Goal: Transaction & Acquisition: Purchase product/service

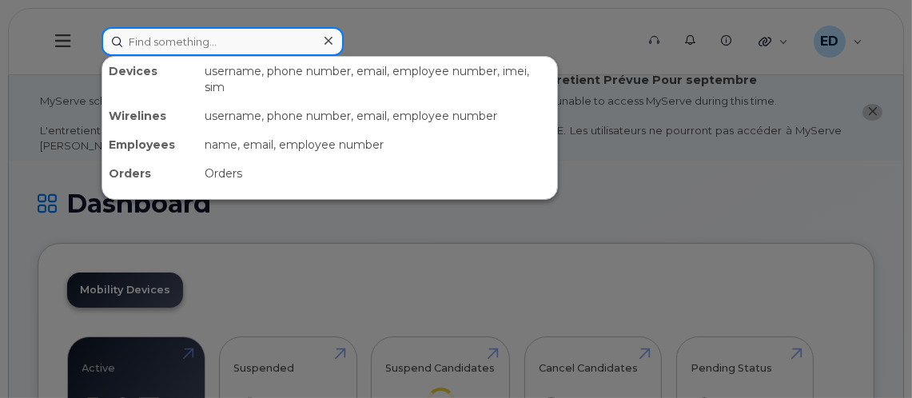
click at [189, 44] on input at bounding box center [223, 41] width 242 height 29
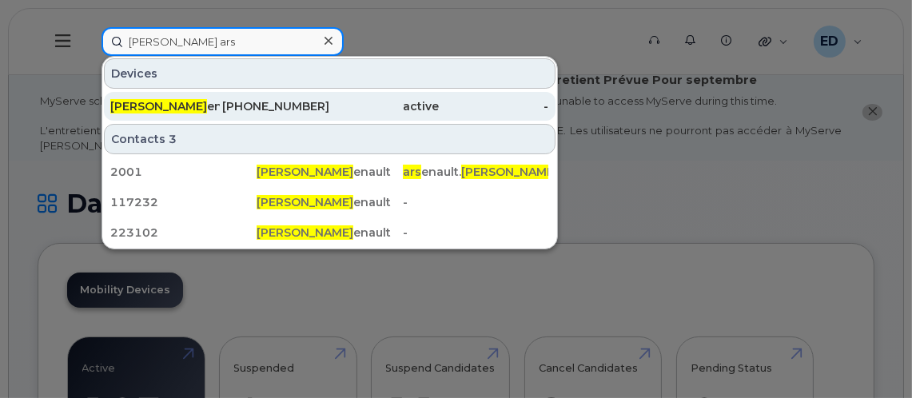
type input "blair ars"
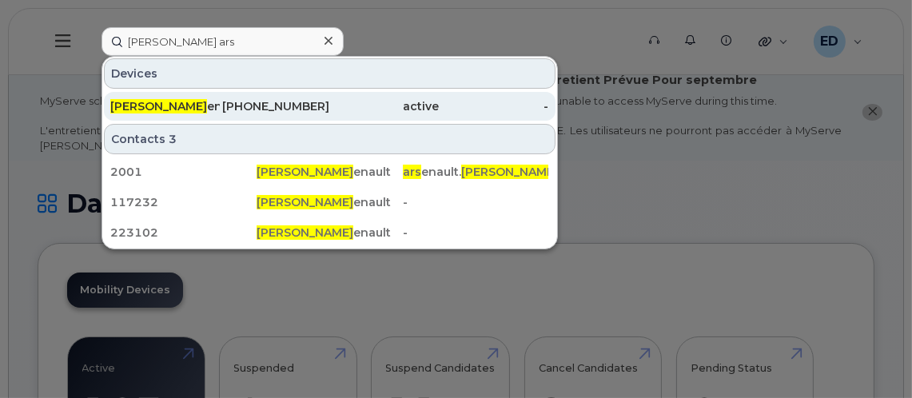
click at [187, 106] on div "Blair Ars enault" at bounding box center [165, 106] width 110 height 16
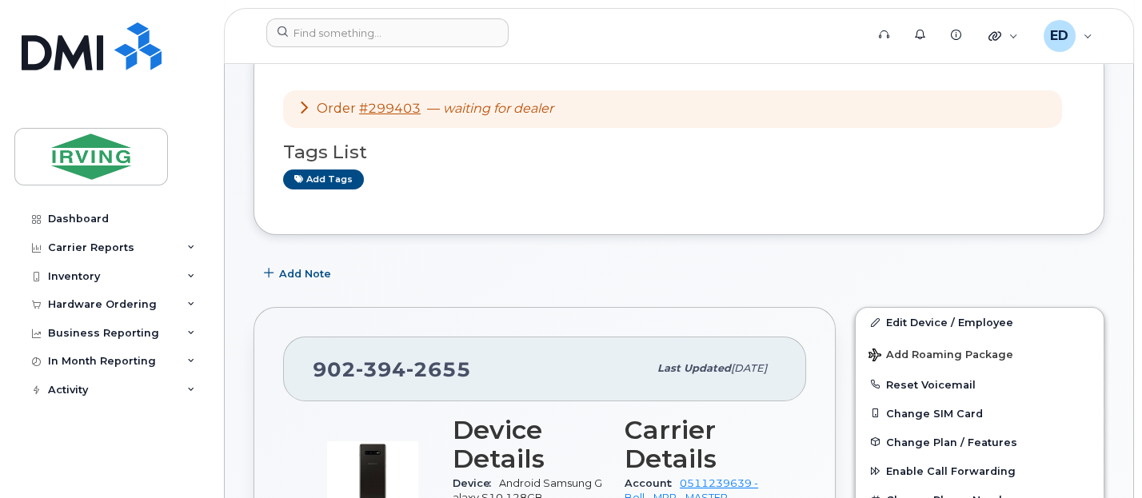
scroll to position [300, 0]
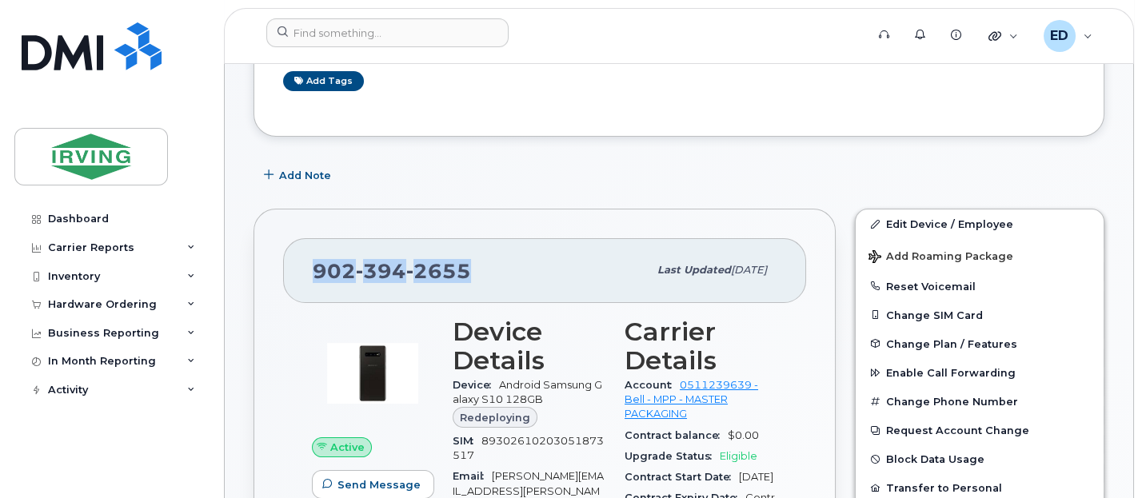
drag, startPoint x: 313, startPoint y: 265, endPoint x: 469, endPoint y: 260, distance: 156.8
click at [473, 261] on div "902 394 2655" at bounding box center [480, 270] width 335 height 34
drag, startPoint x: 469, startPoint y: 260, endPoint x: 441, endPoint y: 261, distance: 28.0
copy span "902 394 2655"
click at [94, 272] on div "Inventory" at bounding box center [74, 276] width 52 height 13
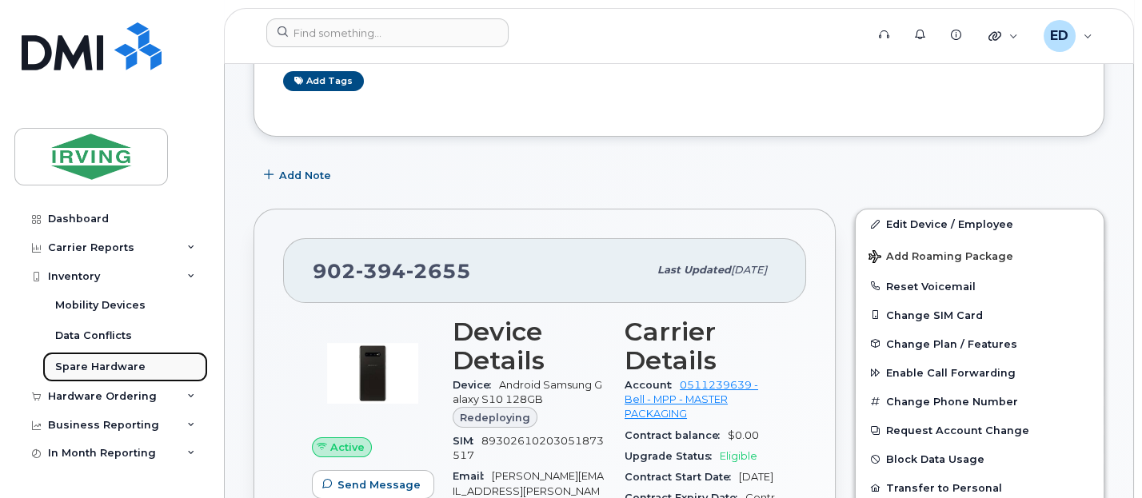
click at [82, 361] on div "Spare Hardware" at bounding box center [100, 367] width 90 height 14
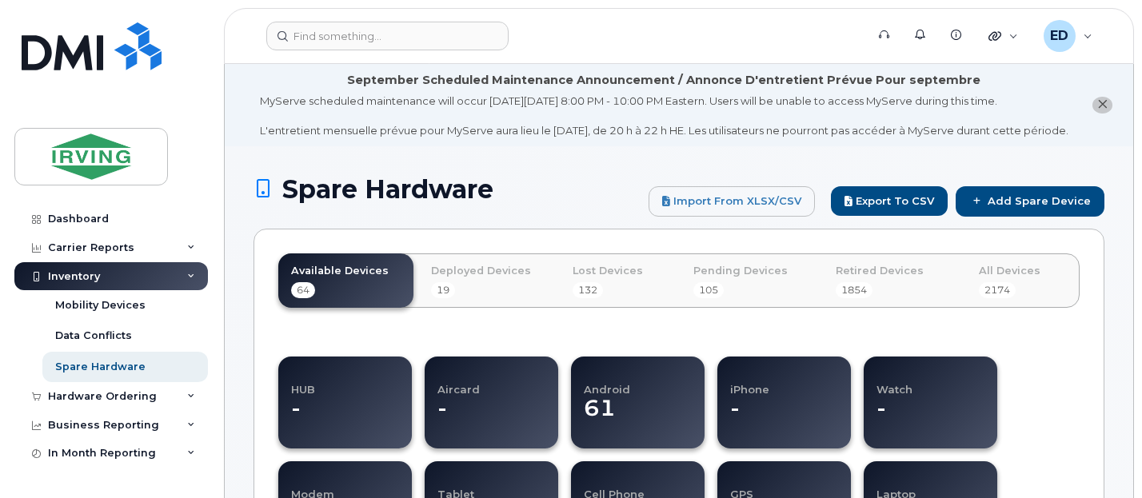
select select
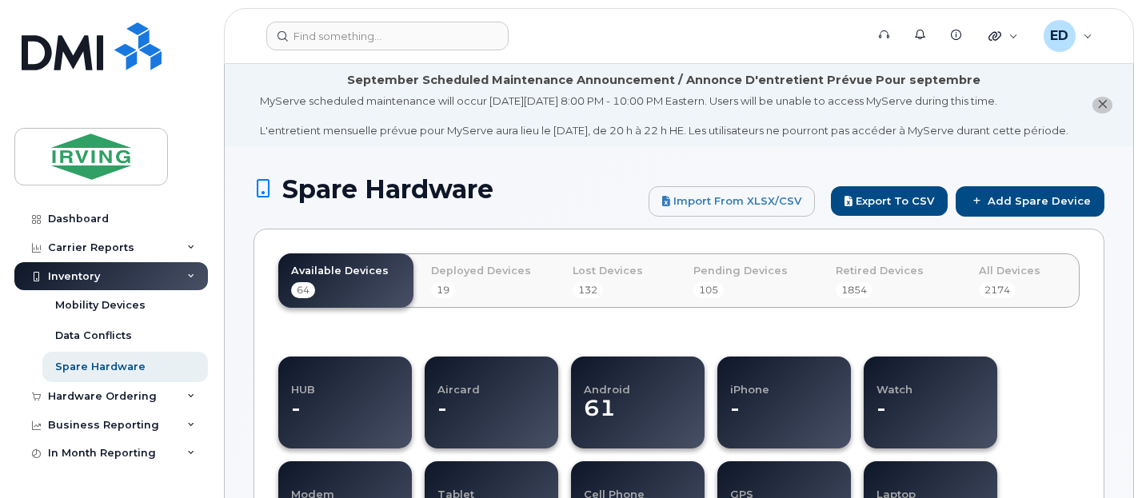
select select
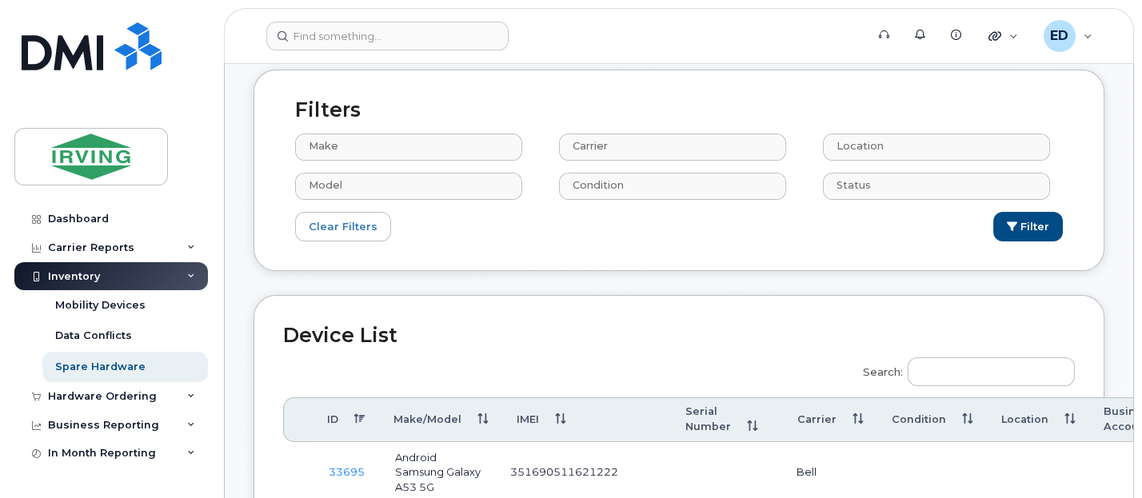
scroll to position [500, 0]
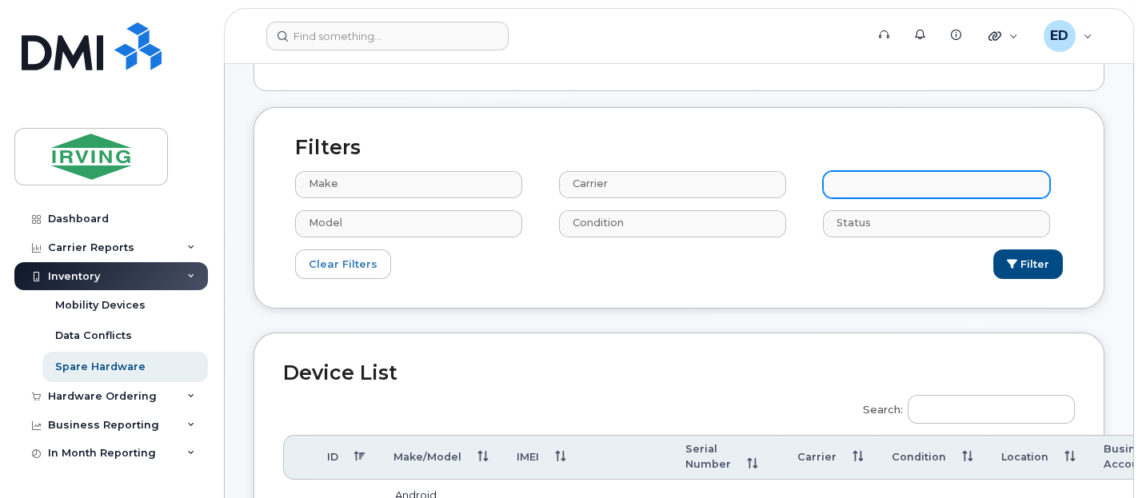
click at [875, 195] on input "text" at bounding box center [938, 184] width 213 height 22
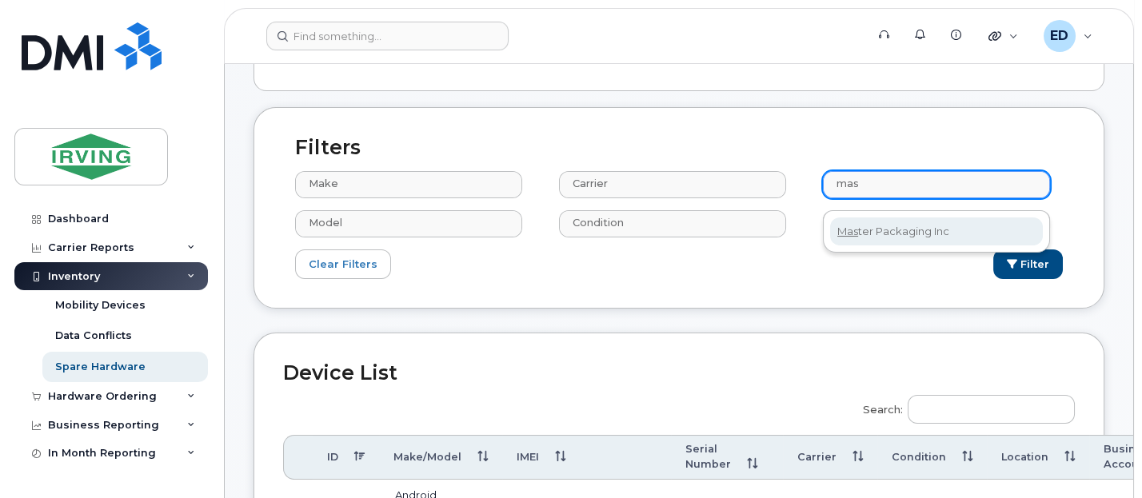
type input "mas"
select select "2425"
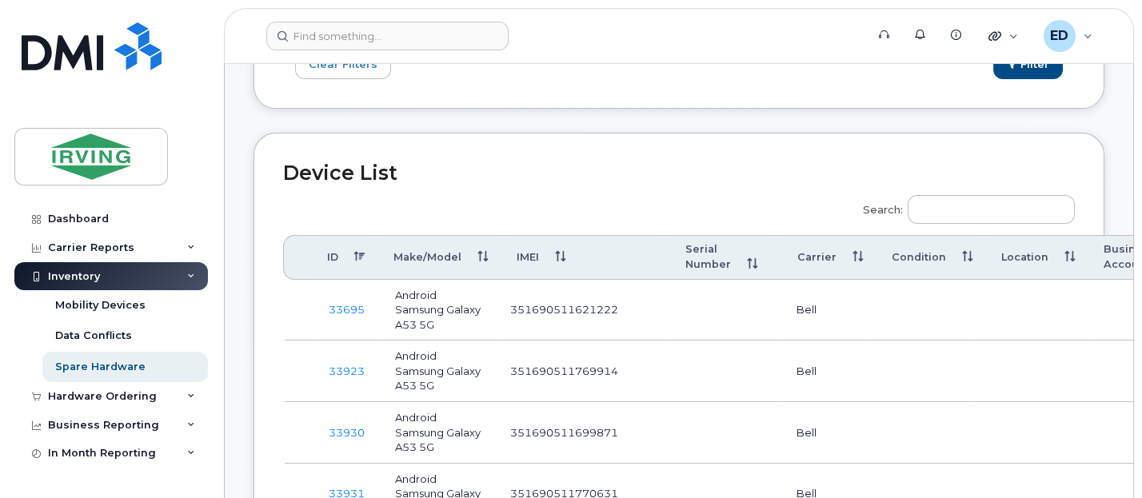
scroll to position [600, 0]
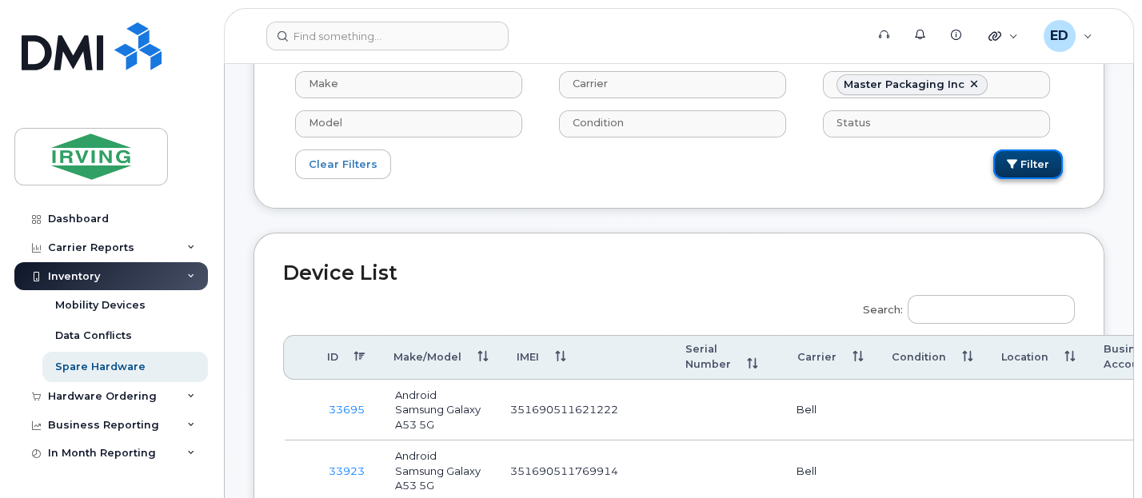
click at [1012, 170] on button "Filter" at bounding box center [1028, 165] width 70 height 30
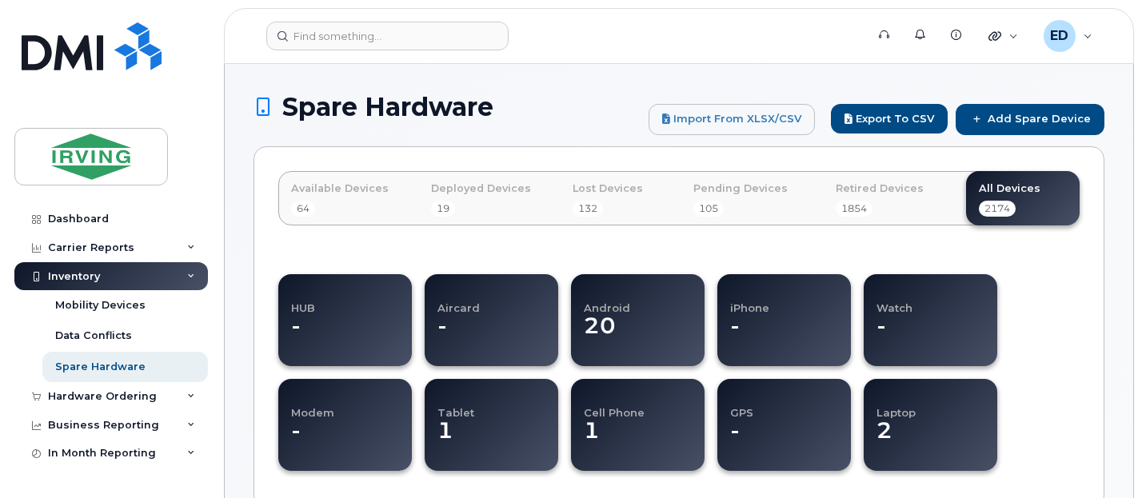
select select
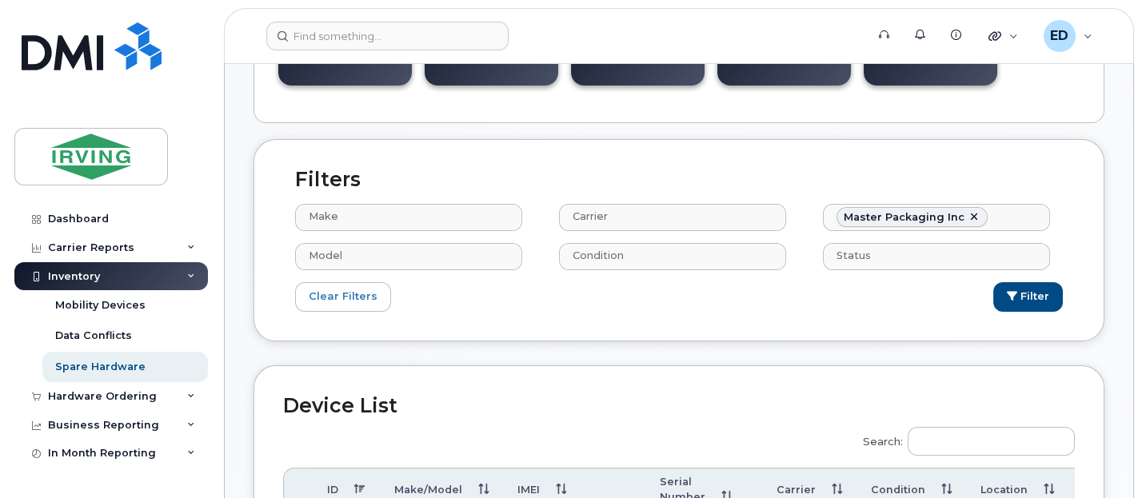
scroll to position [500, 0]
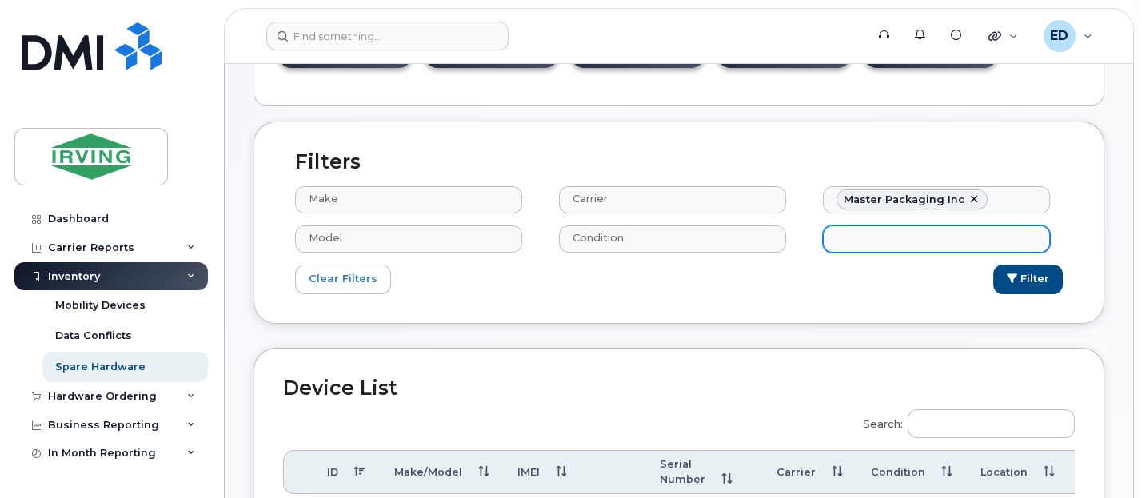
click at [890, 240] on input "text" at bounding box center [938, 238] width 213 height 22
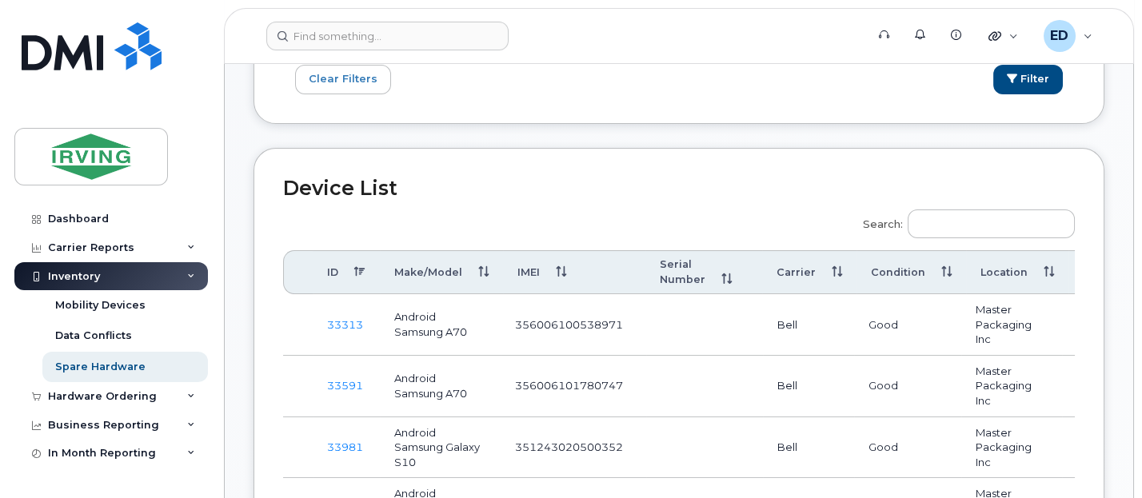
type input "Status"
click at [357, 266] on th "ID" at bounding box center [346, 272] width 67 height 45
click at [884, 322] on td "Good" at bounding box center [907, 325] width 107 height 62
click at [773, 315] on td "Bell" at bounding box center [808, 325] width 91 height 62
click at [343, 318] on link "72491" at bounding box center [345, 324] width 36 height 13
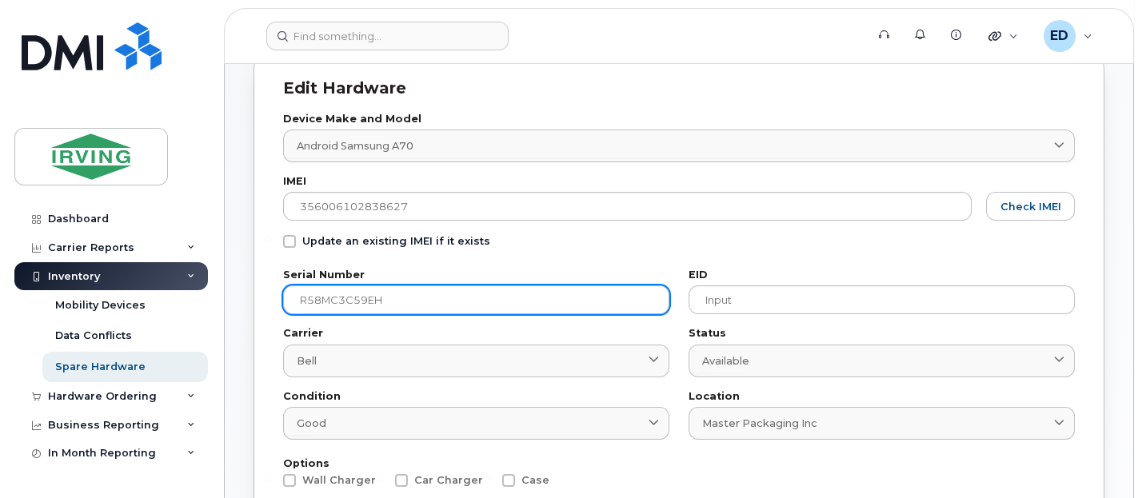
scroll to position [200, 0]
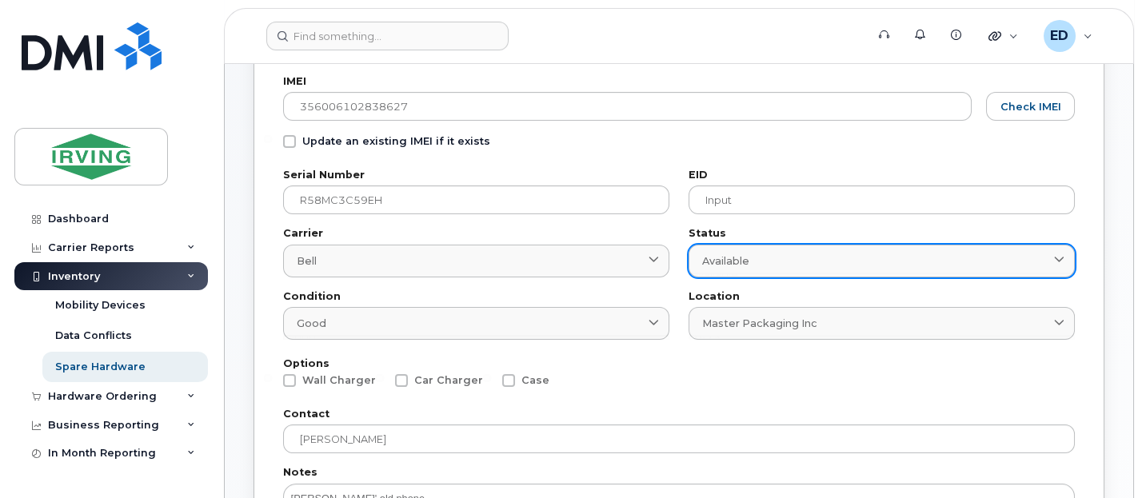
click at [1061, 256] on icon at bounding box center [1059, 261] width 10 height 10
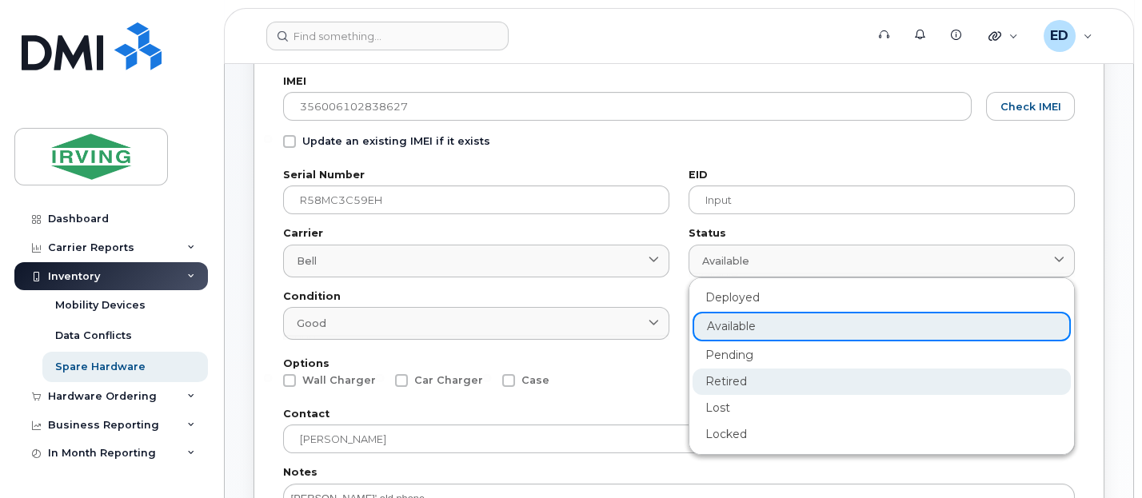
click at [773, 382] on div "Retired" at bounding box center [881, 382] width 378 height 26
type input "retired"
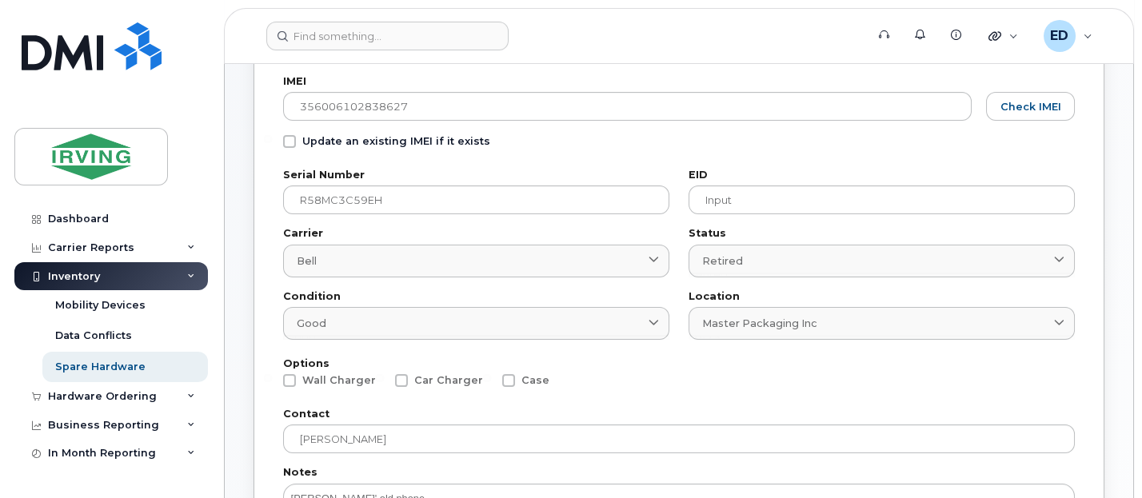
scroll to position [300, 0]
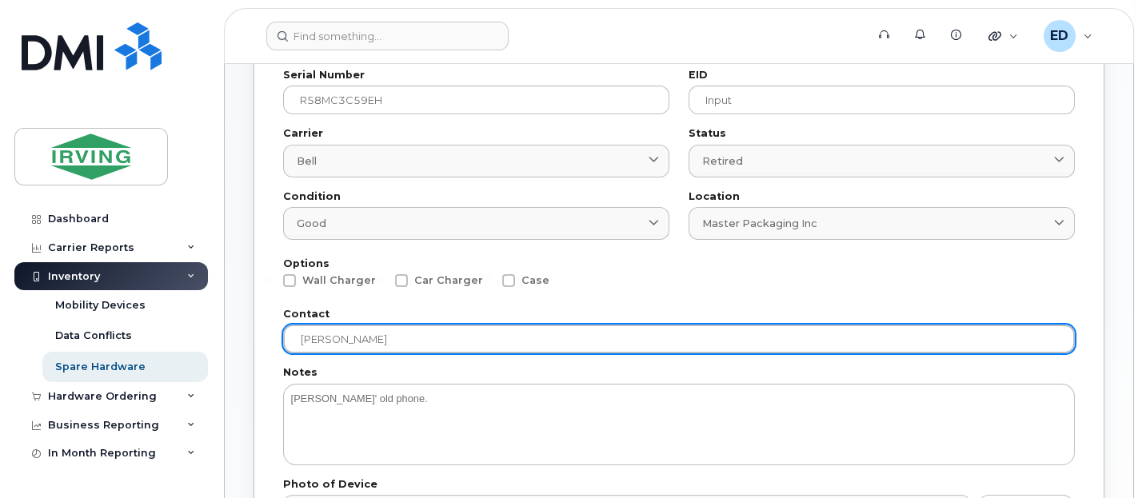
click at [739, 338] on input "Tara MacKinnon" at bounding box center [679, 339] width 792 height 29
drag, startPoint x: 739, startPoint y: 338, endPoint x: 175, endPoint y: 331, distance: 563.7
click at [225, 331] on div "Support Alerts Knowledge Base Quicklinks Suspend / Cancel Device Change SIM Car…" at bounding box center [679, 391] width 908 height 1255
type input "Renelle LeBlanc"
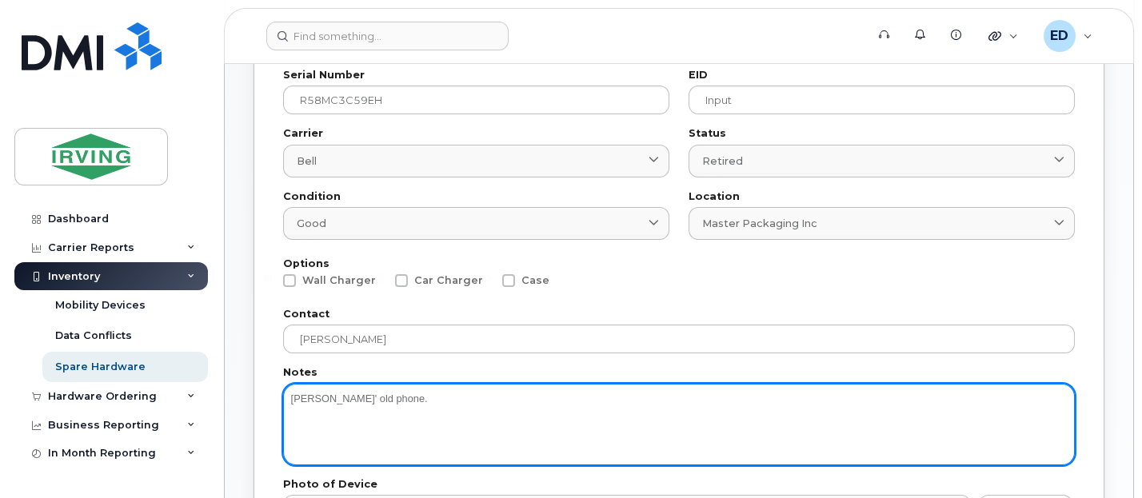
click at [439, 399] on textarea "Jennifer Reeves' old phone." at bounding box center [679, 425] width 792 height 82
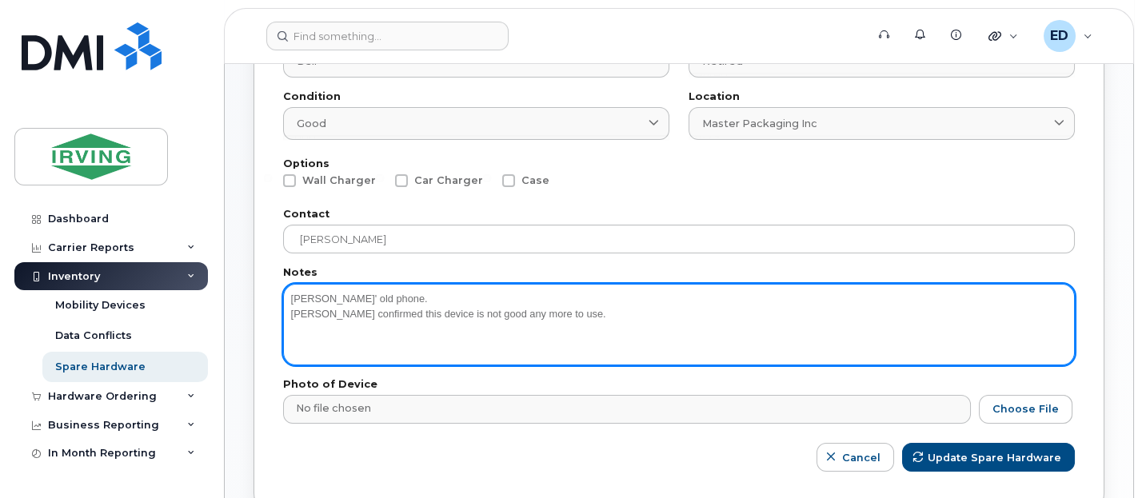
scroll to position [500, 0]
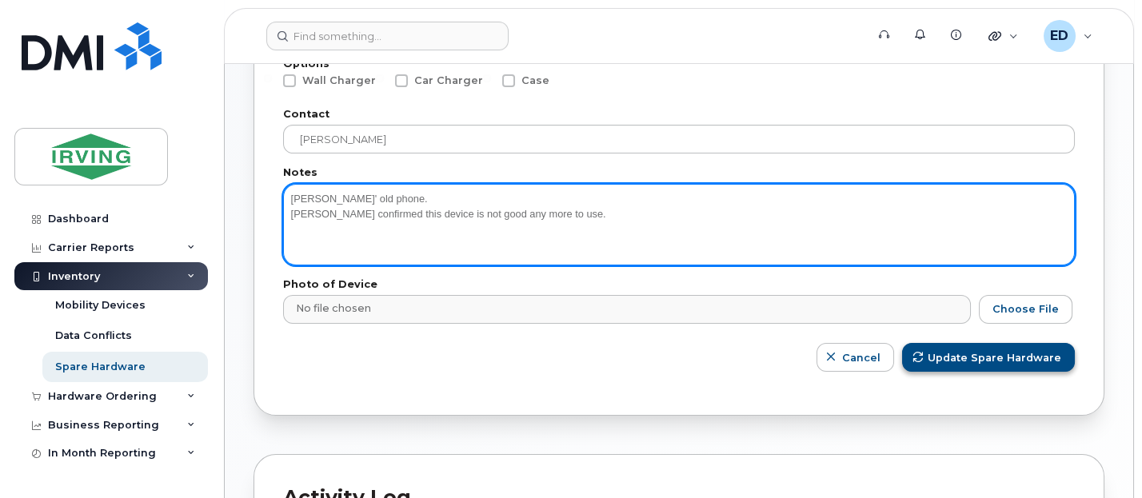
type textarea "[PERSON_NAME]' old phone. [PERSON_NAME] confirmed this device is not good any m…"
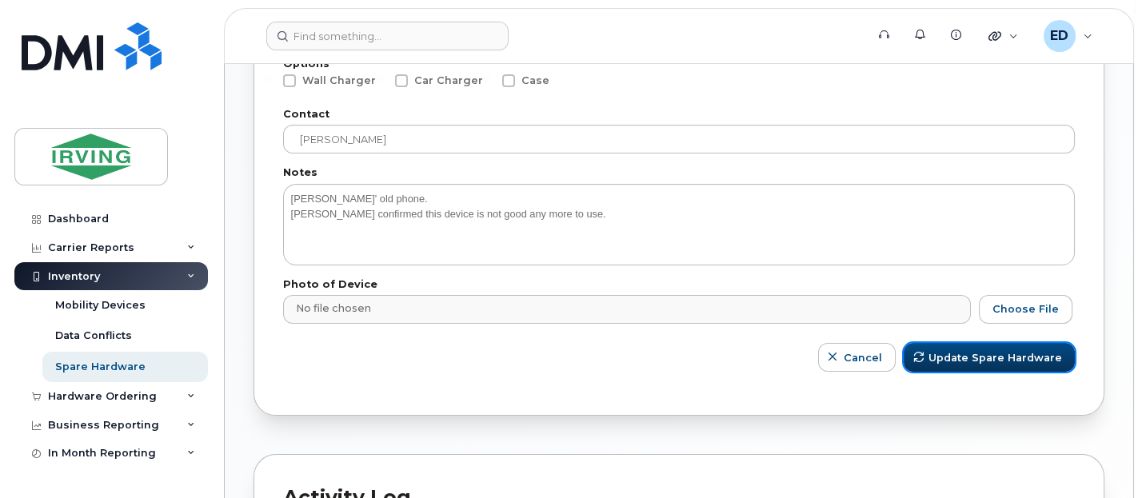
click at [984, 357] on span "Update Spare Hardware" at bounding box center [995, 357] width 134 height 15
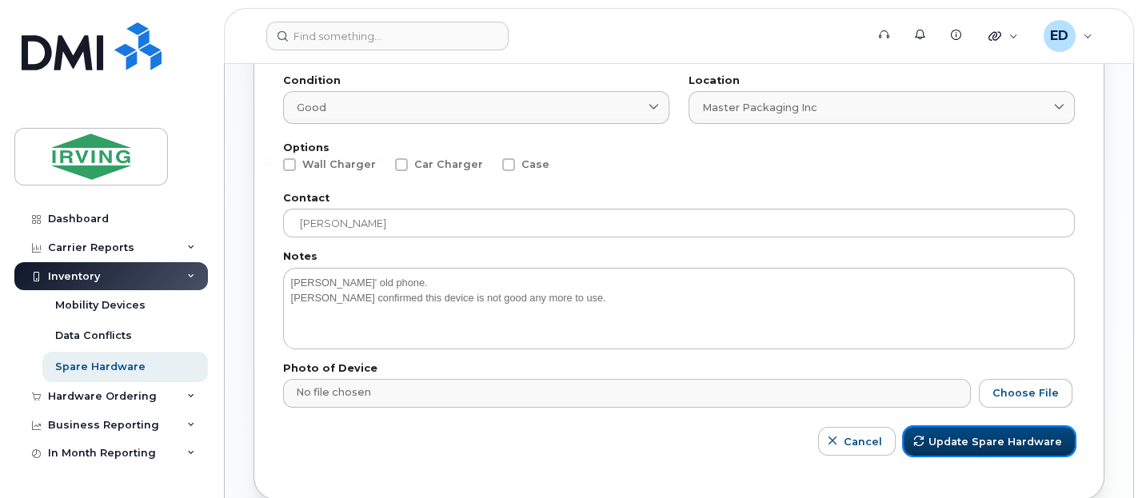
scroll to position [200, 0]
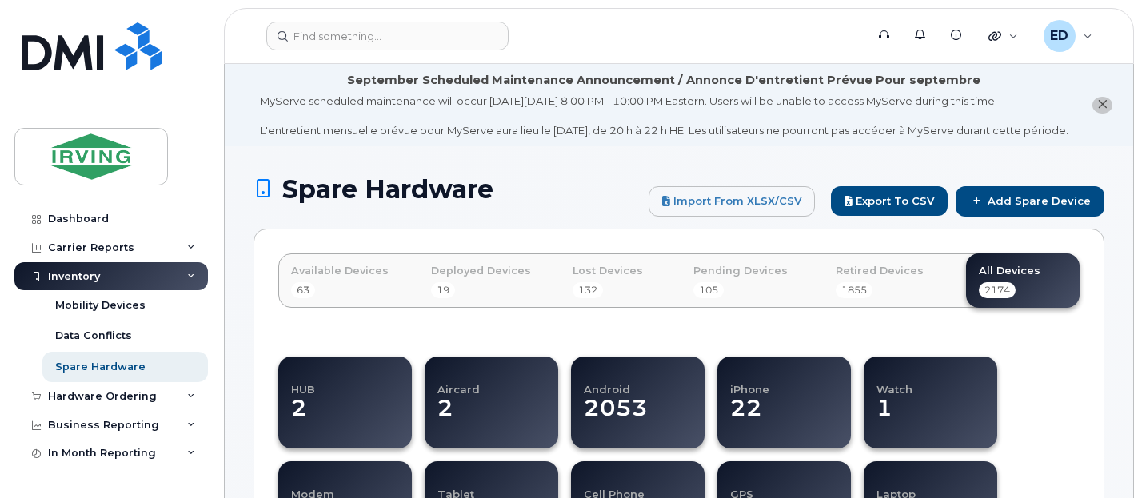
select select
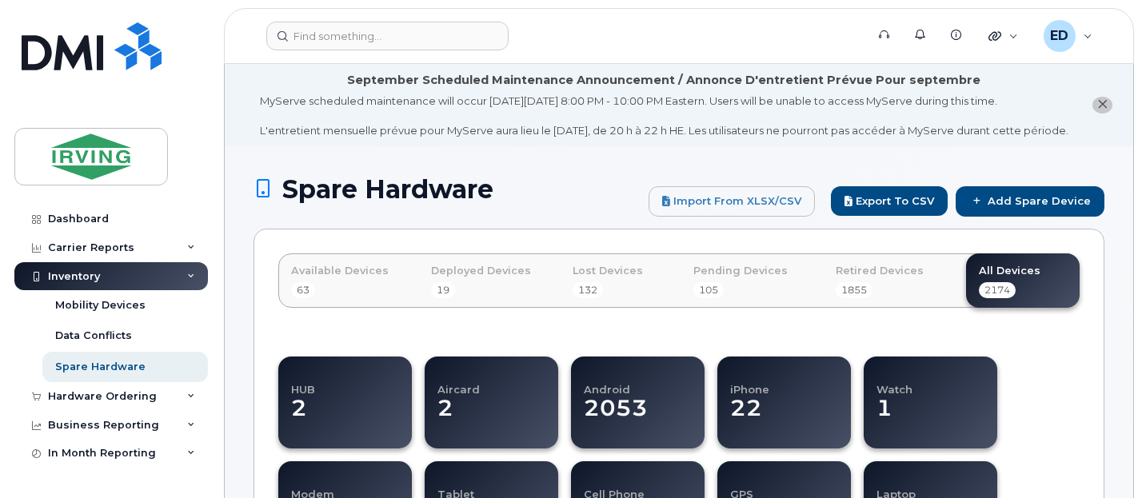
select select
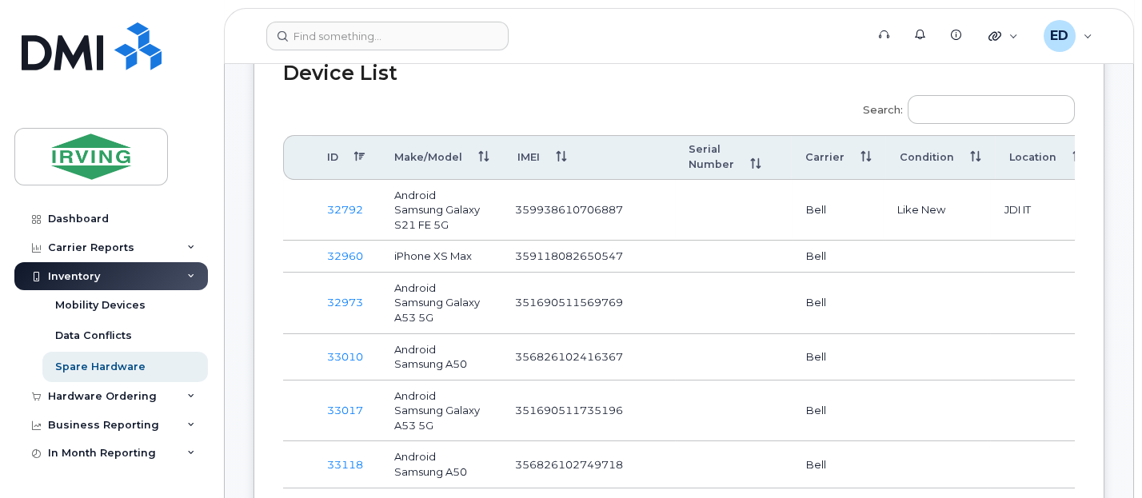
scroll to position [700, 0]
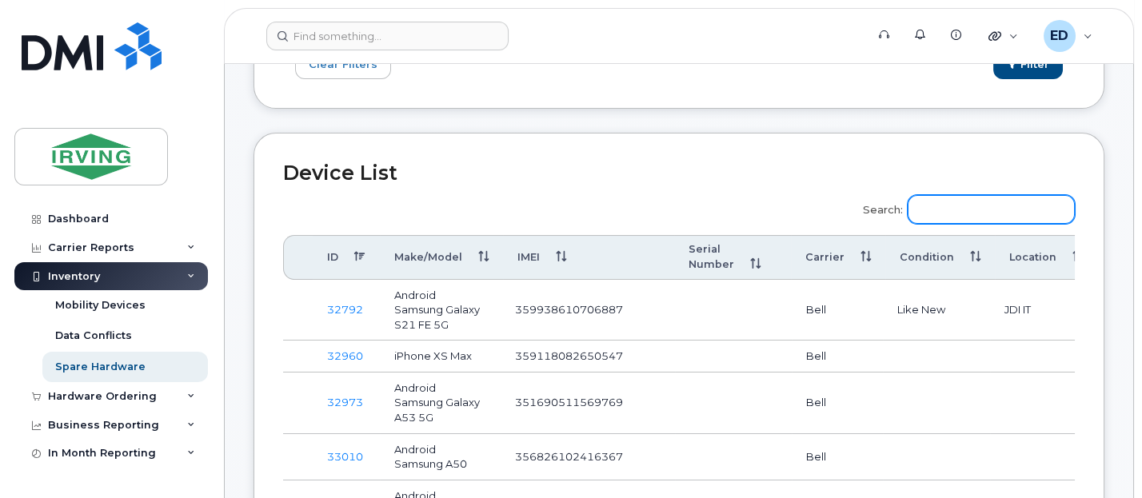
click at [994, 216] on input "Search:" at bounding box center [991, 209] width 167 height 29
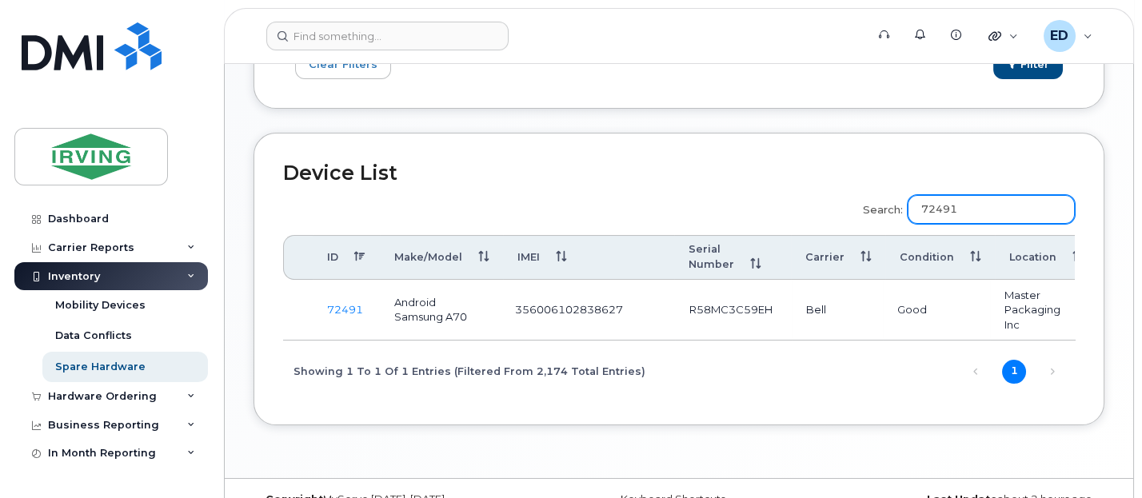
type input "72491"
click at [340, 314] on link "72491" at bounding box center [345, 309] width 36 height 13
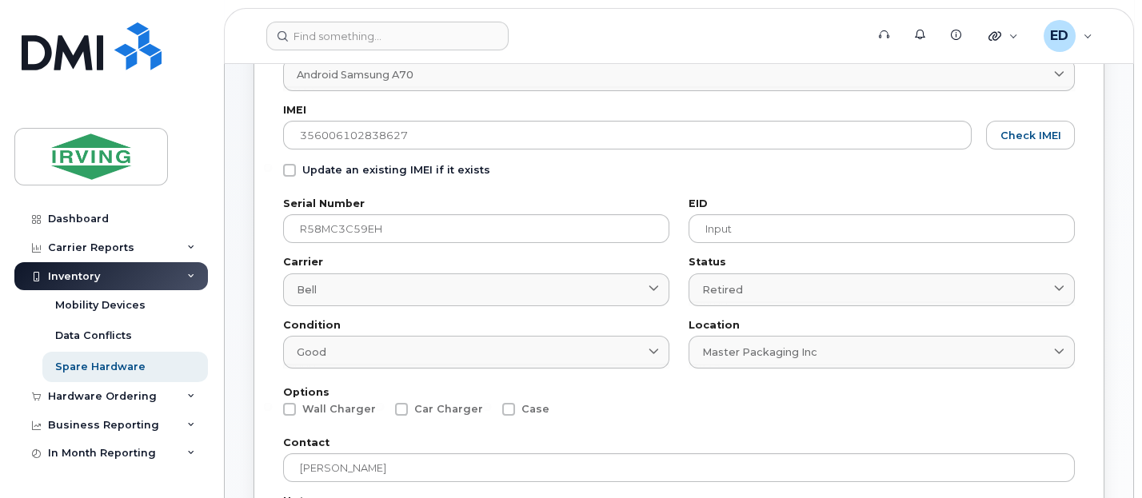
scroll to position [200, 0]
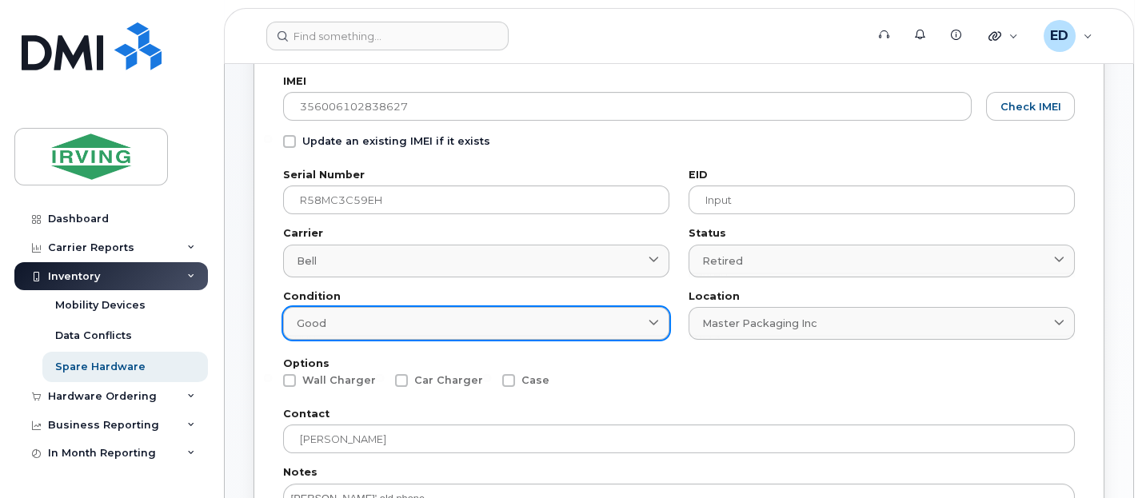
click at [658, 320] on icon at bounding box center [653, 323] width 10 height 10
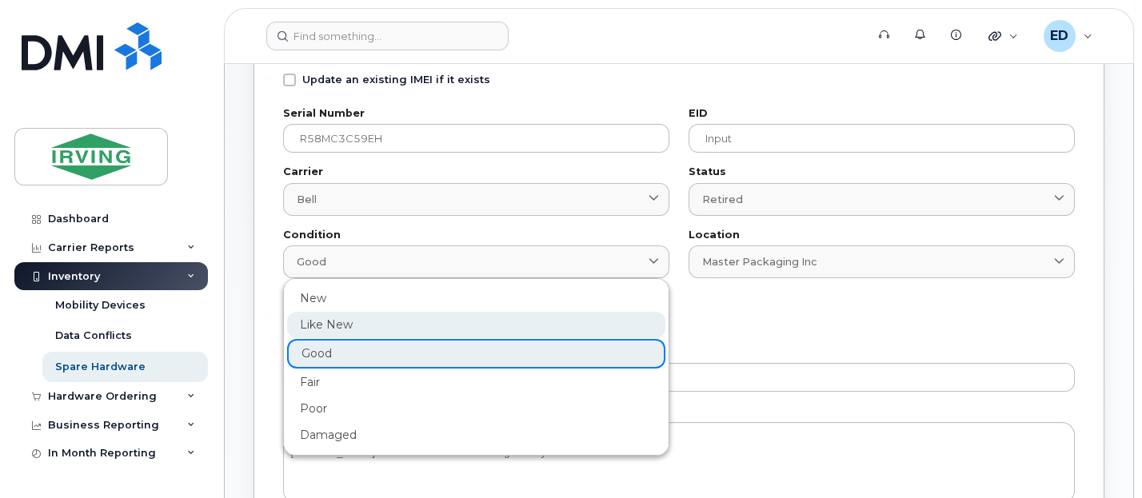
scroll to position [300, 0]
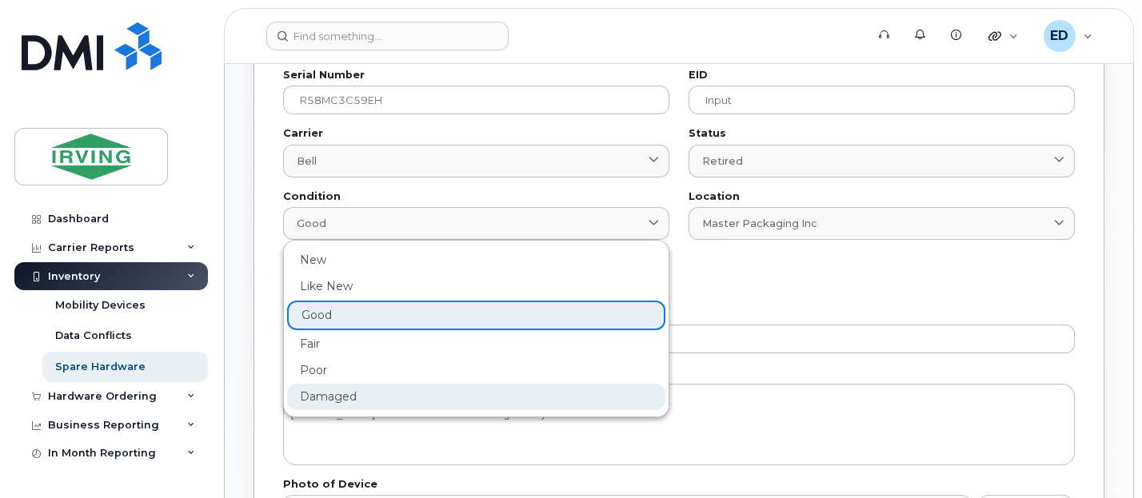
click at [371, 394] on div "Damaged" at bounding box center [476, 397] width 378 height 26
type input "Damaged"
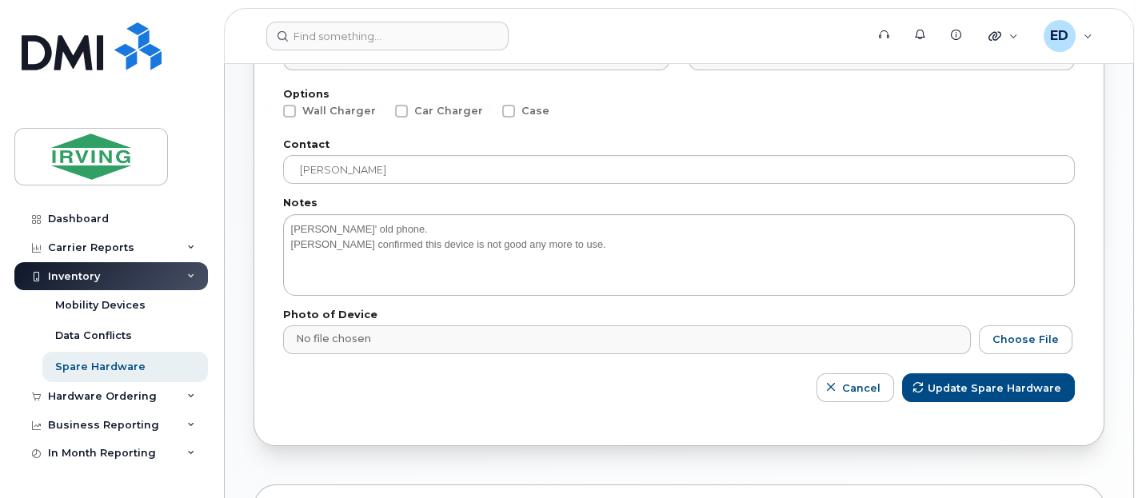
scroll to position [500, 0]
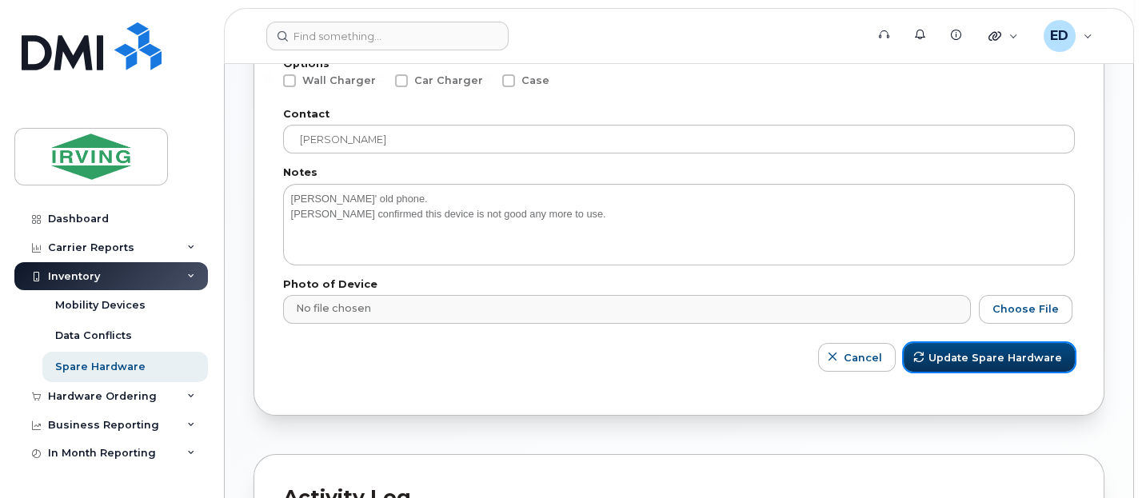
click at [985, 356] on span "Update Spare Hardware" at bounding box center [995, 357] width 134 height 15
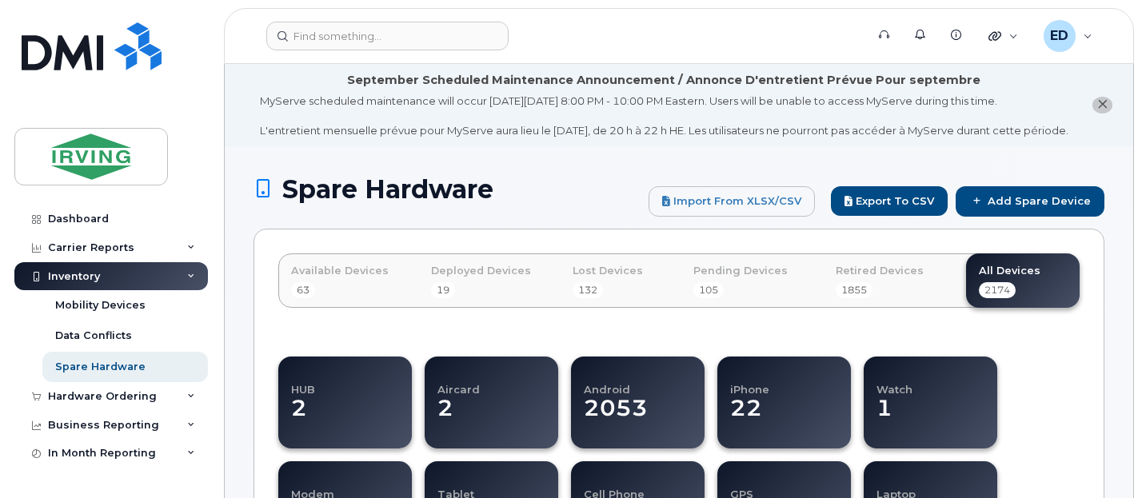
select select
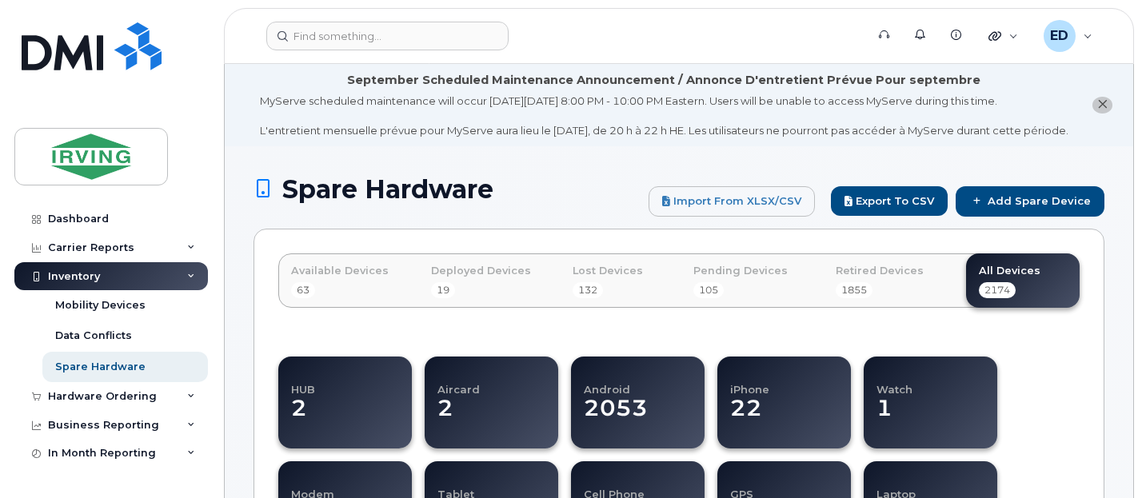
select select
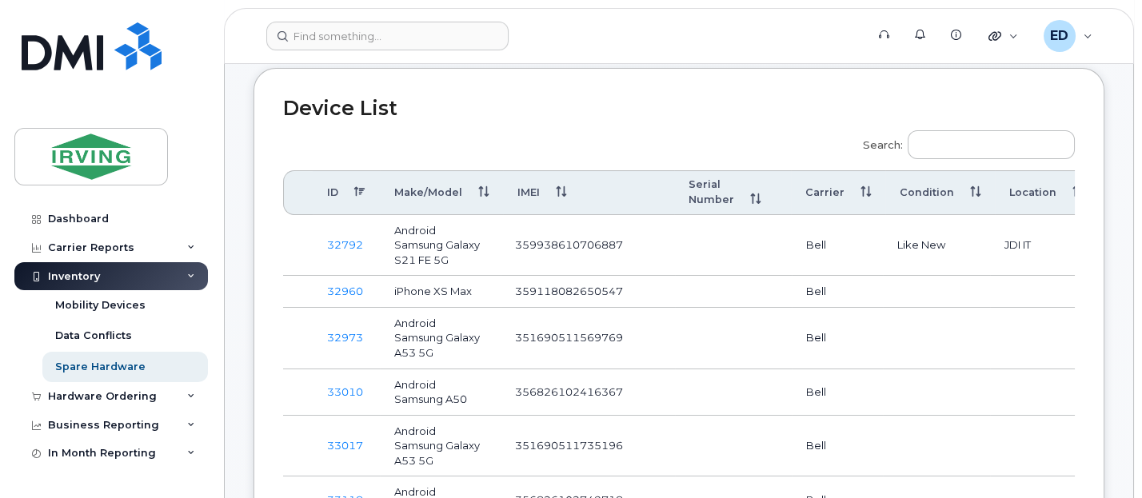
scroll to position [789, 0]
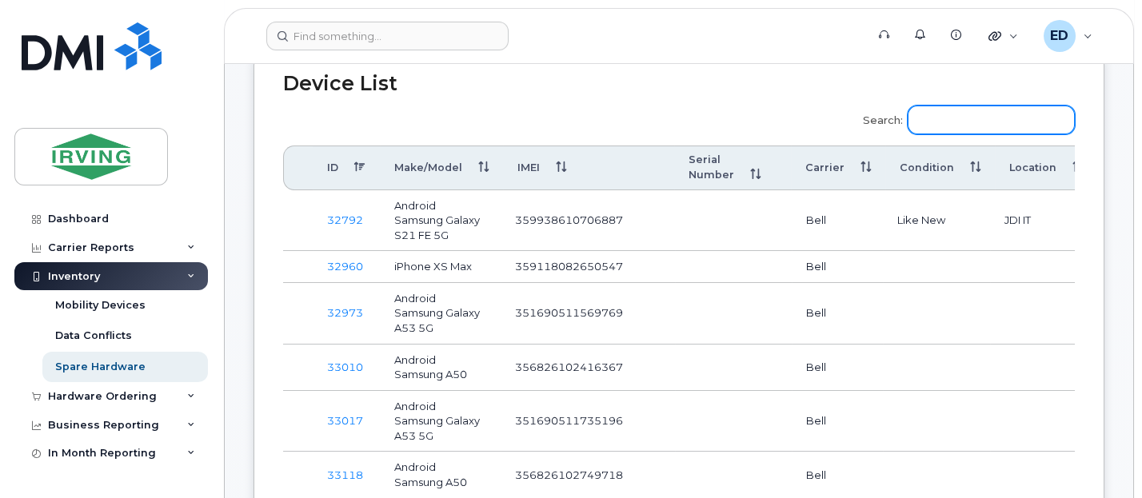
click at [955, 132] on input "Search:" at bounding box center [991, 120] width 167 height 29
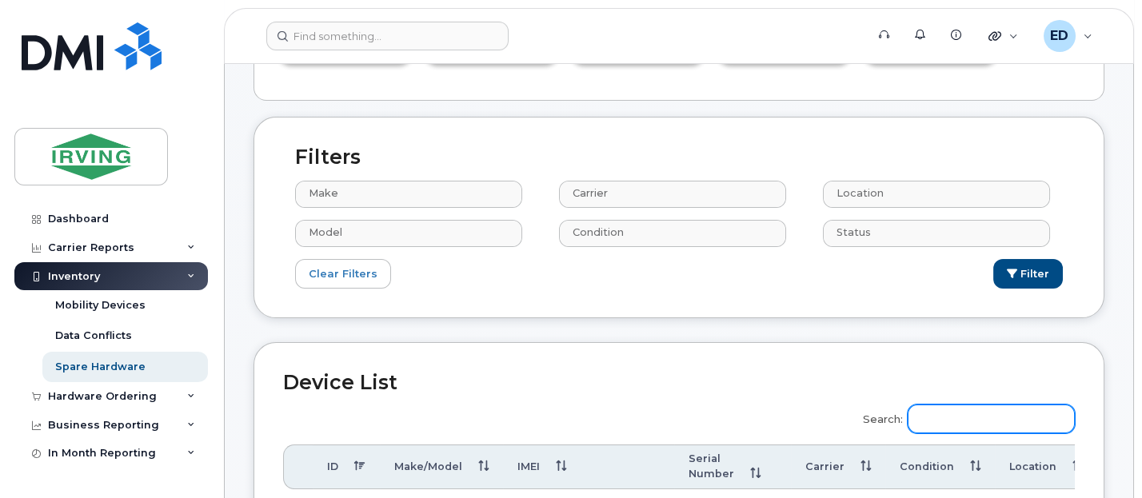
scroll to position [389, 0]
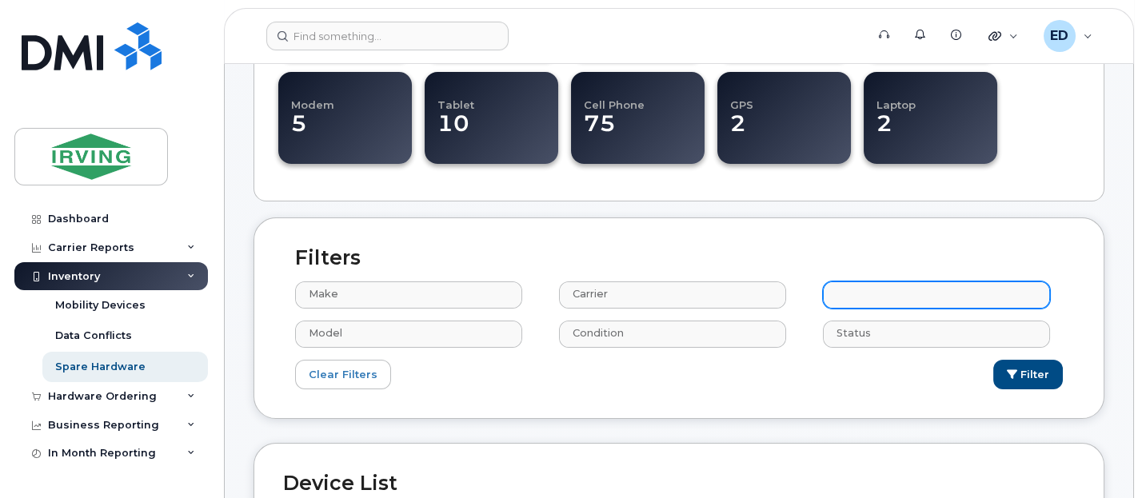
click at [879, 305] on input "text" at bounding box center [938, 294] width 213 height 22
type input "mas"
select select "2425"
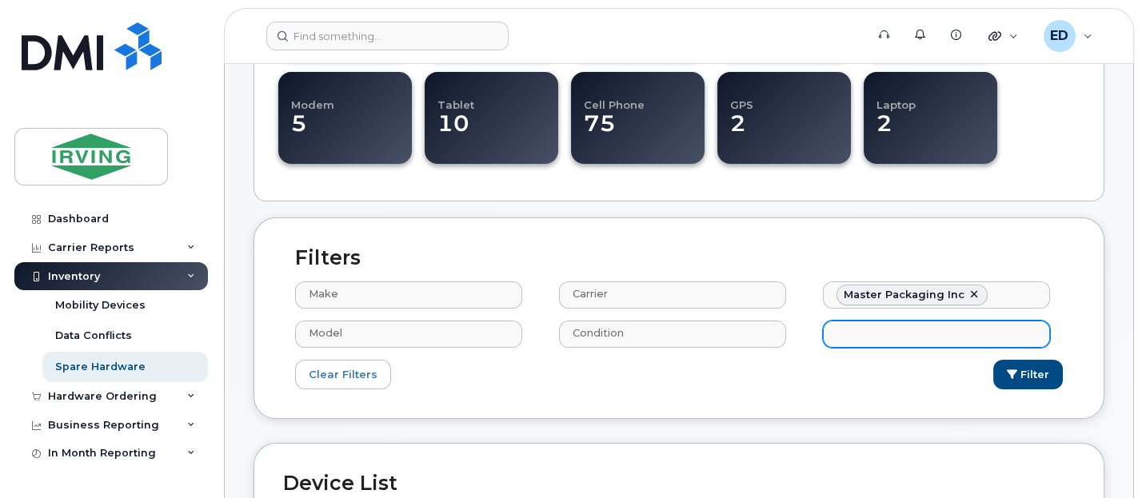
click at [980, 341] on input "text" at bounding box center [938, 333] width 213 height 22
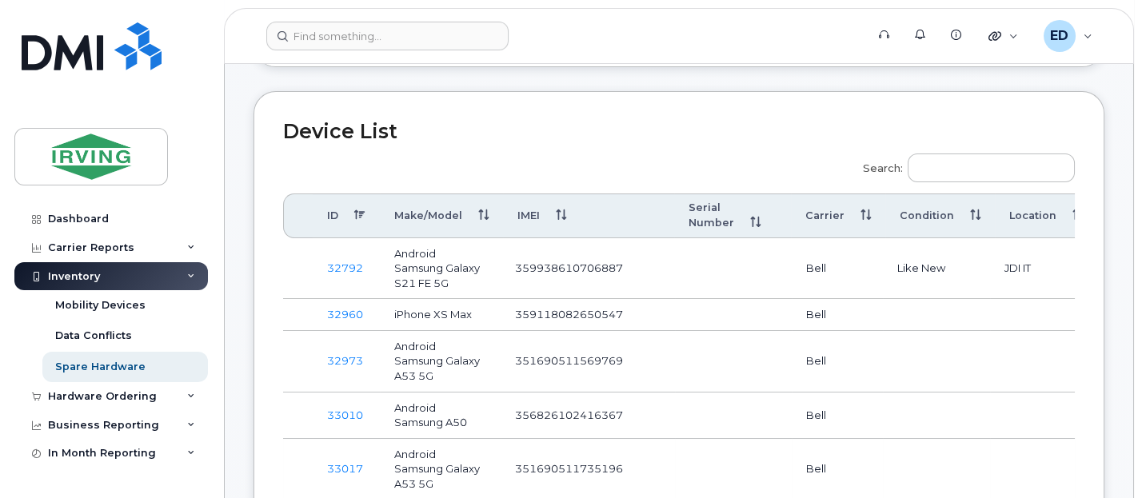
scroll to position [690, 0]
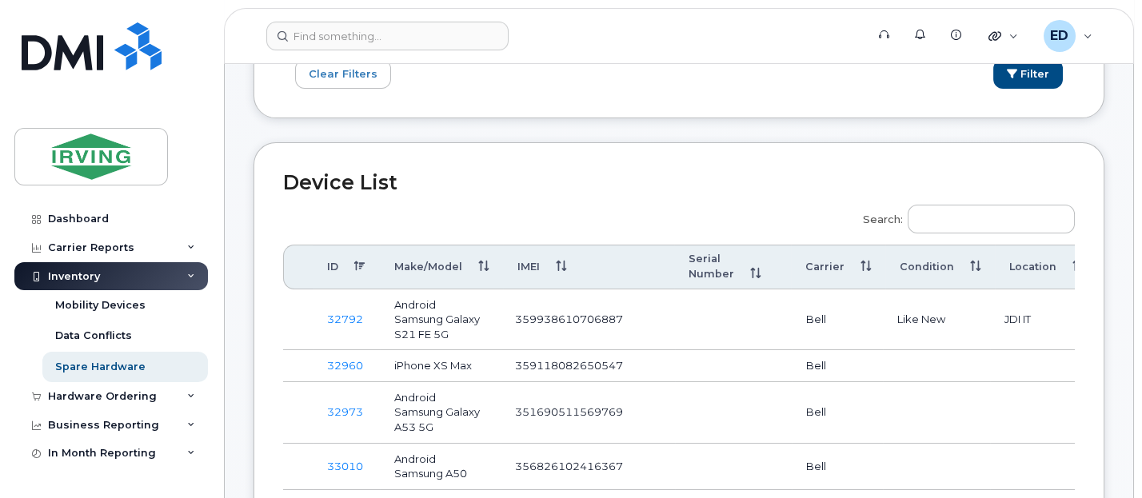
type input "Status"
click at [928, 281] on th "Condition" at bounding box center [940, 267] width 110 height 45
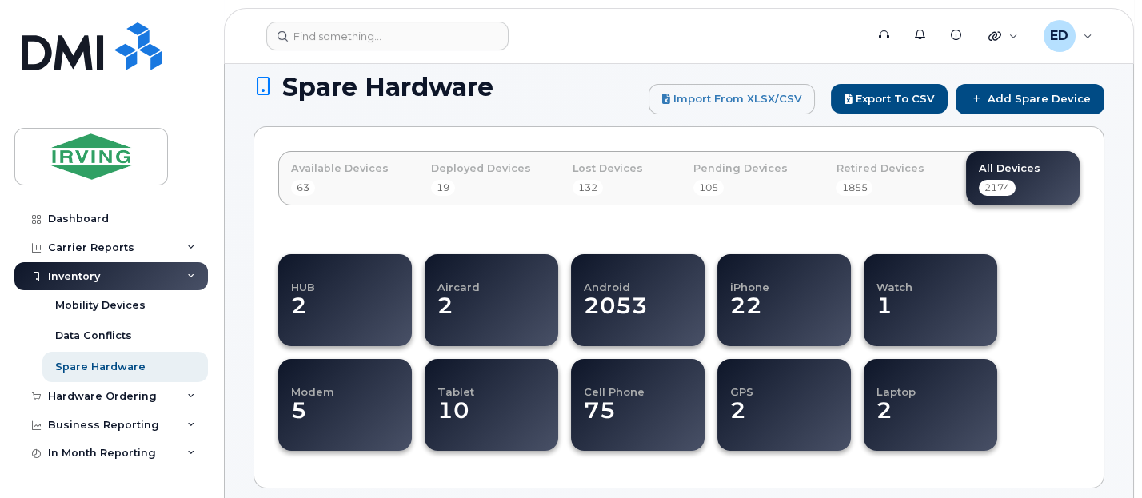
scroll to position [500, 0]
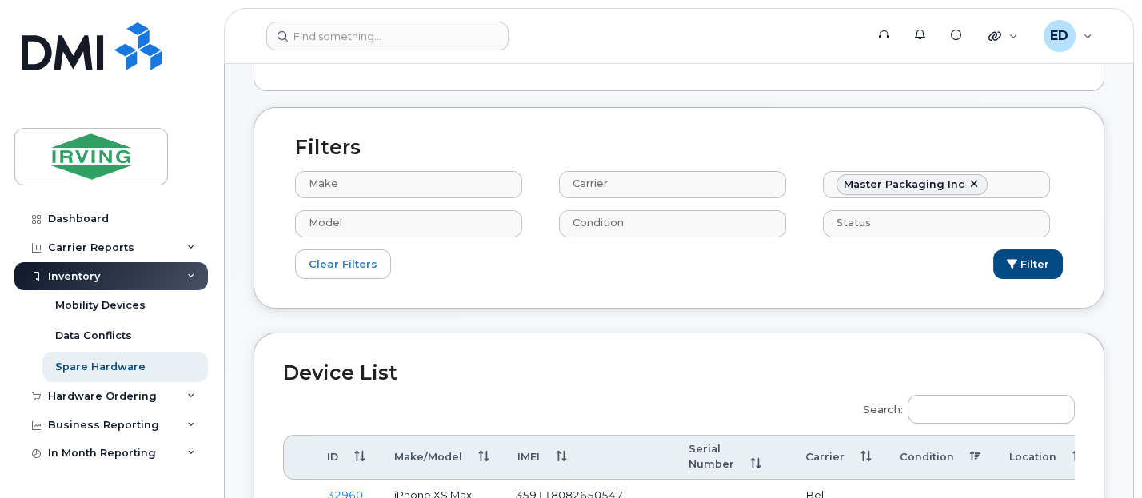
click at [1023, 459] on th "Location" at bounding box center [1046, 457] width 102 height 45
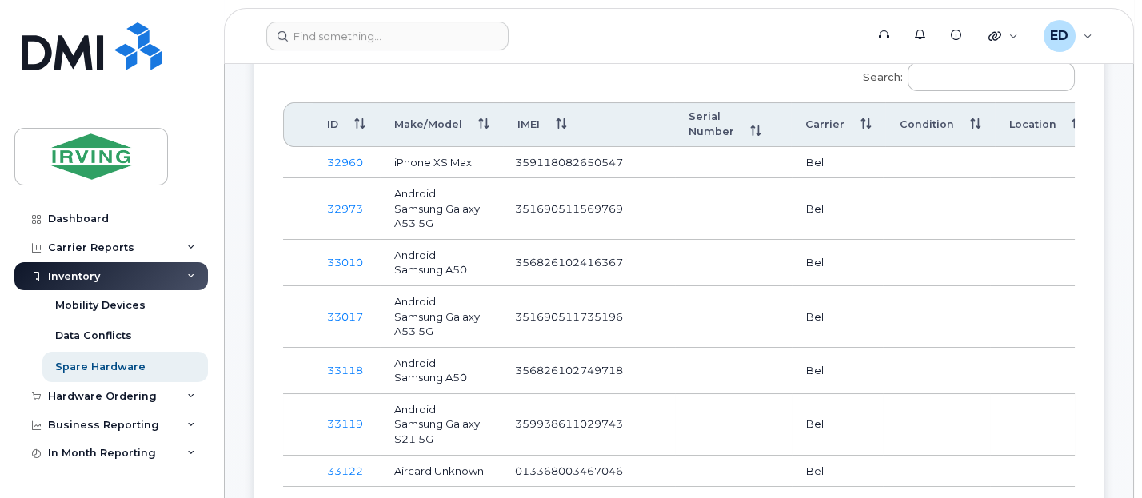
scroll to position [700, 0]
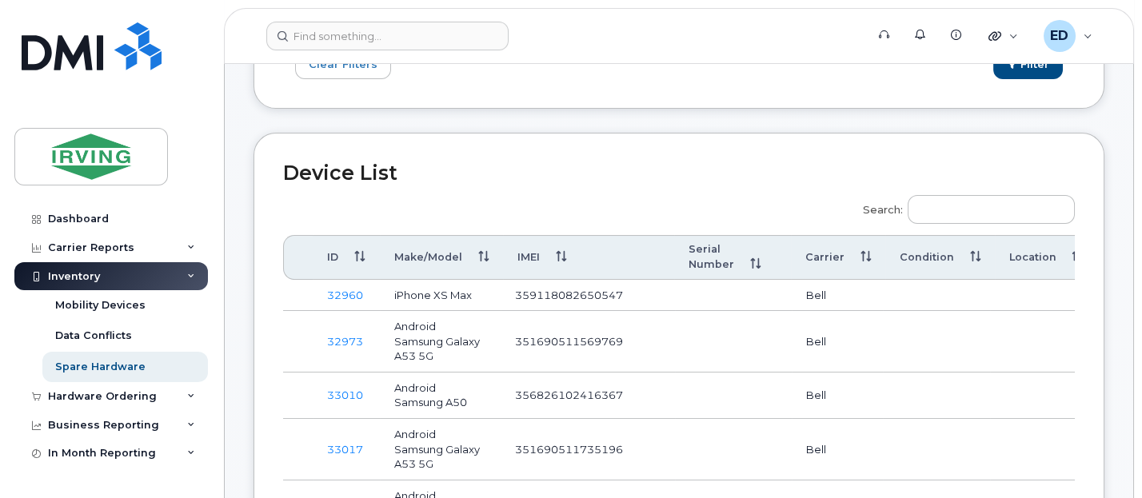
click at [1027, 266] on th "Location" at bounding box center [1046, 257] width 102 height 45
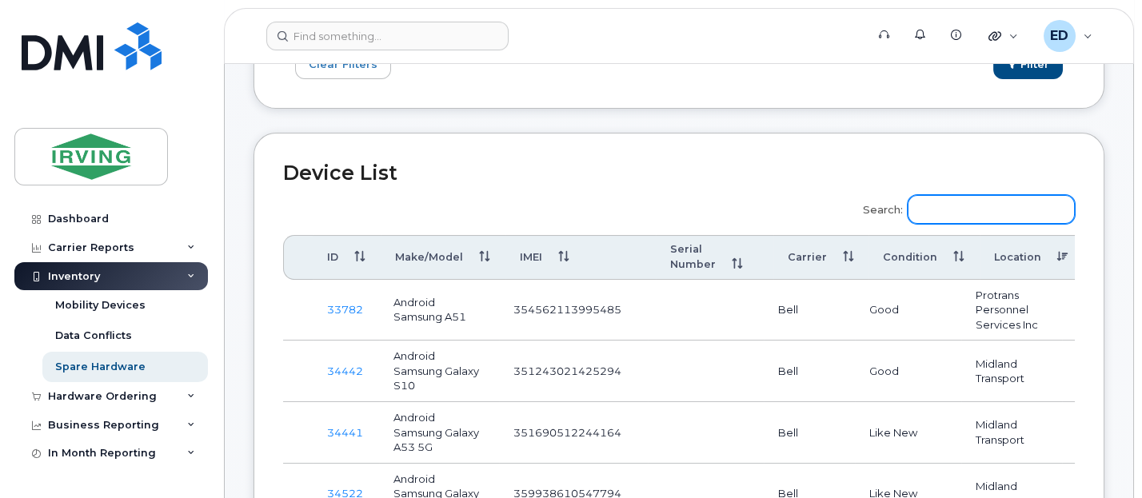
click at [980, 221] on input "Search:" at bounding box center [991, 209] width 167 height 29
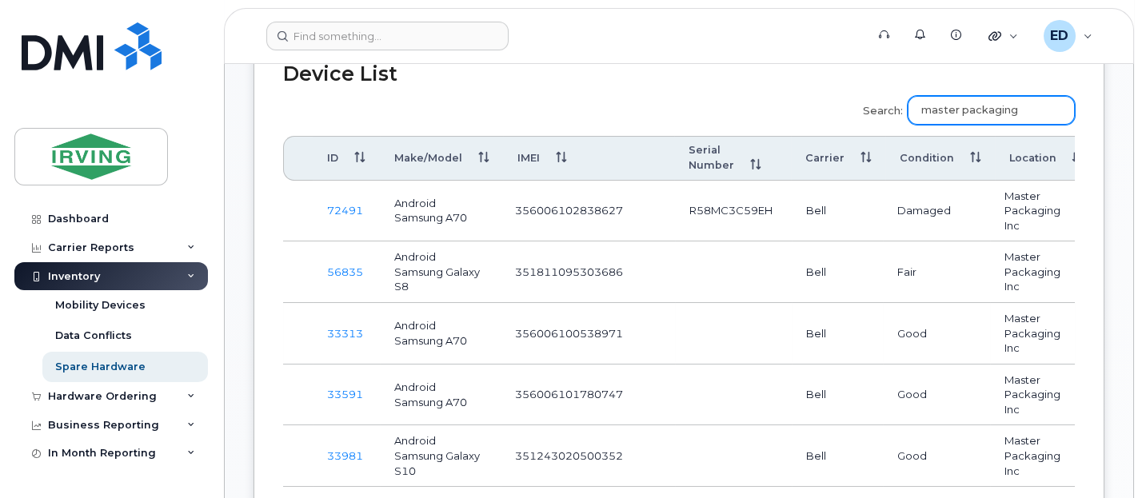
scroll to position [800, 0]
type input "master packaging"
click at [958, 165] on th "Condition" at bounding box center [940, 157] width 110 height 45
click at [929, 170] on th "Condition" at bounding box center [940, 157] width 110 height 45
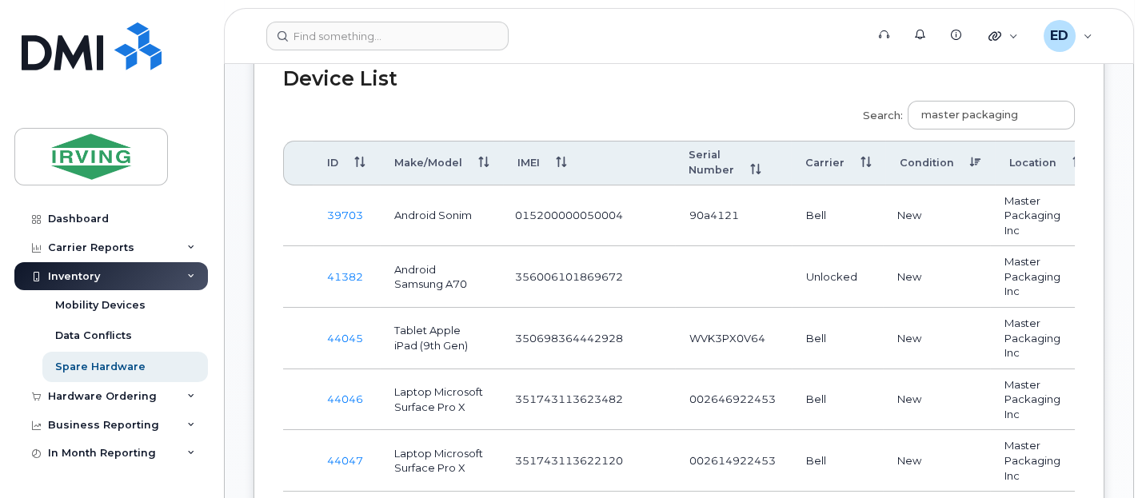
scroll to position [752, 0]
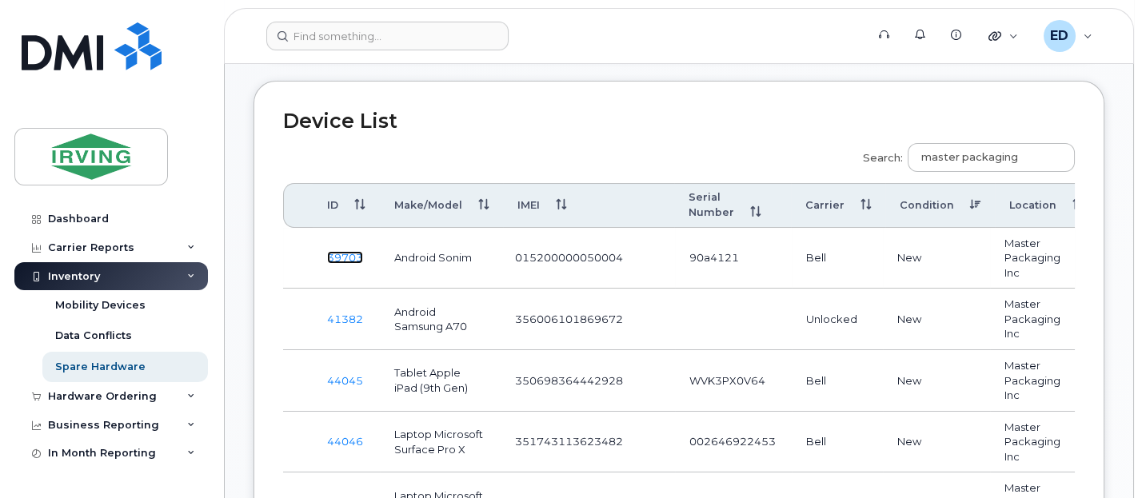
click at [341, 264] on link "39703" at bounding box center [345, 257] width 36 height 13
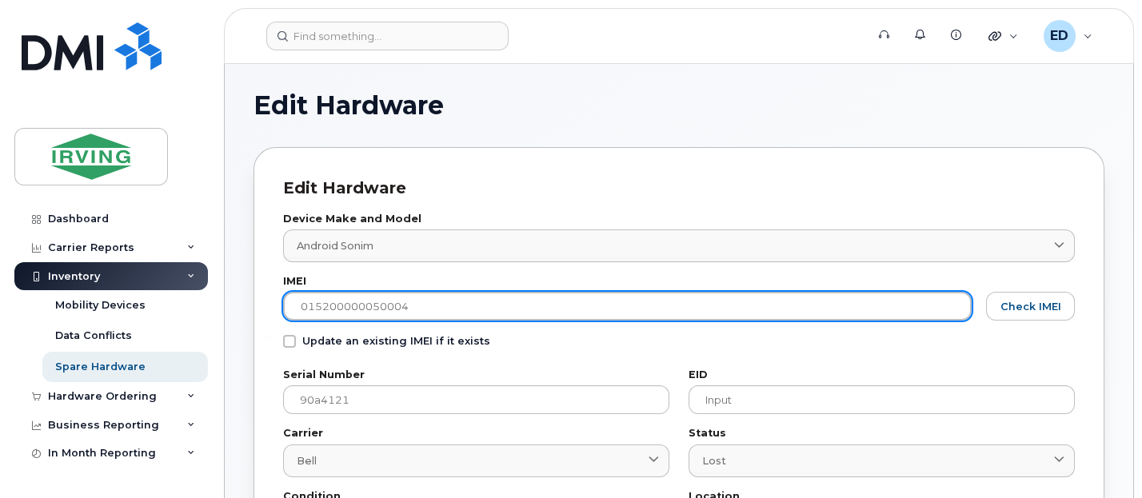
drag, startPoint x: 409, startPoint y: 305, endPoint x: 222, endPoint y: 306, distance: 187.1
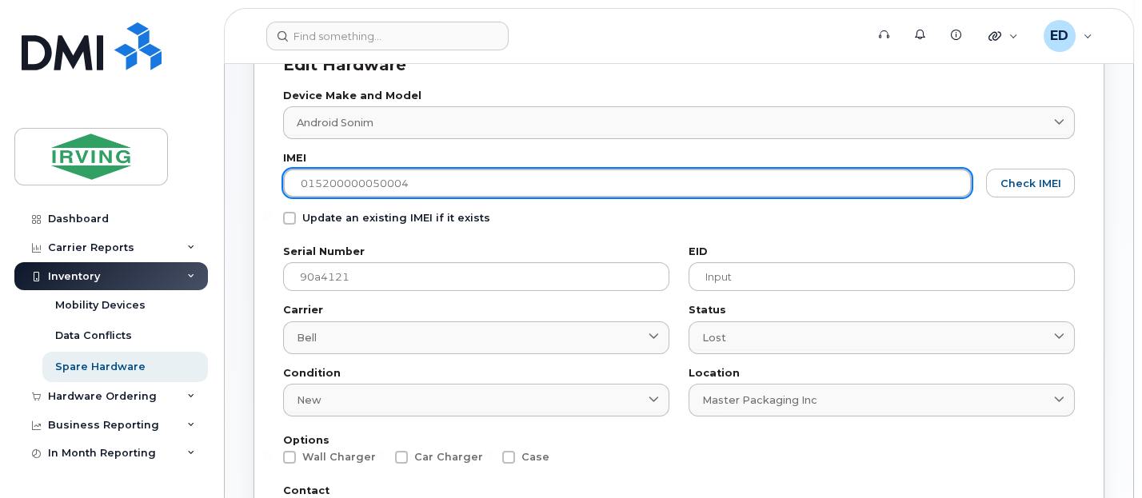
scroll to position [100, 0]
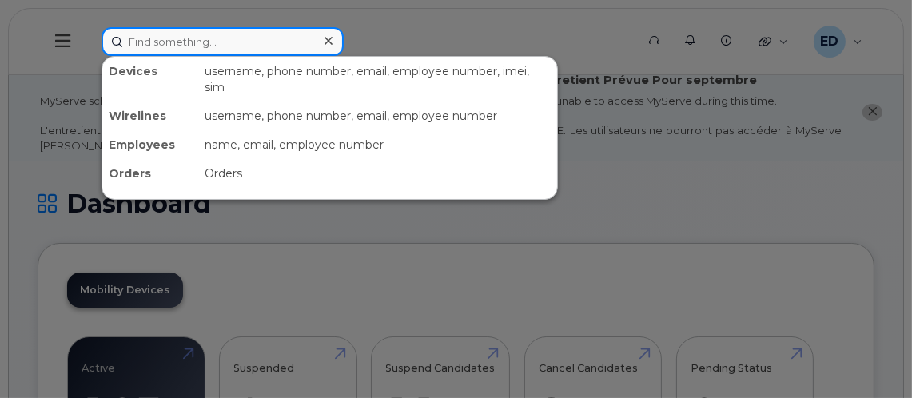
click at [291, 46] on input at bounding box center [223, 41] width 242 height 29
paste input "015200000050004"
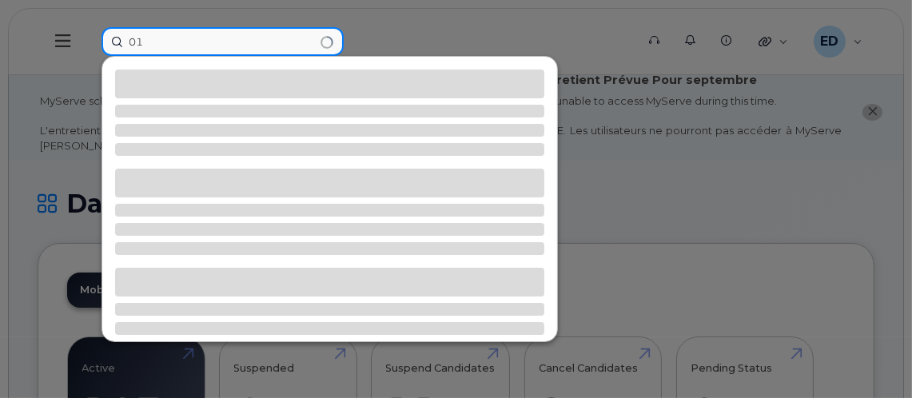
type input "0"
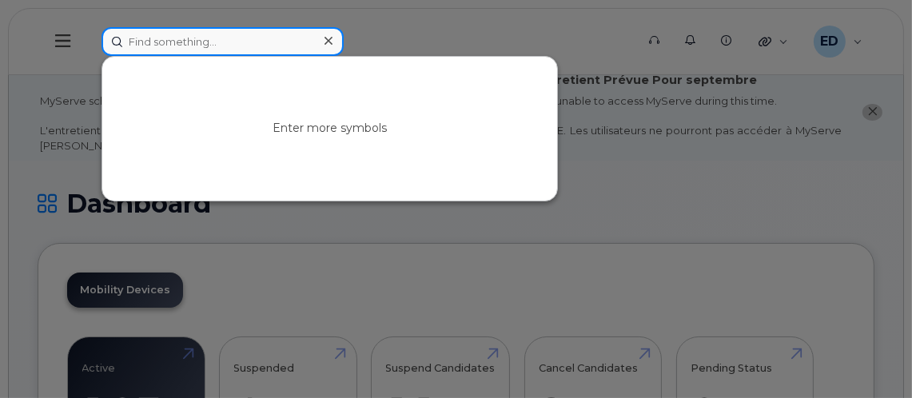
click at [232, 41] on input at bounding box center [223, 41] width 242 height 29
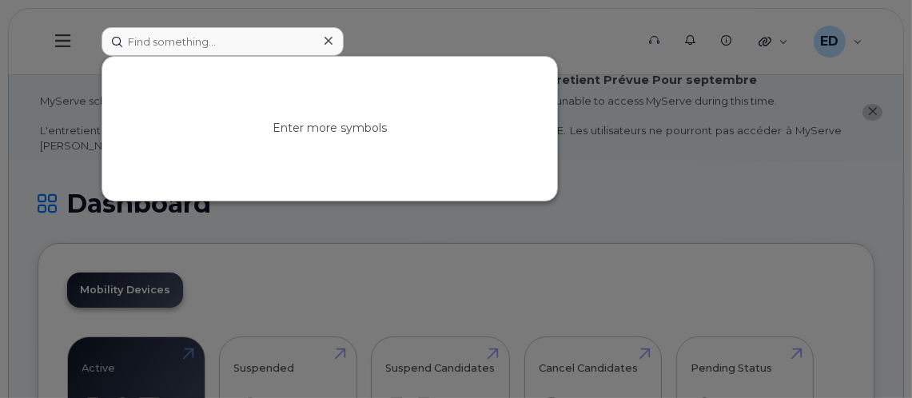
click at [325, 39] on icon at bounding box center [329, 40] width 8 height 13
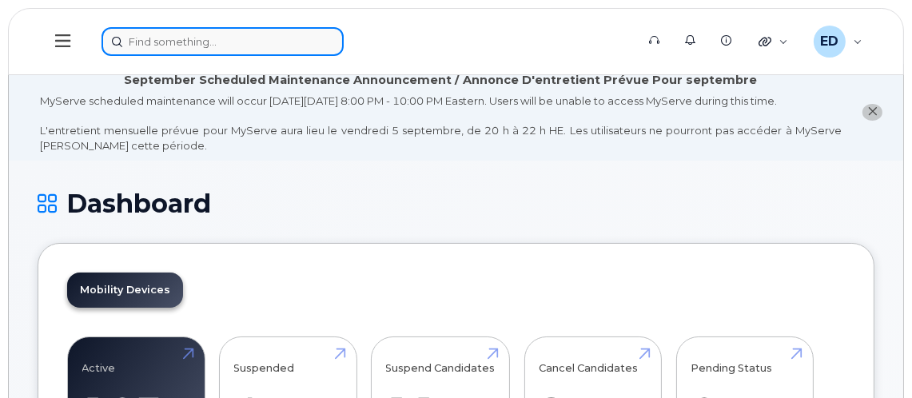
click at [186, 50] on input at bounding box center [223, 41] width 242 height 29
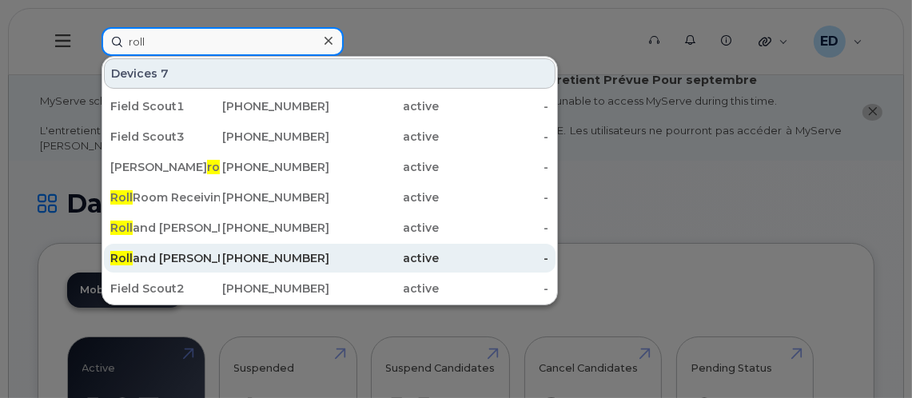
type input "roll"
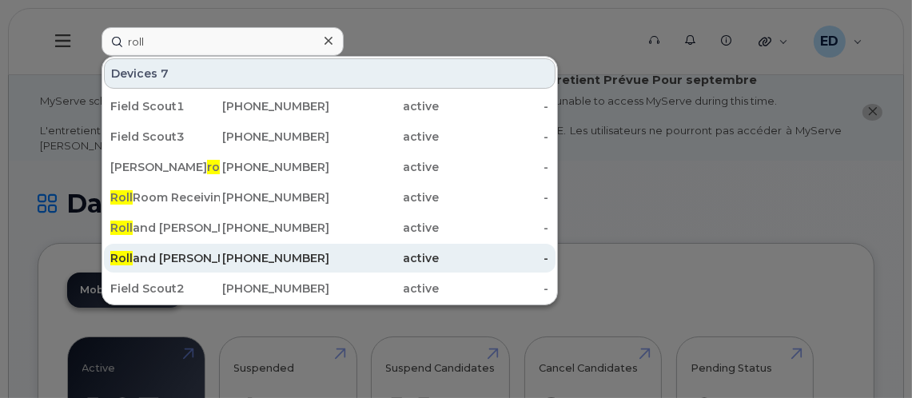
click at [240, 253] on div "506-432-0364" at bounding box center [275, 258] width 110 height 16
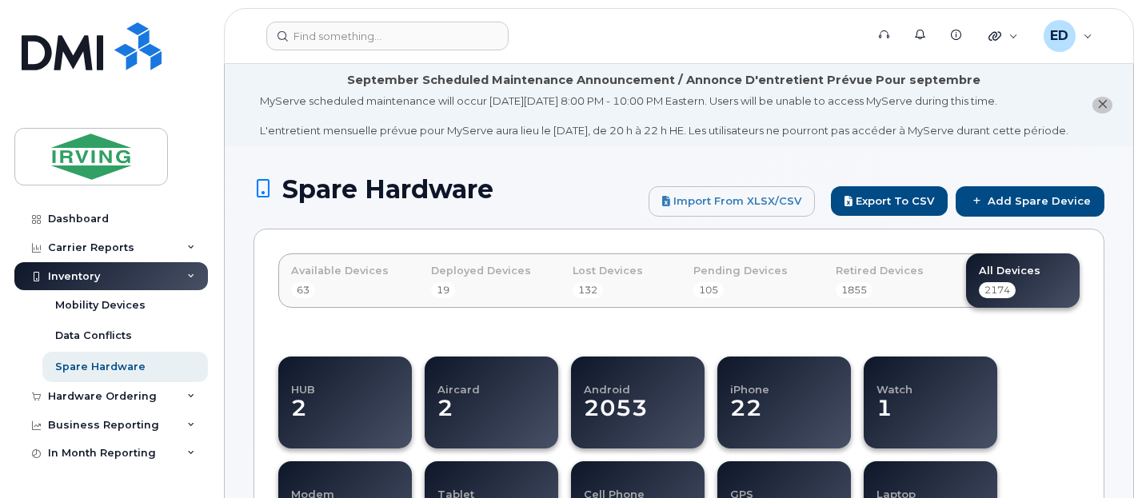
select select
select select "2425"
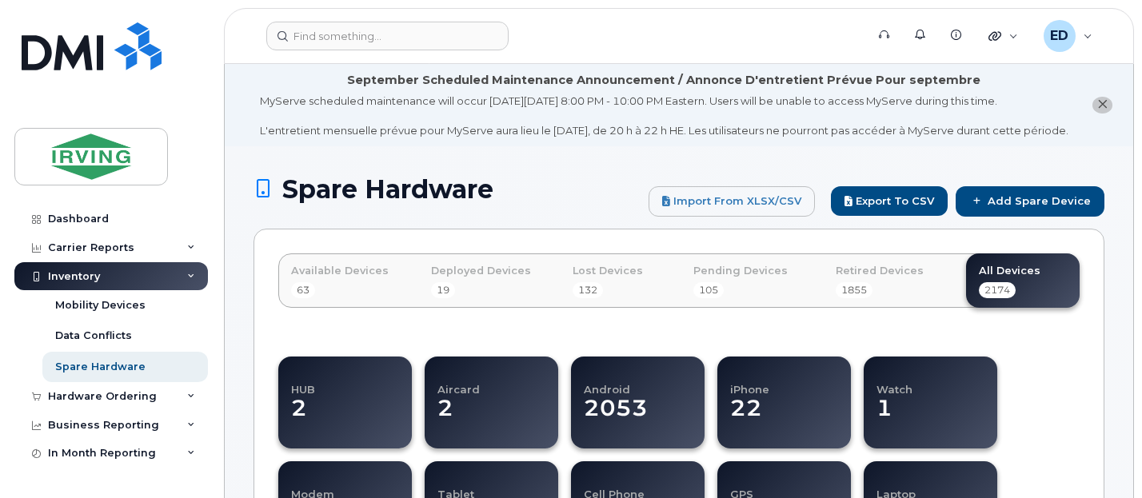
select select
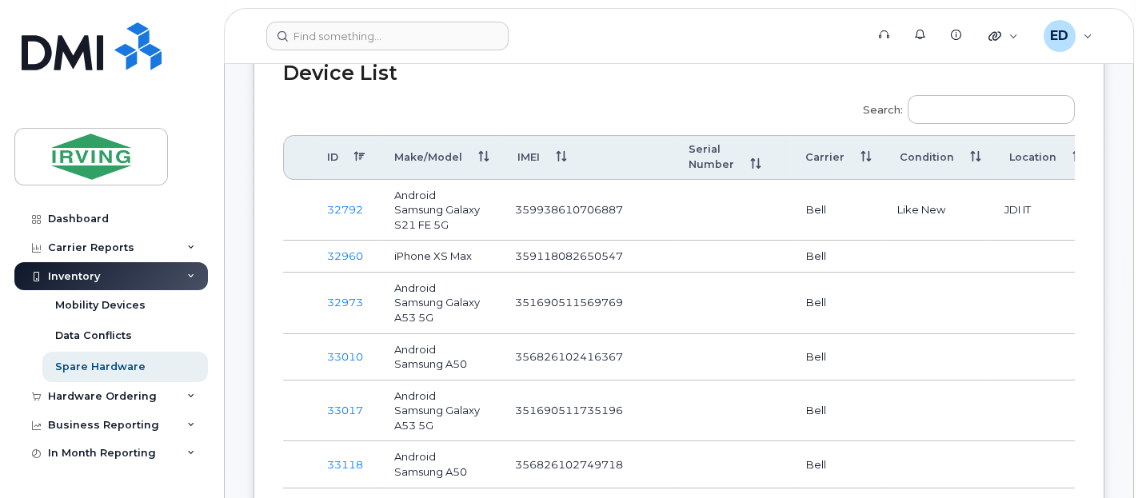
scroll to position [600, 0]
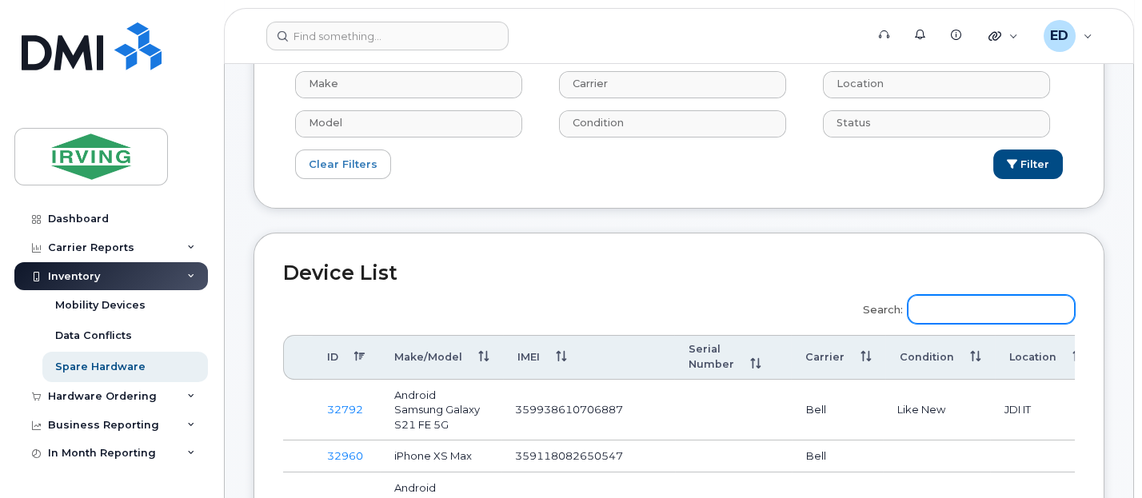
click at [949, 324] on input "Search:" at bounding box center [991, 309] width 167 height 29
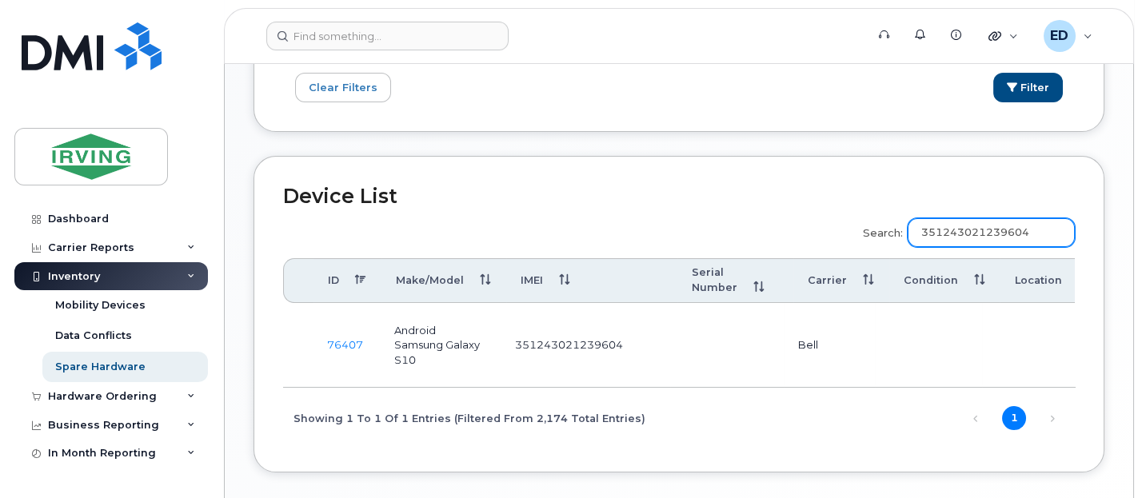
scroll to position [700, 0]
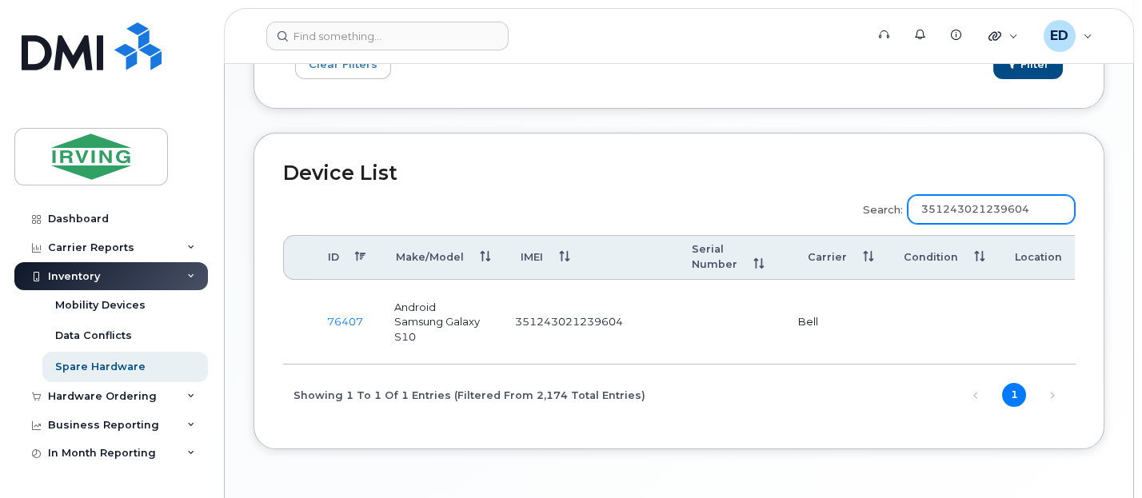
type input "351243021239604"
click at [337, 328] on link "76407" at bounding box center [345, 321] width 36 height 13
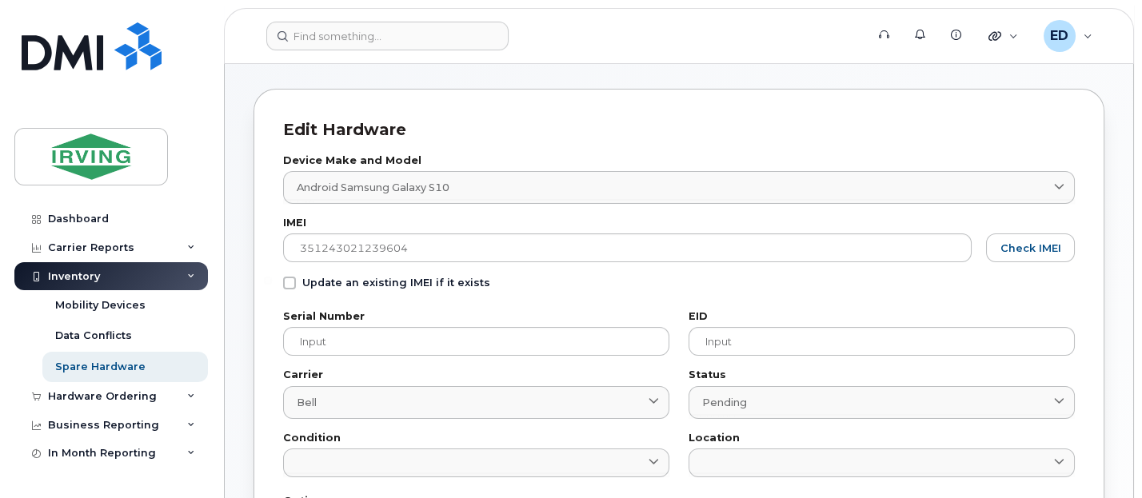
scroll to position [100, 0]
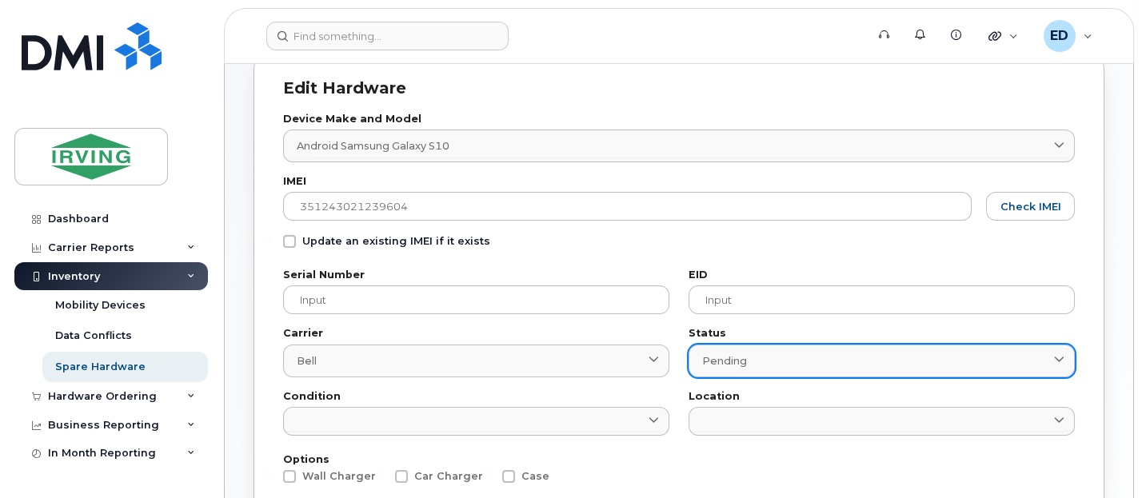
click at [1069, 365] on link "Pending" at bounding box center [881, 361] width 386 height 33
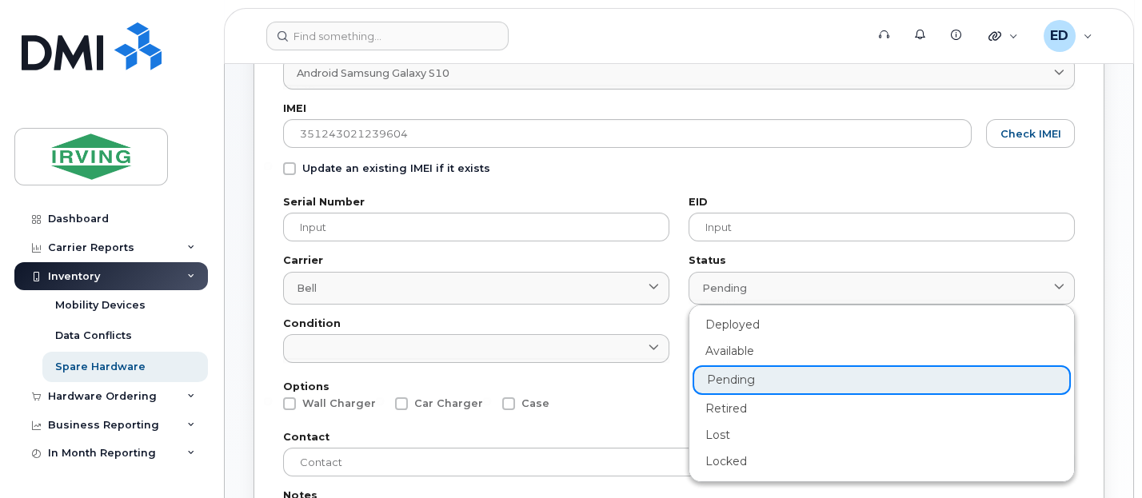
scroll to position [200, 0]
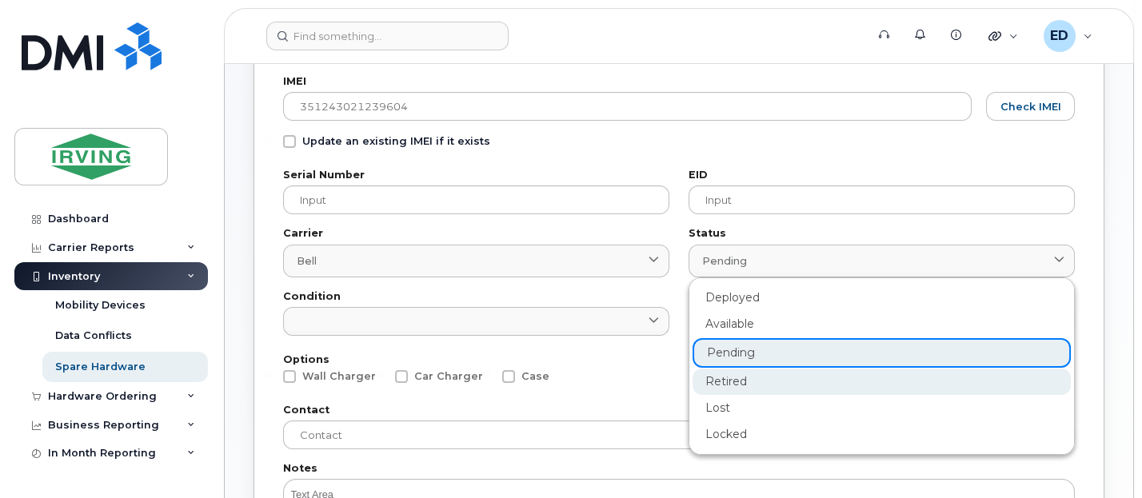
click at [747, 378] on div "Retired" at bounding box center [881, 382] width 378 height 26
type input "retired"
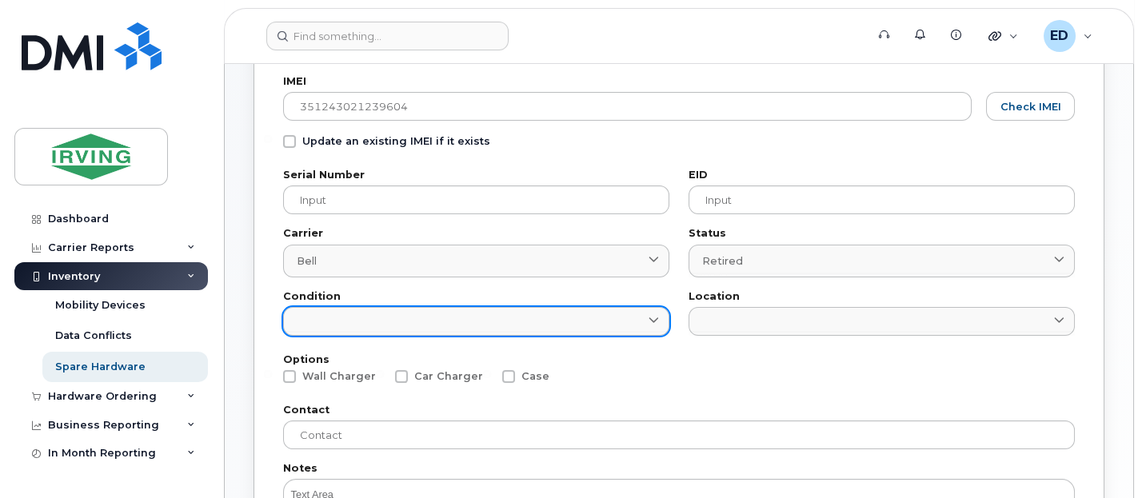
click at [436, 315] on link at bounding box center [476, 321] width 386 height 29
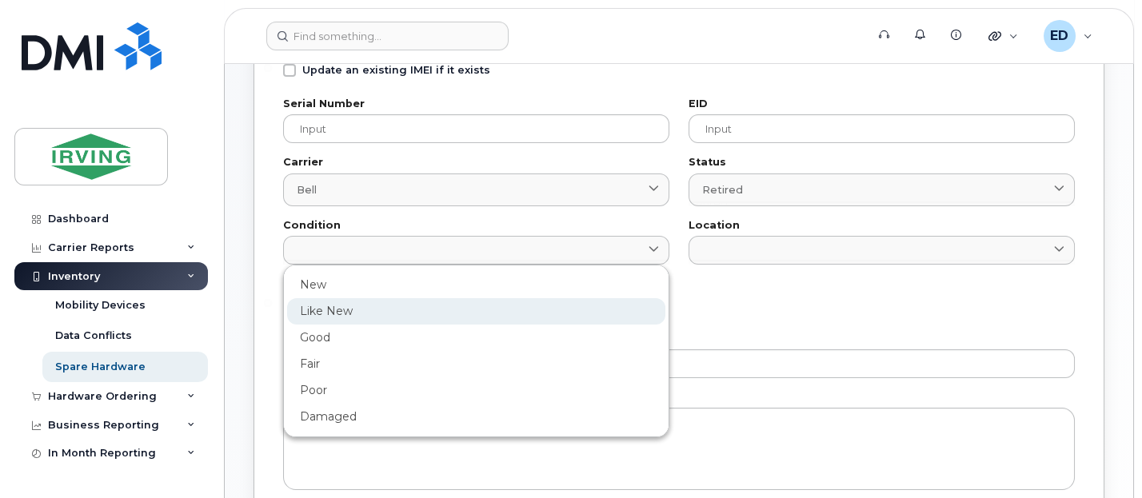
scroll to position [300, 0]
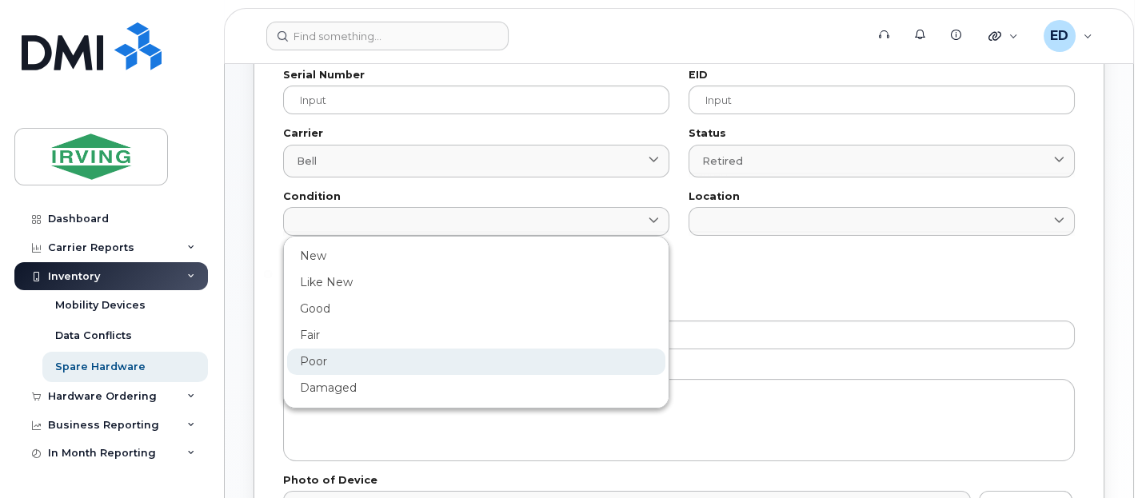
click at [335, 365] on div "Poor" at bounding box center [476, 362] width 378 height 26
type input "Poor"
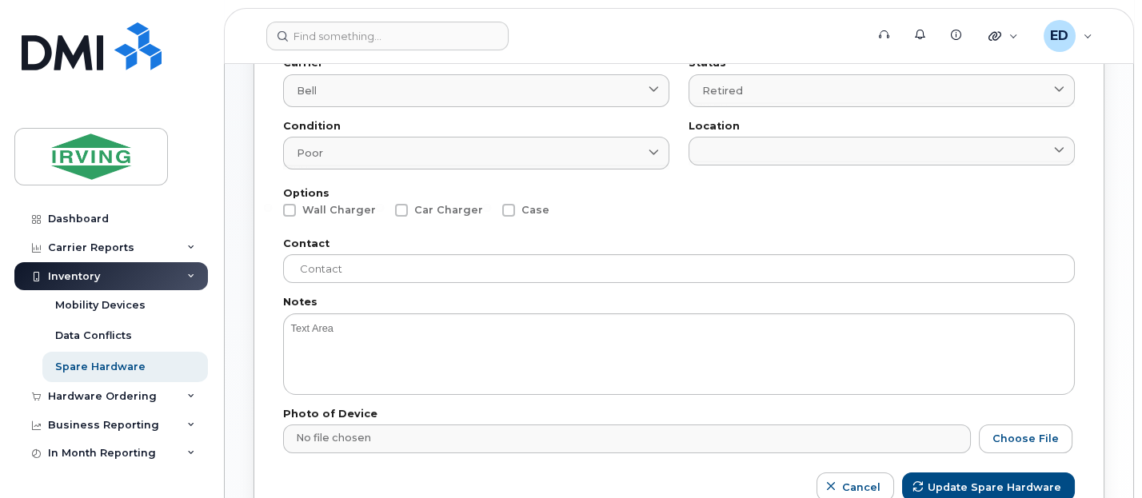
scroll to position [400, 0]
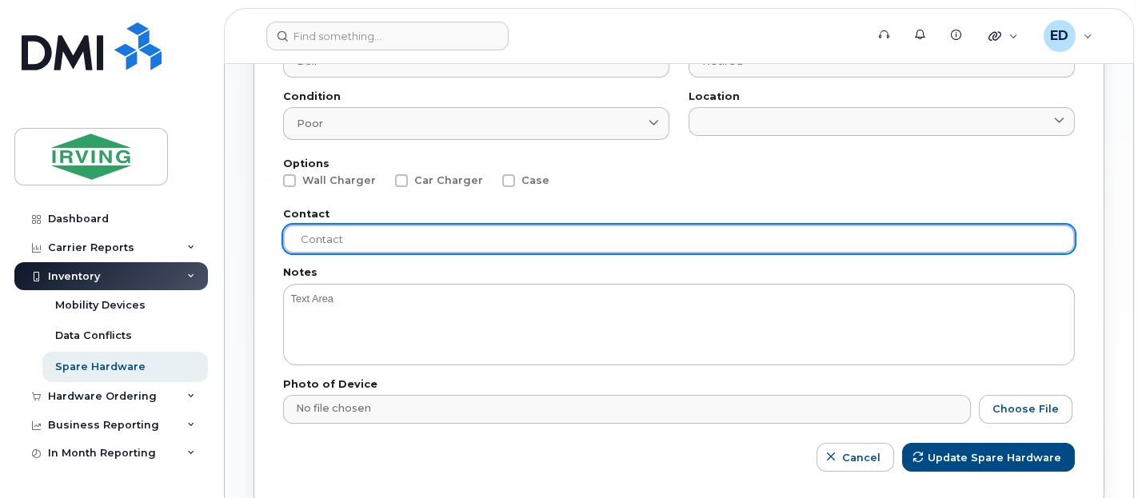
click at [373, 239] on input "text" at bounding box center [679, 239] width 792 height 29
type input "Renelle LeBlanc"
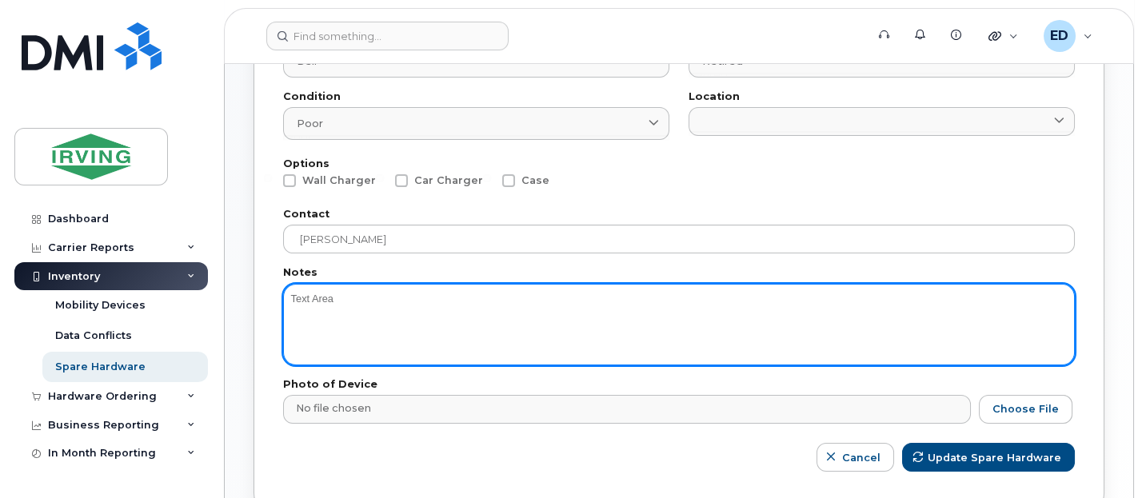
click at [381, 315] on textarea at bounding box center [679, 325] width 792 height 82
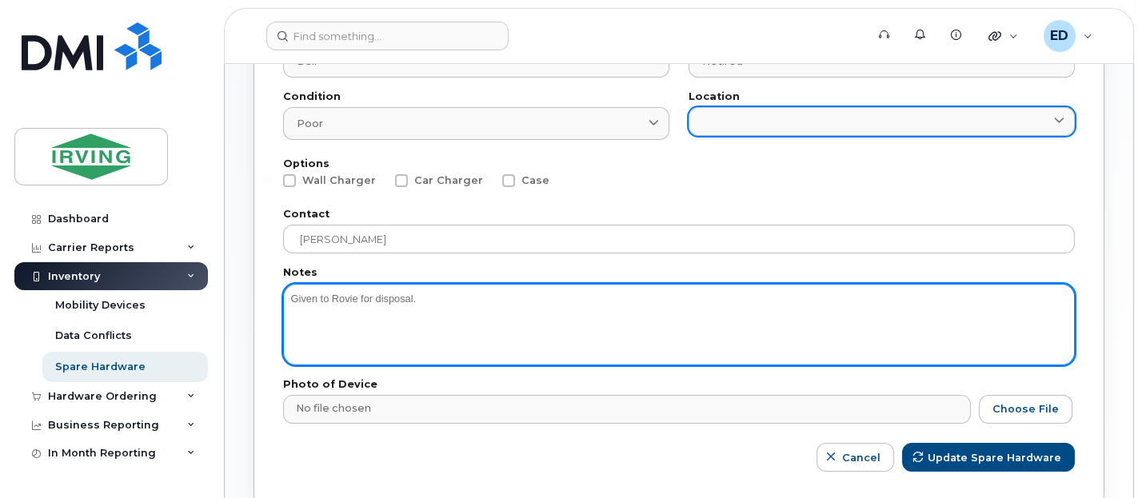
scroll to position [500, 0]
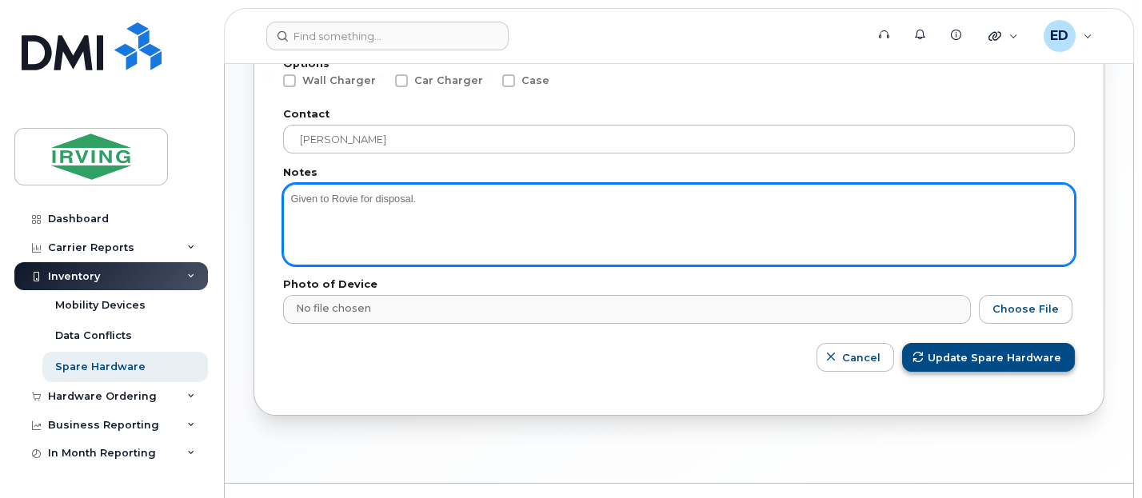
type textarea "Given to Rovie for disposal."
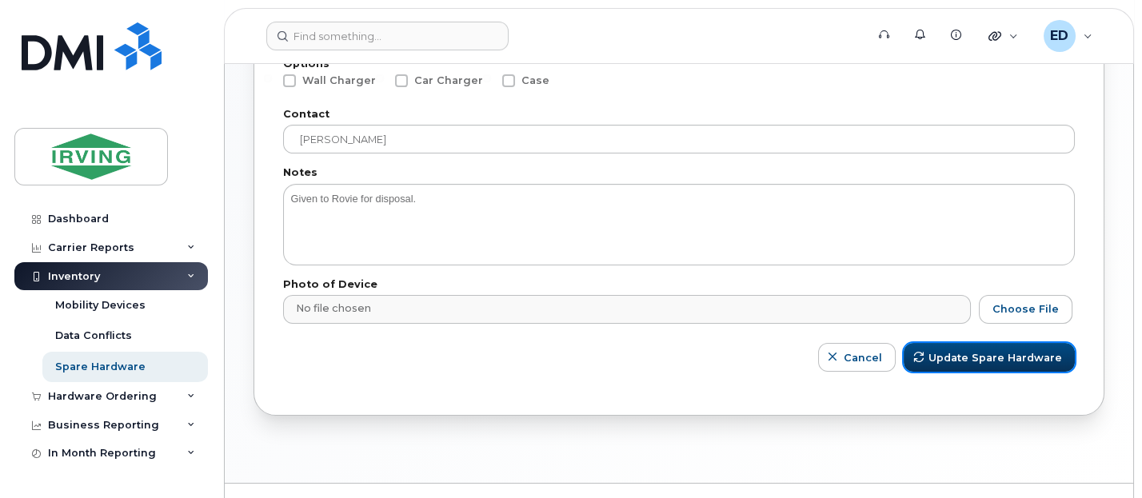
click at [942, 353] on span "Update Spare Hardware" at bounding box center [995, 357] width 134 height 15
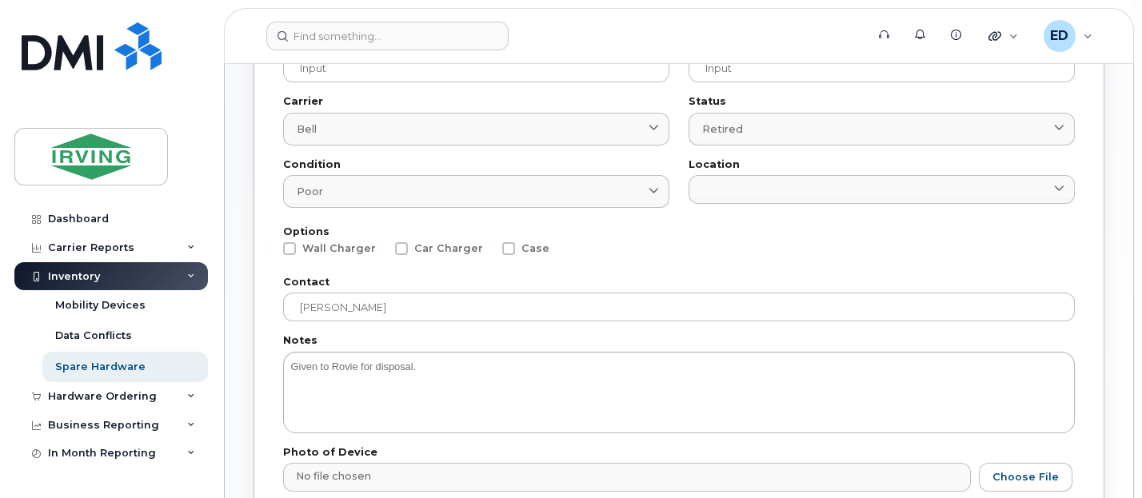
scroll to position [300, 0]
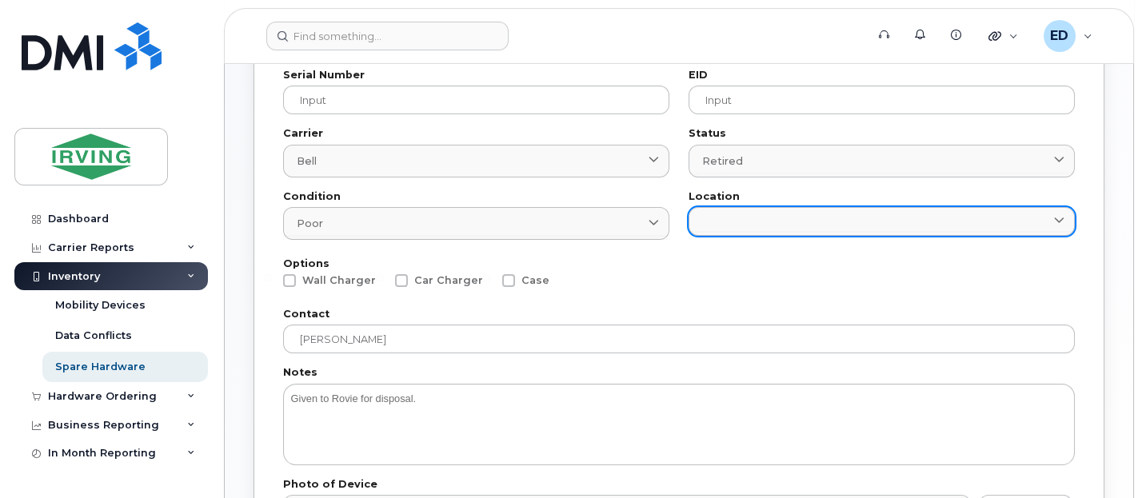
click at [893, 217] on link at bounding box center [881, 221] width 386 height 29
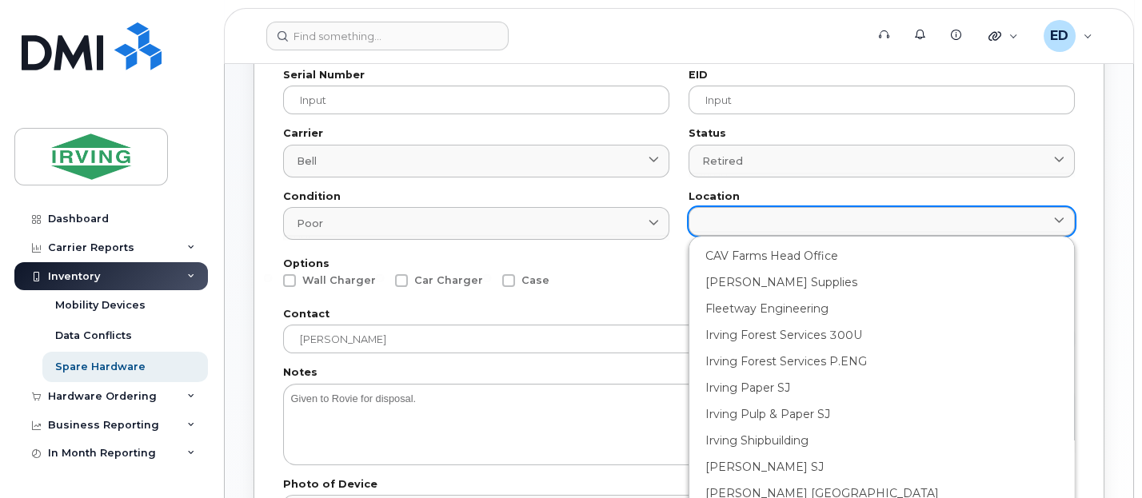
click at [745, 221] on link at bounding box center [881, 221] width 386 height 29
click at [740, 213] on link at bounding box center [881, 221] width 386 height 29
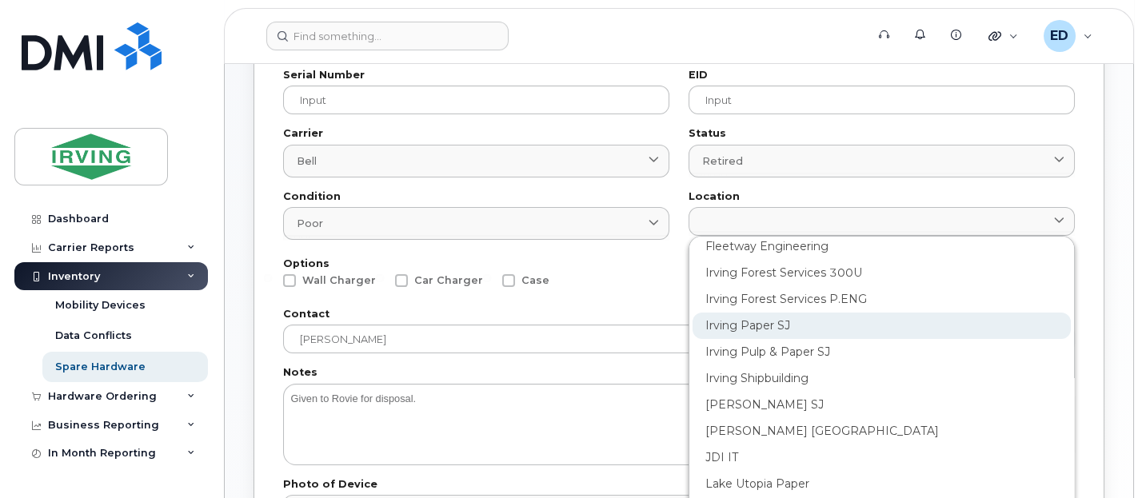
scroll to position [88, 0]
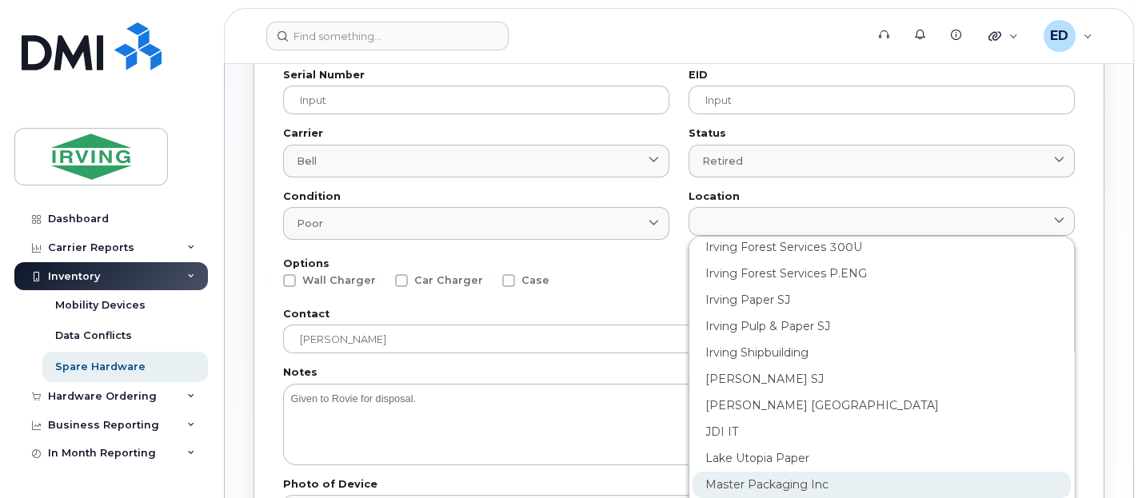
click at [805, 481] on div "Master Packaging Inc" at bounding box center [881, 485] width 378 height 26
type input "2425"
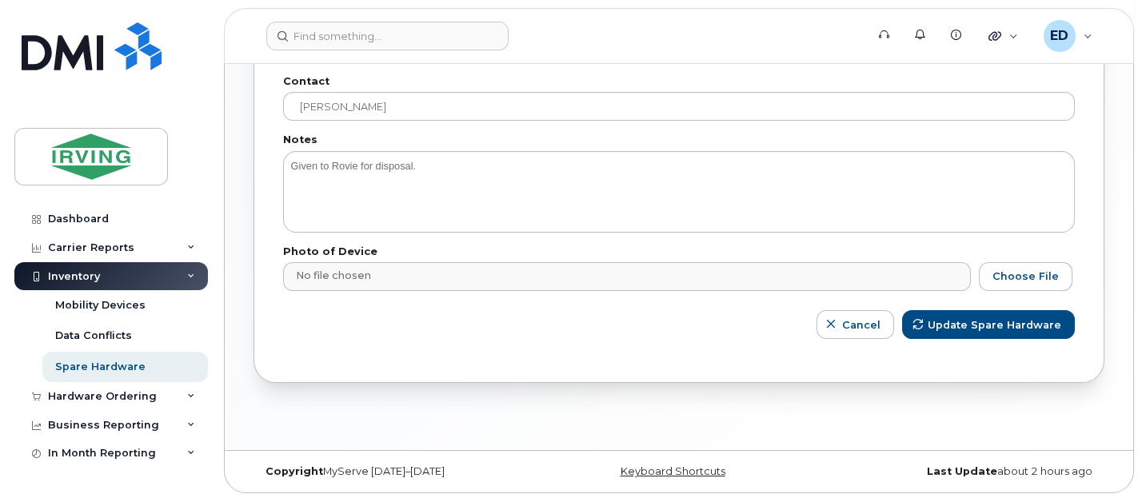
scroll to position [533, 0]
click at [982, 317] on span "Update Spare Hardware" at bounding box center [995, 324] width 134 height 15
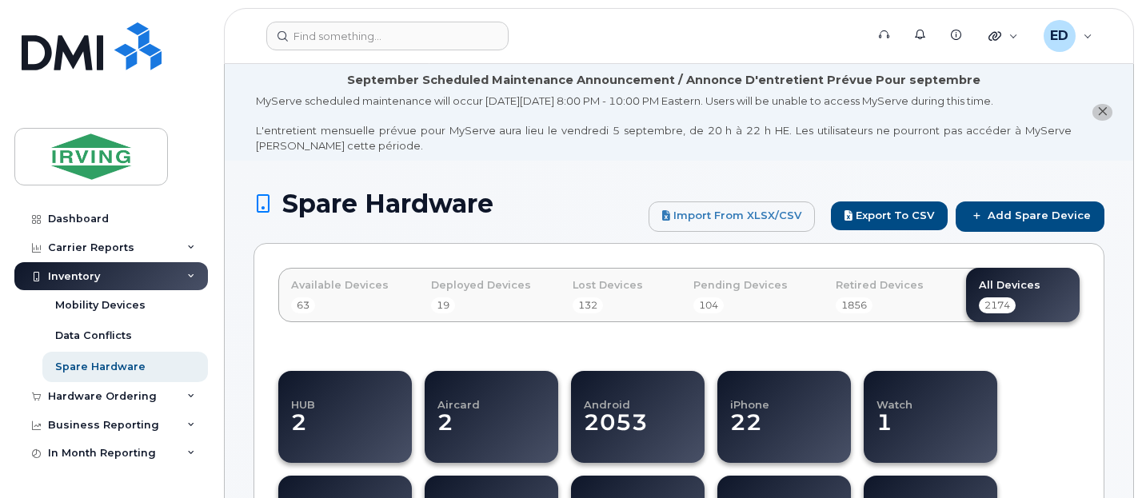
select select
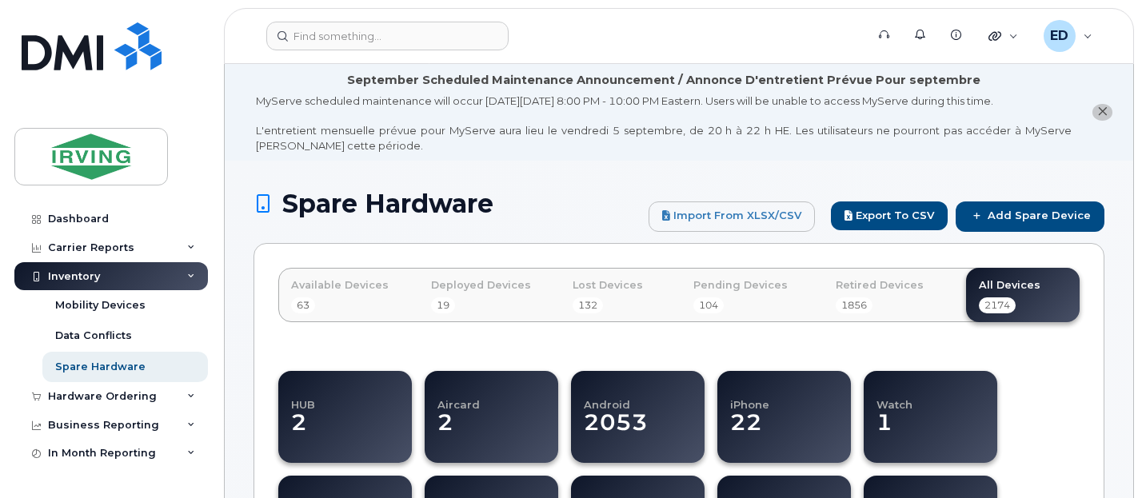
select select
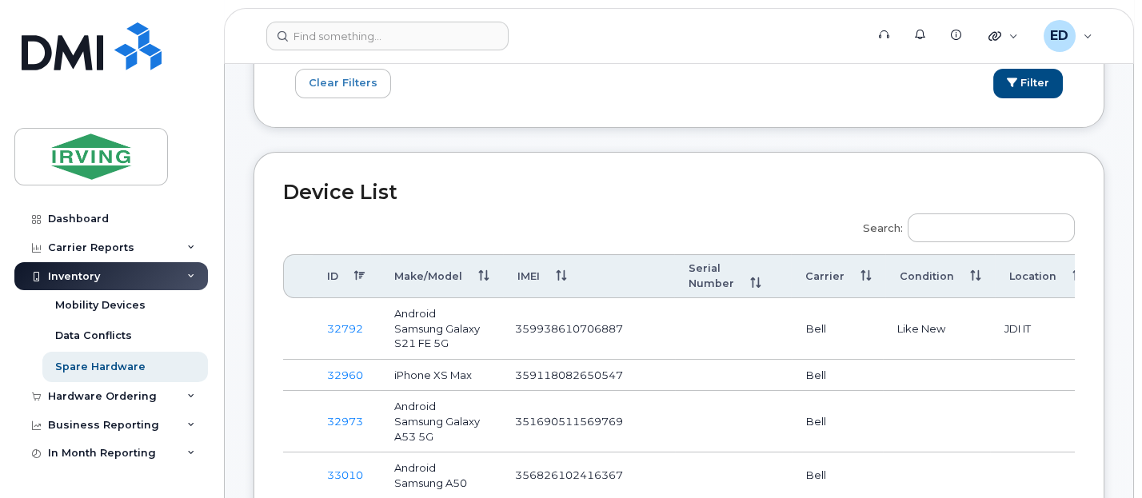
scroll to position [796, 0]
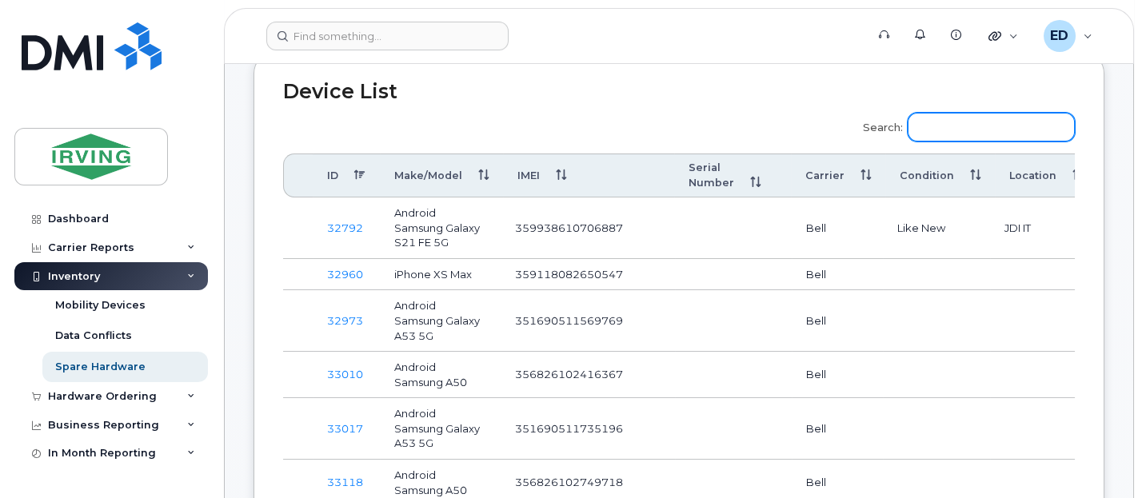
click at [948, 129] on input "Search:" at bounding box center [991, 127] width 167 height 29
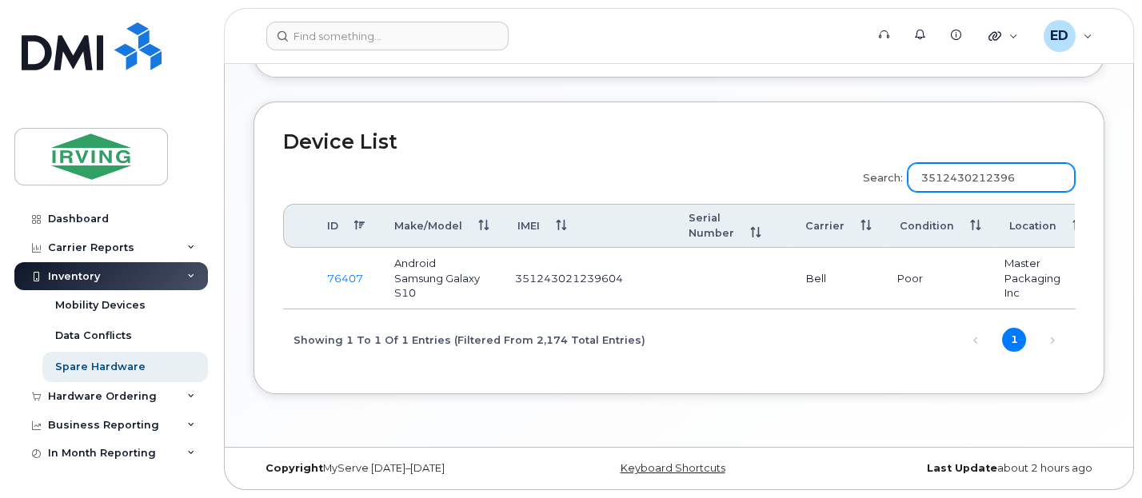
scroll to position [746, 0]
type input "351243021239604"
click at [117, 397] on div "Hardware Ordering" at bounding box center [102, 396] width 109 height 13
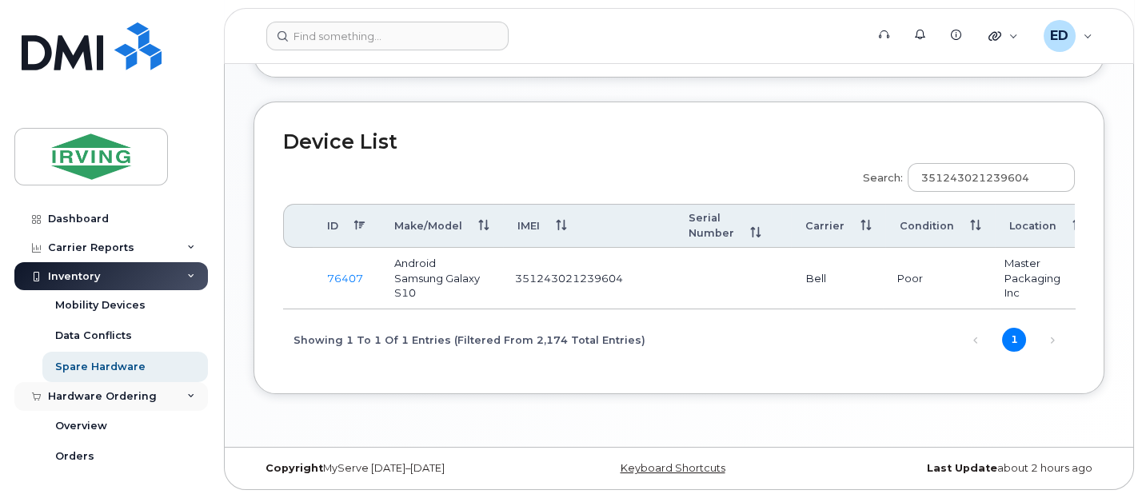
click at [106, 394] on div "Hardware Ordering" at bounding box center [102, 396] width 109 height 13
click at [105, 394] on div "Hardware Ordering" at bounding box center [102, 396] width 109 height 13
click at [76, 454] on div "Orders" at bounding box center [74, 456] width 39 height 14
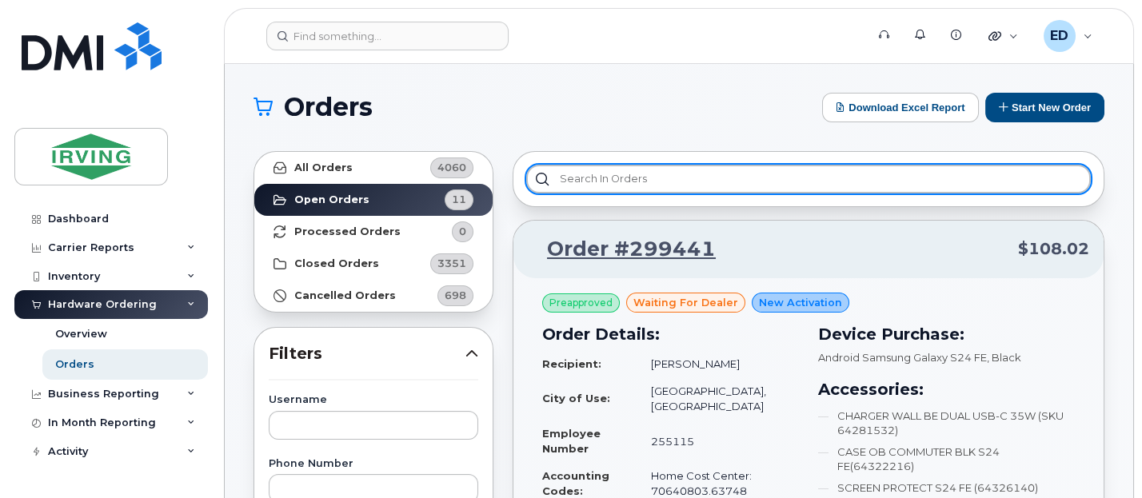
click at [771, 181] on input "text" at bounding box center [808, 179] width 565 height 29
type input "r"
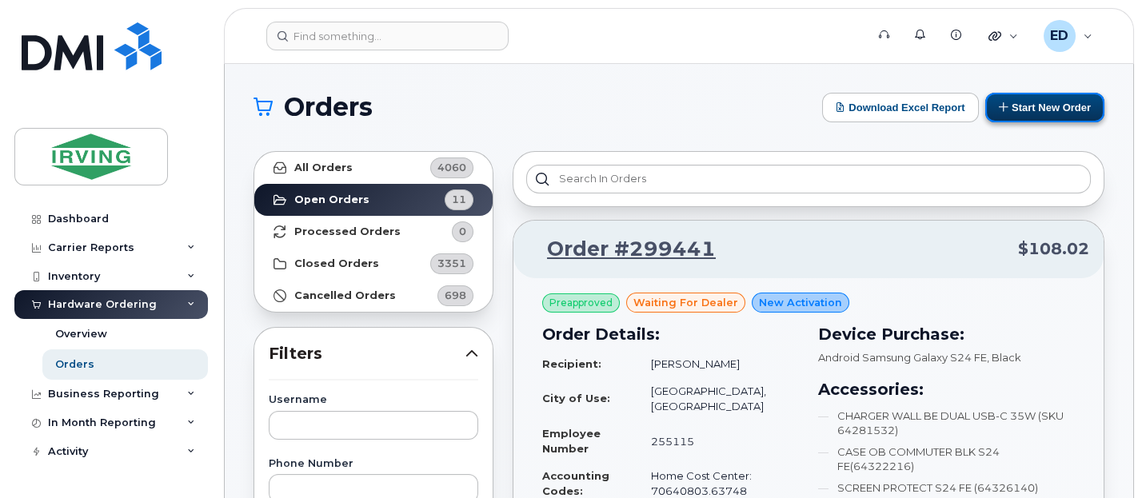
click at [1053, 106] on button "Start New Order" at bounding box center [1044, 108] width 119 height 30
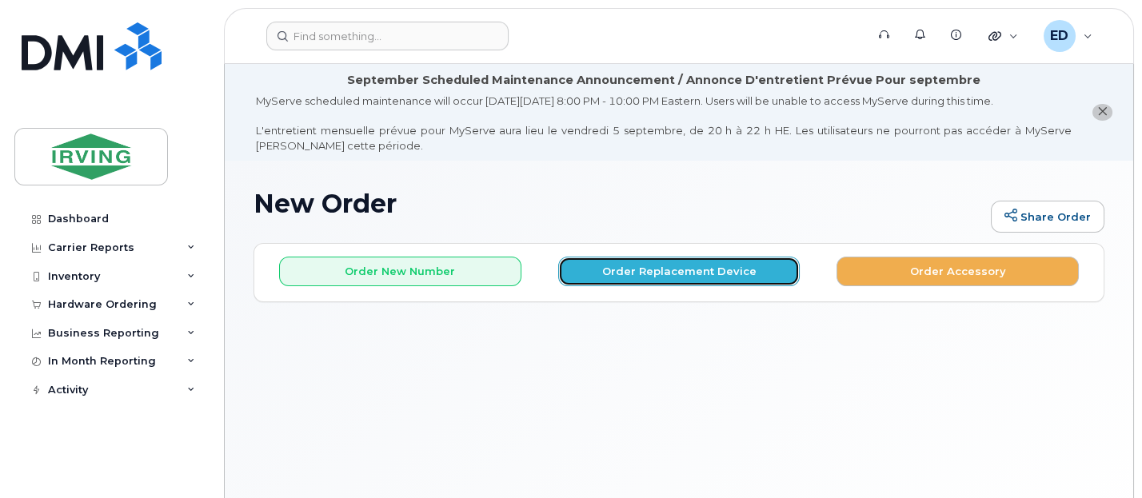
click at [668, 271] on button "Order Replacement Device" at bounding box center [679, 272] width 242 height 30
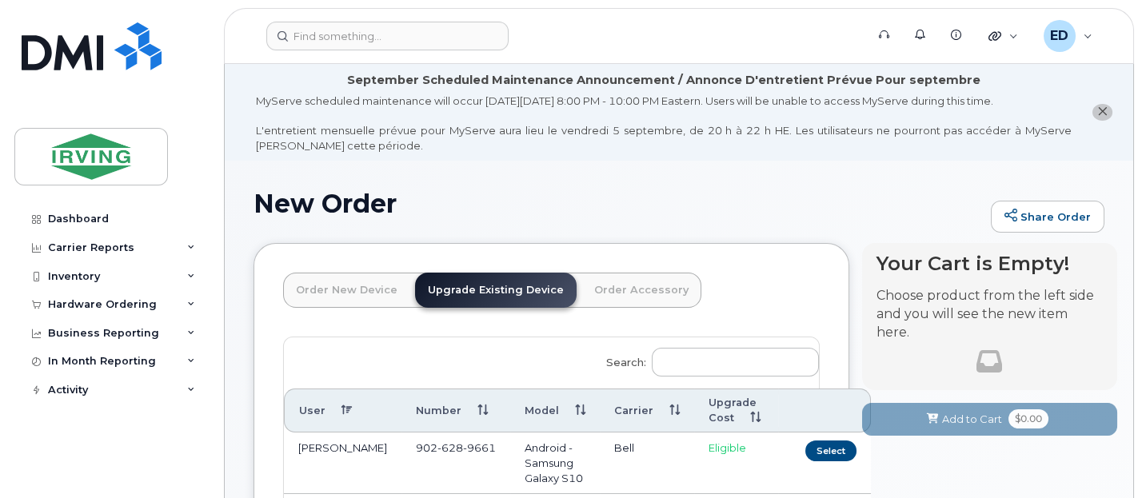
scroll to position [100, 0]
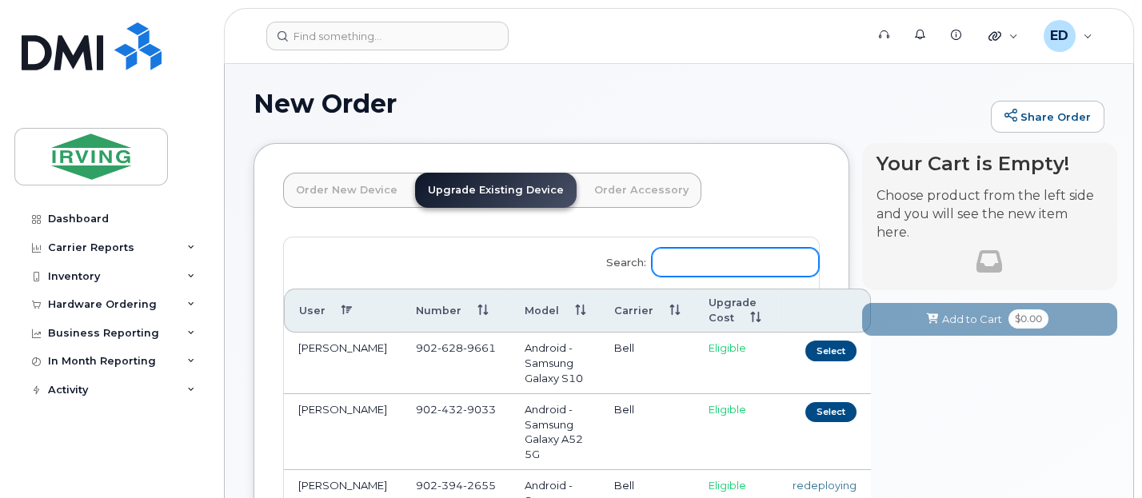
click at [729, 261] on input "Search:" at bounding box center [735, 262] width 167 height 29
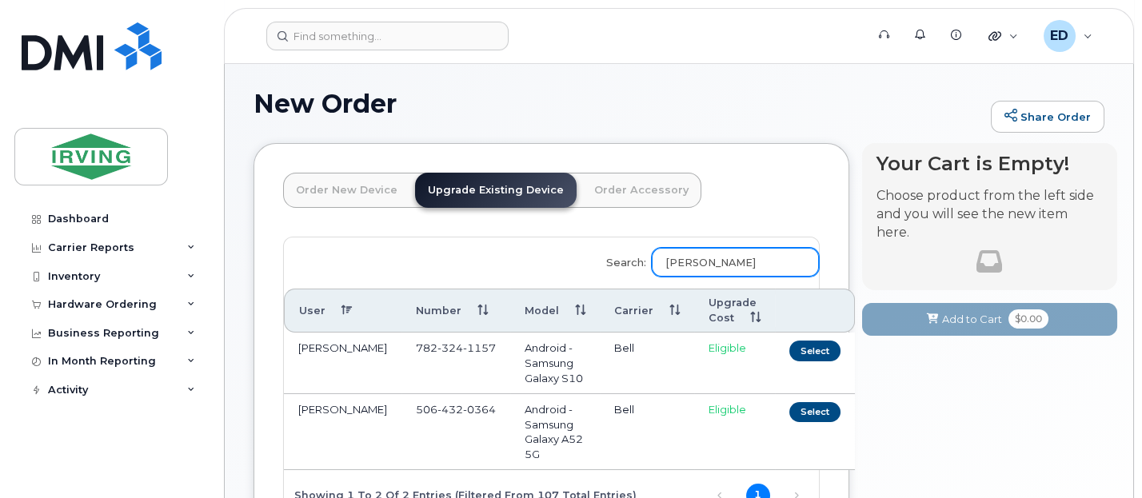
type input "[PERSON_NAME]"
click at [789, 411] on button "Select" at bounding box center [814, 412] width 51 height 20
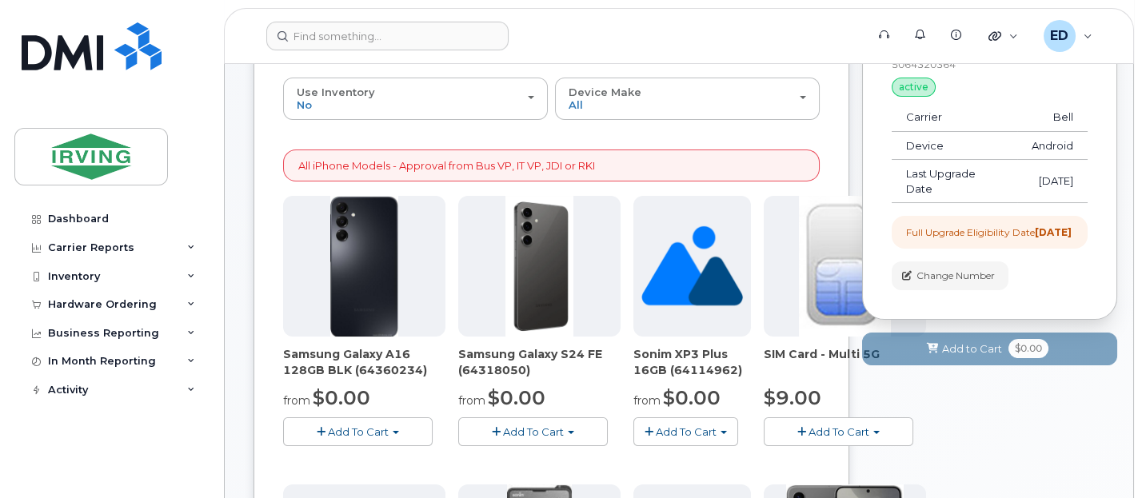
scroll to position [300, 0]
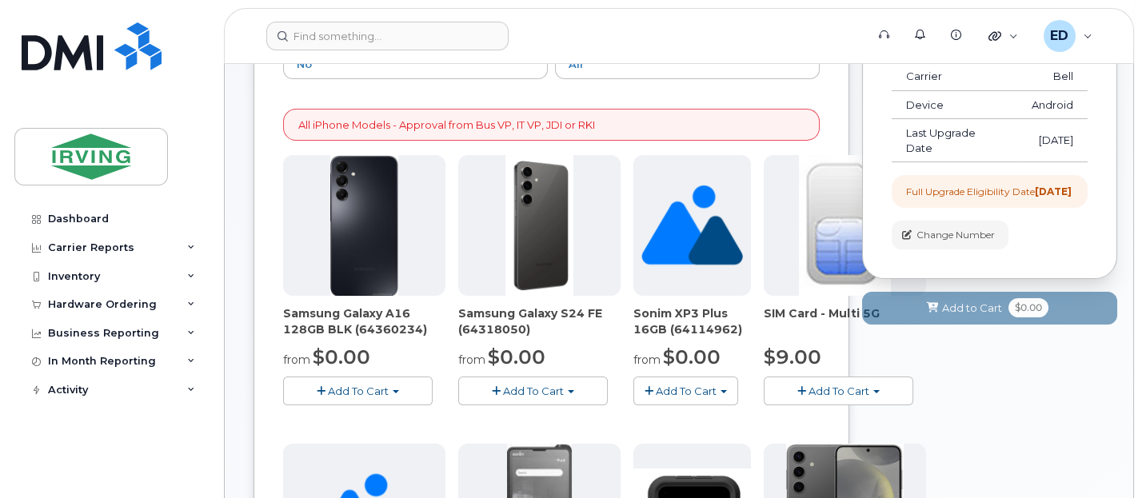
click at [540, 385] on span "Add To Cart" at bounding box center [533, 391] width 61 height 13
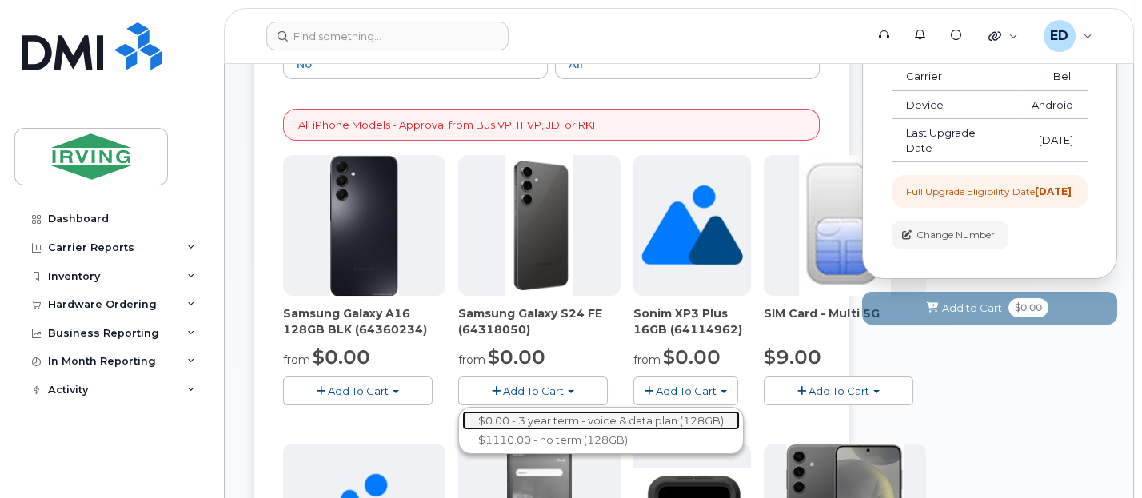
click at [537, 413] on link "$0.00 - 3 year term - voice & data plan (128GB)" at bounding box center [600, 421] width 277 height 20
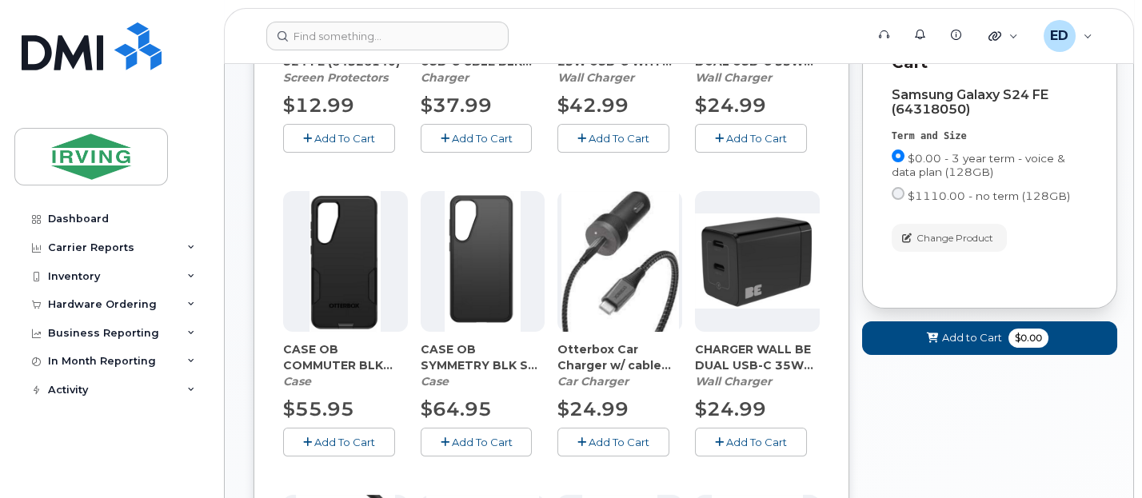
scroll to position [600, 0]
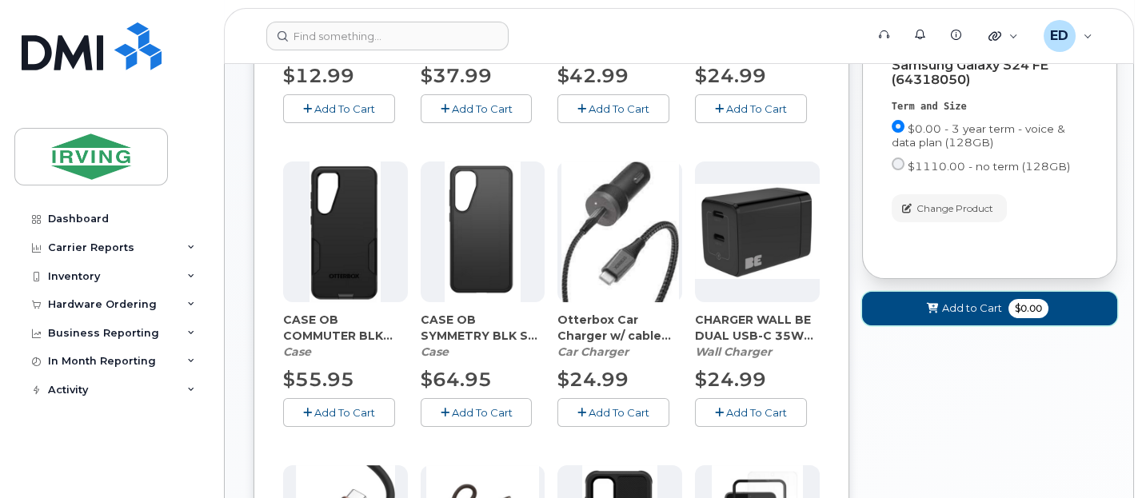
click at [956, 316] on span "Add to Cart" at bounding box center [972, 308] width 60 height 15
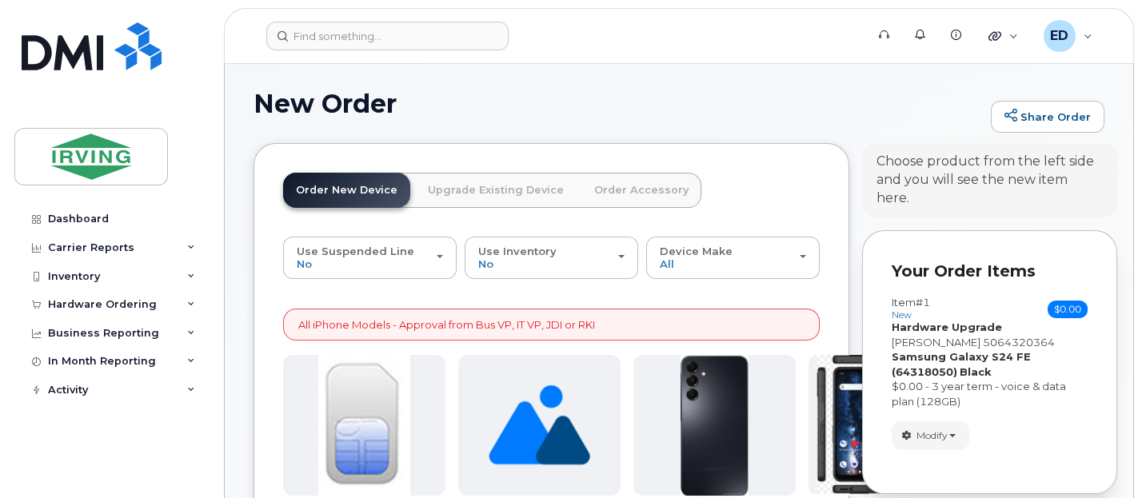
scroll to position [200, 0]
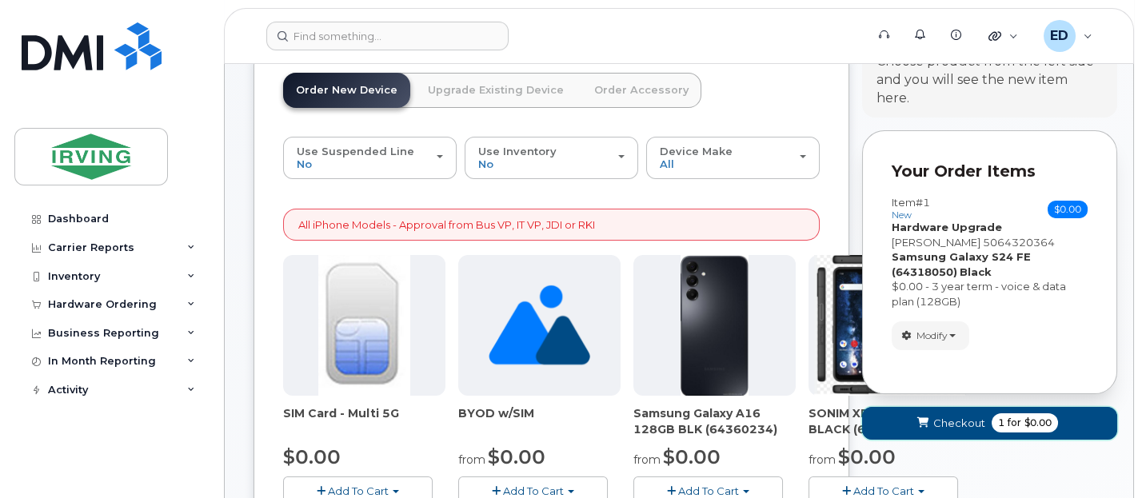
click at [947, 416] on span "Checkout" at bounding box center [959, 423] width 52 height 15
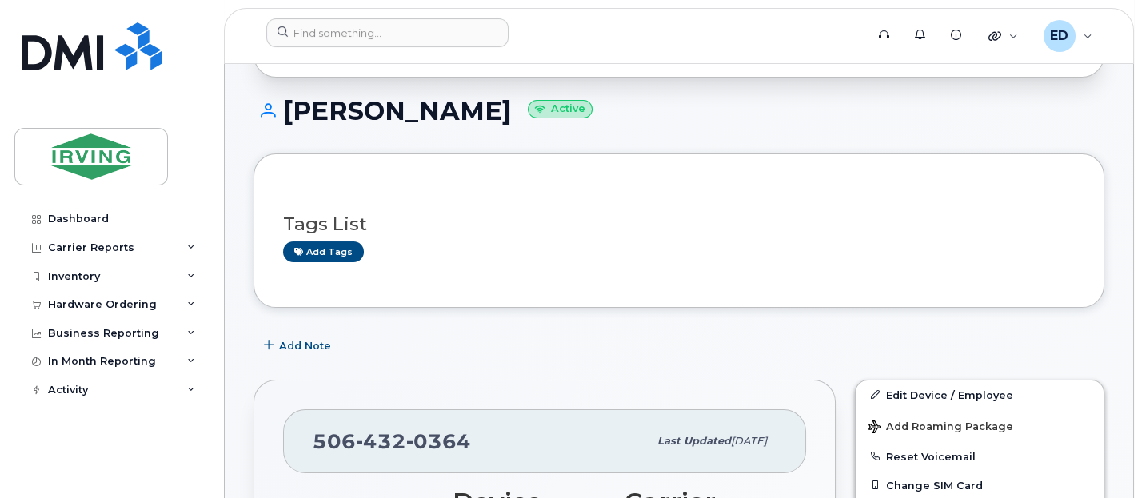
scroll to position [36, 0]
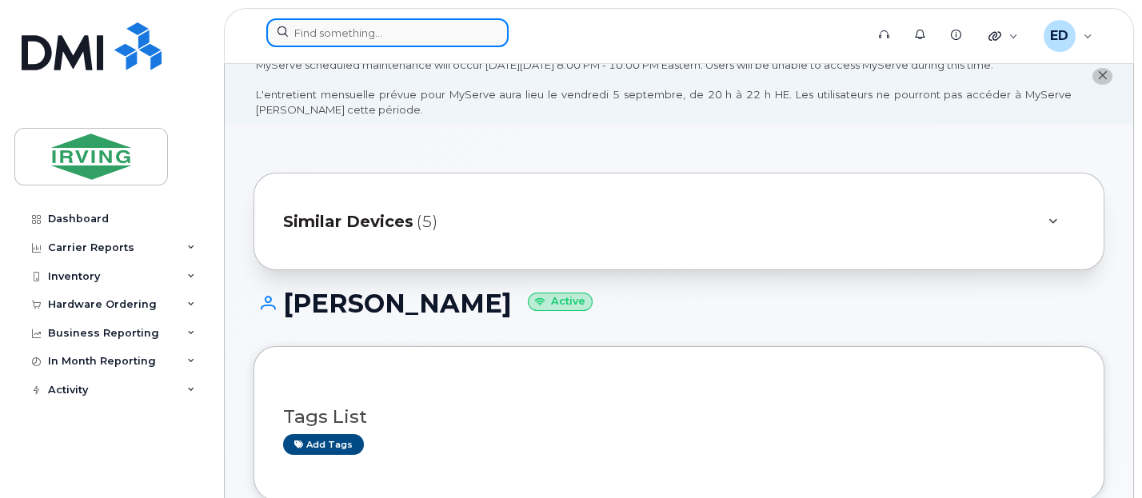
click at [395, 37] on input at bounding box center [387, 32] width 242 height 29
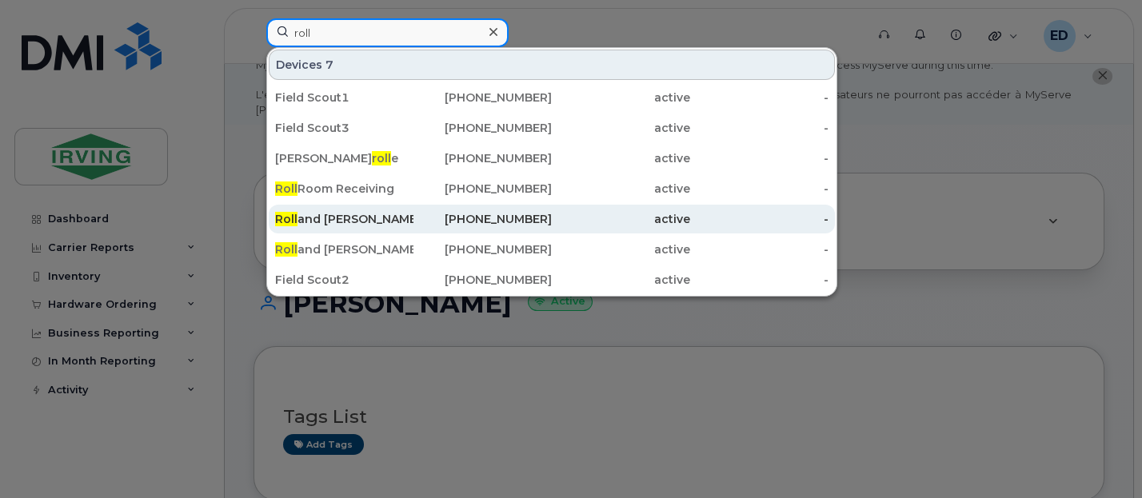
type input "roll"
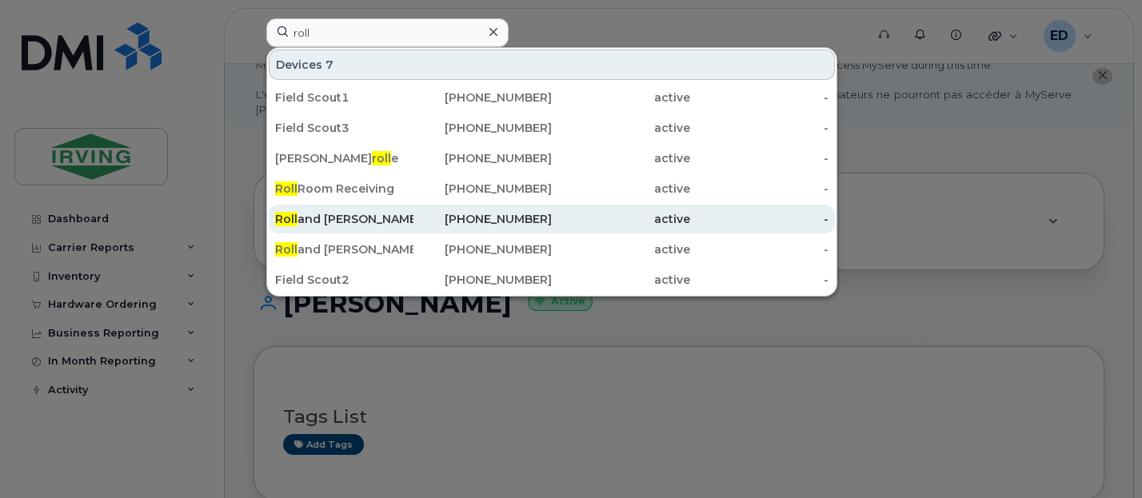
click at [360, 218] on div "Roll and Gagnon" at bounding box center [344, 219] width 138 height 16
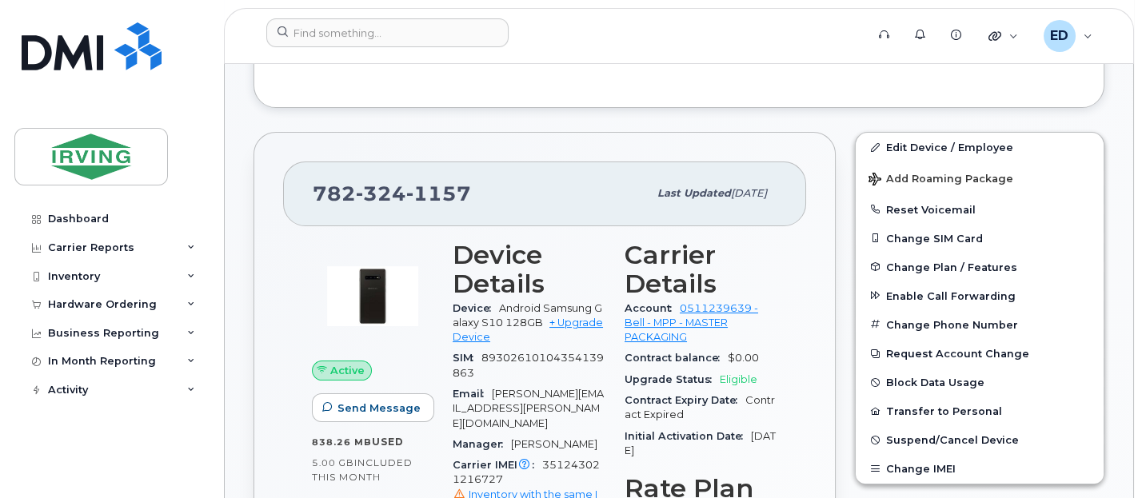
scroll to position [700, 0]
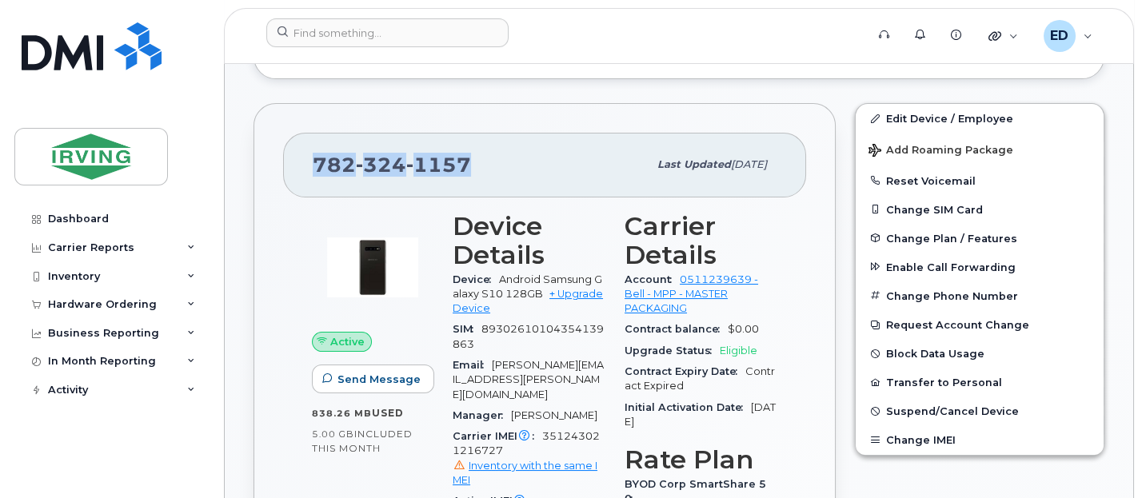
drag, startPoint x: 313, startPoint y: 154, endPoint x: 482, endPoint y: 161, distance: 168.9
click at [482, 161] on div "[PHONE_NUMBER]" at bounding box center [480, 165] width 335 height 34
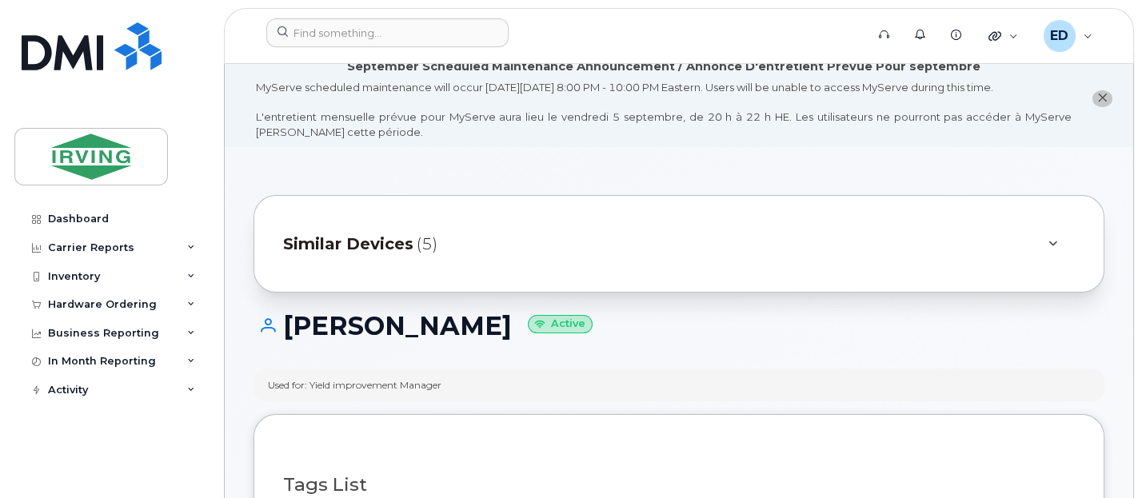
scroll to position [0, 0]
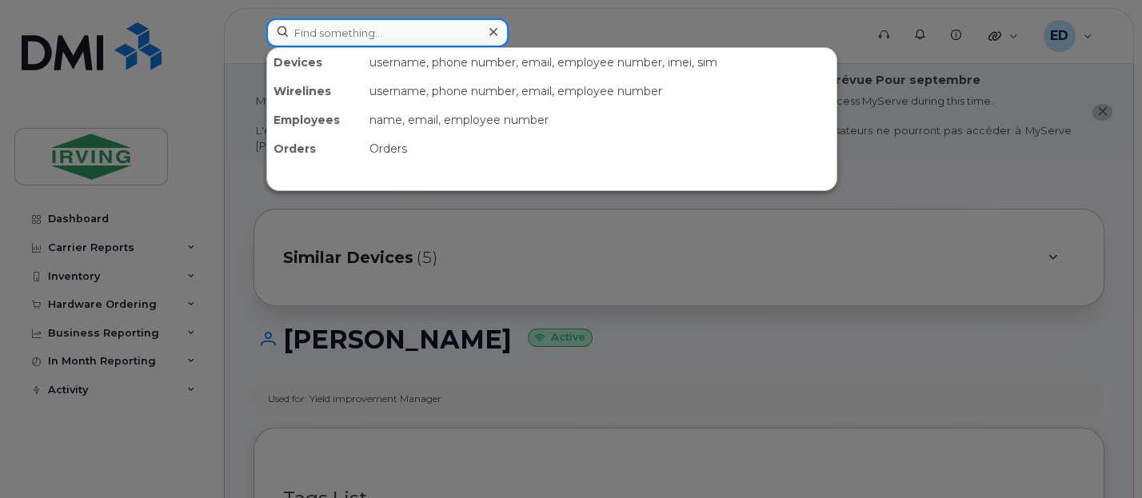
click at [379, 33] on input at bounding box center [387, 32] width 242 height 29
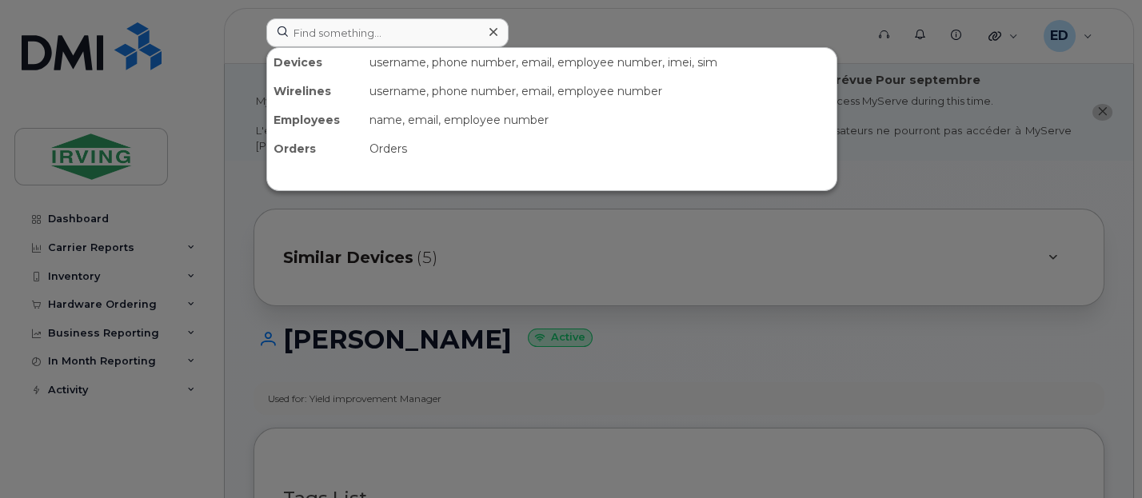
click at [720, 119] on div "name, email, employee number" at bounding box center [599, 120] width 473 height 29
click at [506, 251] on div at bounding box center [571, 249] width 1142 height 498
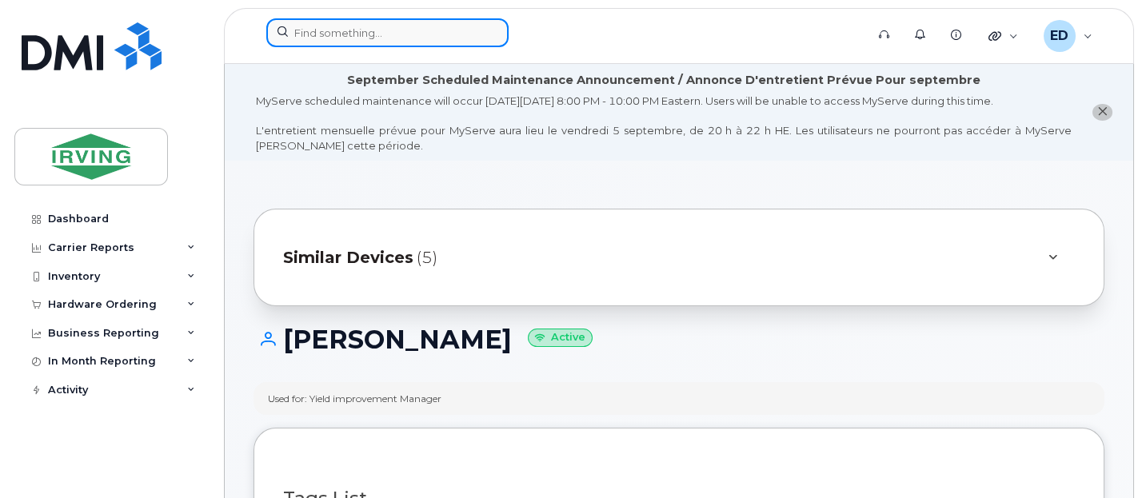
click at [366, 28] on input at bounding box center [387, 32] width 242 height 29
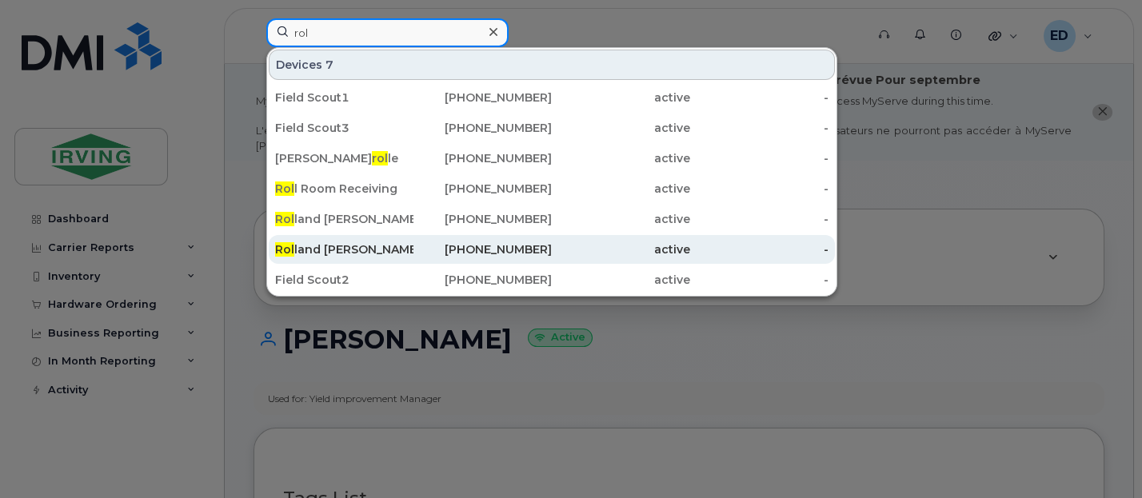
type input "rol"
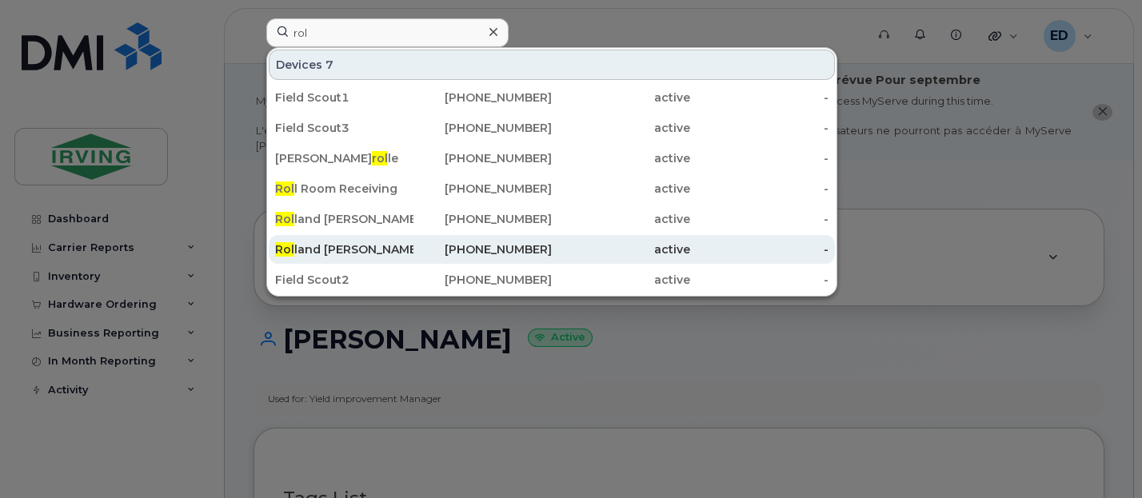
click at [549, 251] on div "506-432-0364" at bounding box center [482, 249] width 138 height 16
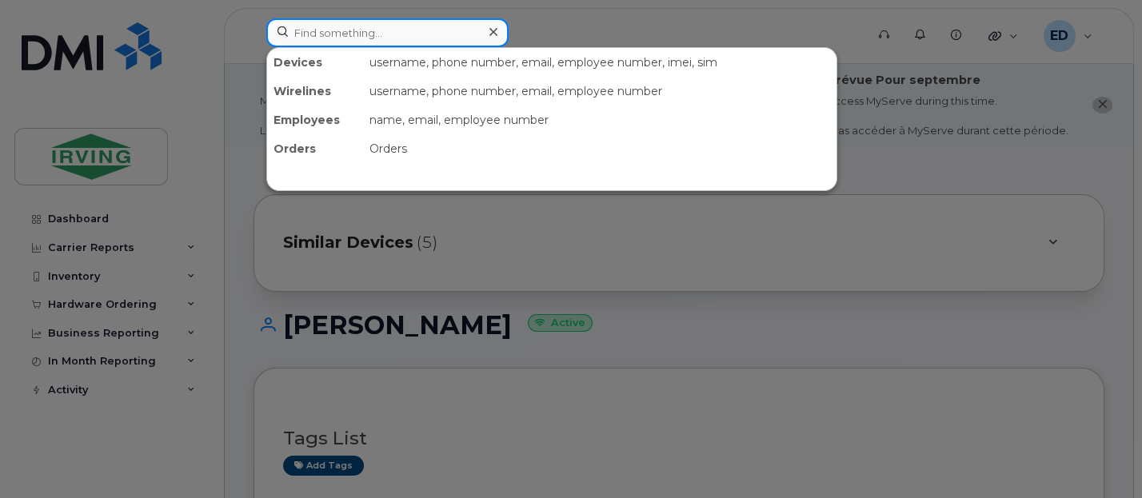
click at [444, 38] on input at bounding box center [387, 32] width 242 height 29
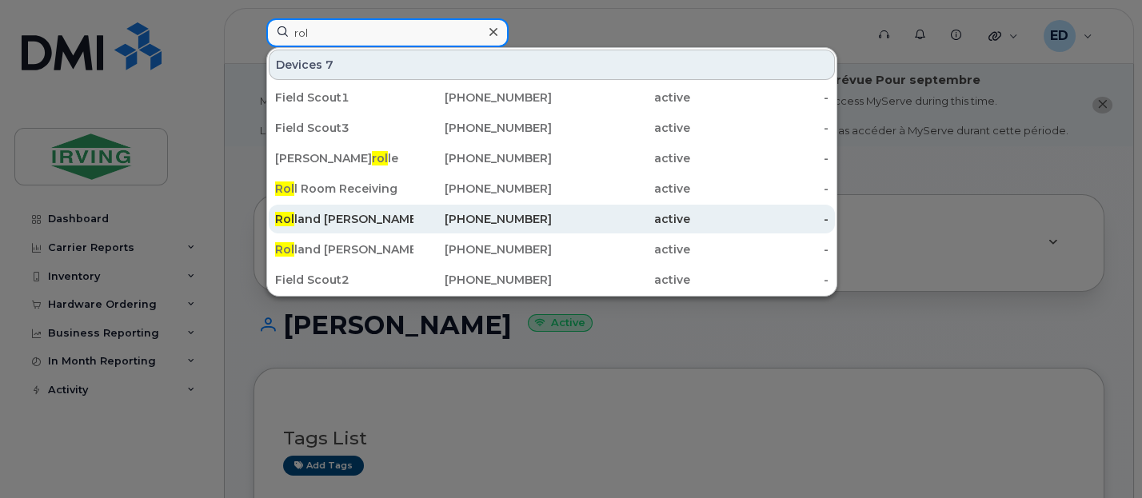
type input "rol"
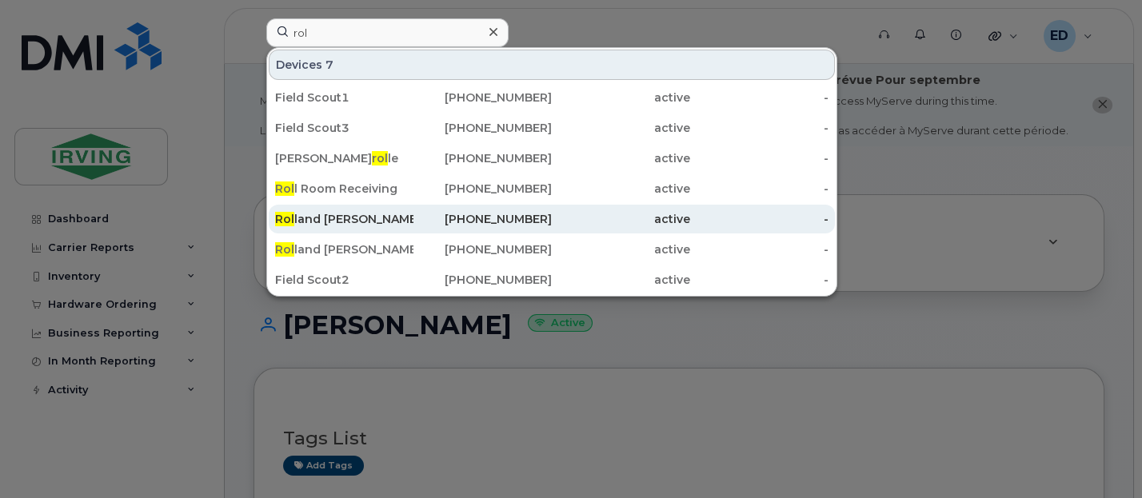
click at [457, 218] on div "782-324-1157" at bounding box center [482, 219] width 138 height 16
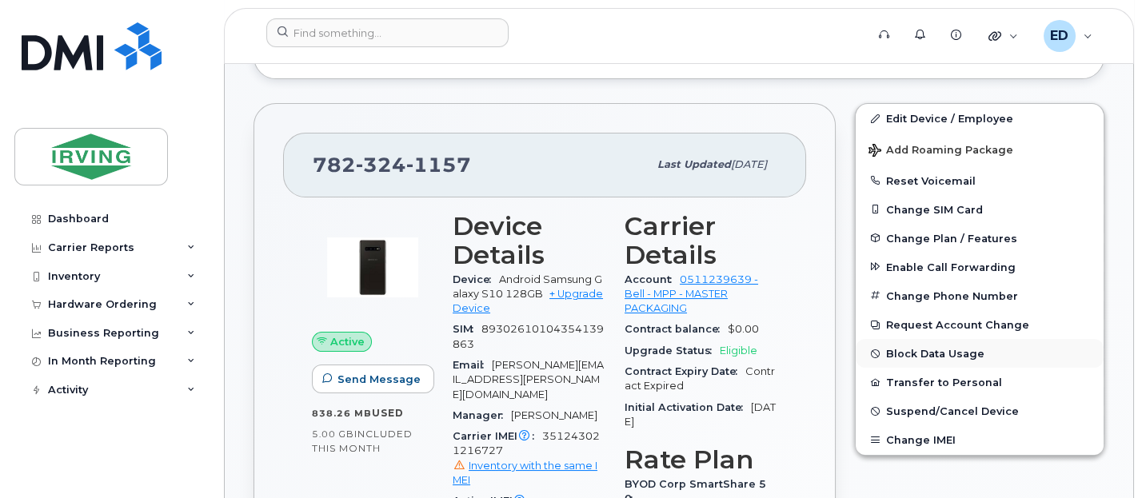
scroll to position [600, 0]
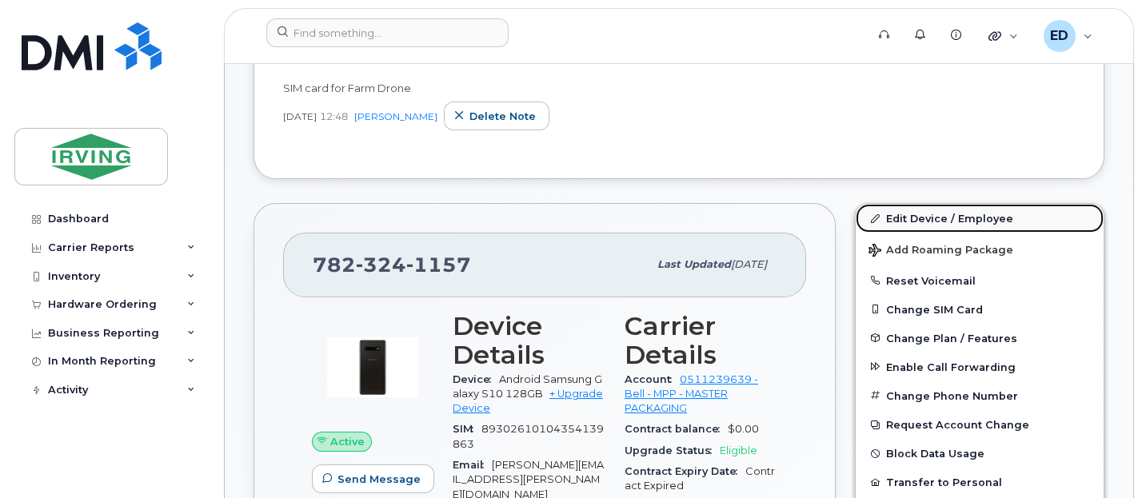
click at [925, 211] on link "Edit Device / Employee" at bounding box center [980, 218] width 248 height 29
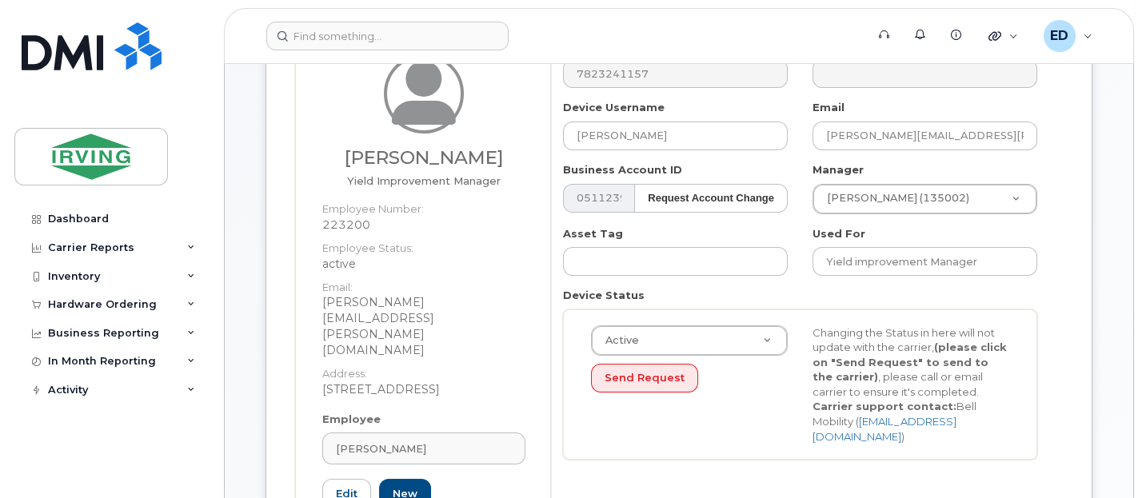
scroll to position [300, 0]
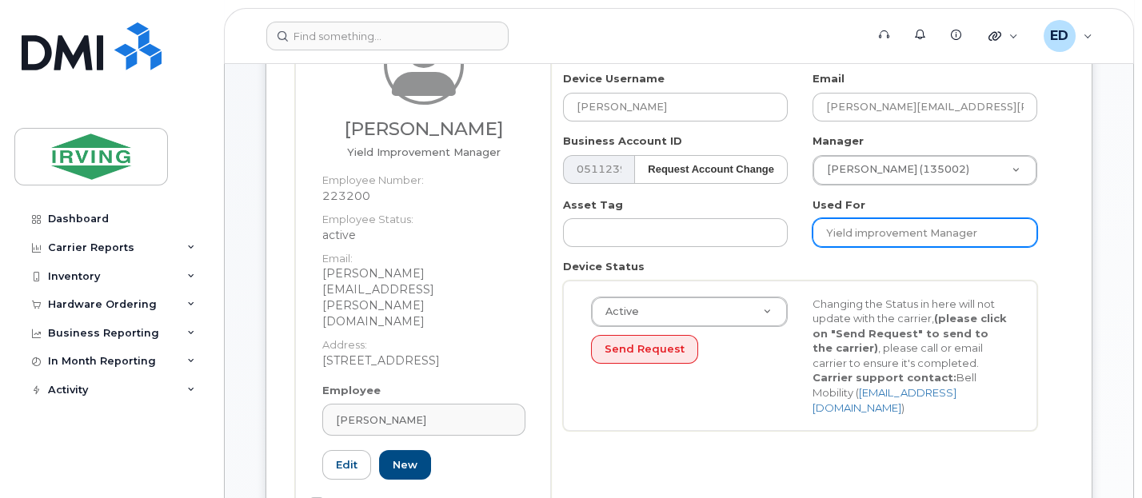
drag, startPoint x: 1003, startPoint y: 230, endPoint x: 800, endPoint y: 213, distance: 203.8
click at [800, 213] on div "Used For Yield improvement Manager" at bounding box center [924, 222] width 249 height 50
click at [992, 233] on input "Yield improvement Manager" at bounding box center [924, 232] width 225 height 29
click at [824, 232] on input "Yield improvement Manager" at bounding box center [924, 232] width 225 height 29
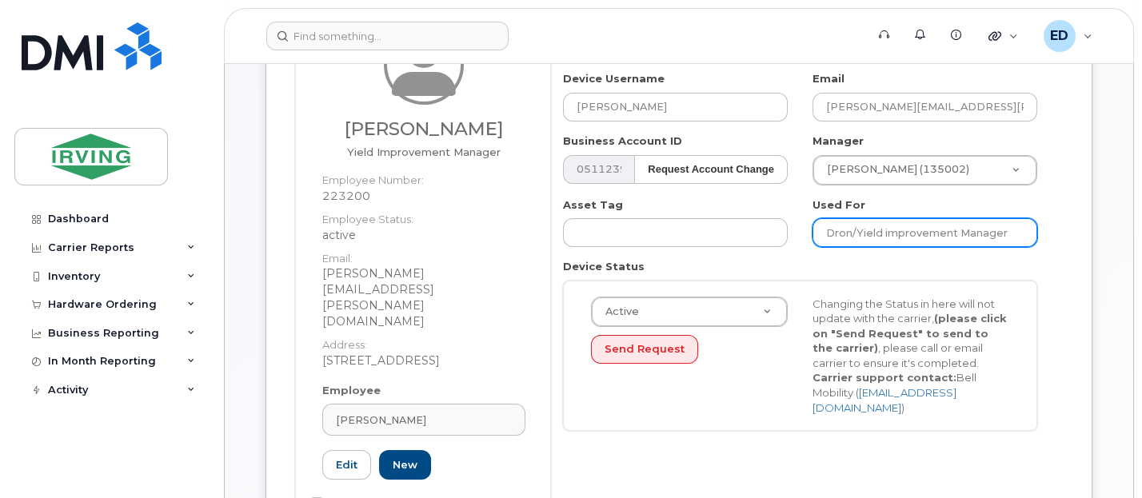
click at [848, 228] on input "Dron/Yield improvement Manager" at bounding box center [924, 232] width 225 height 29
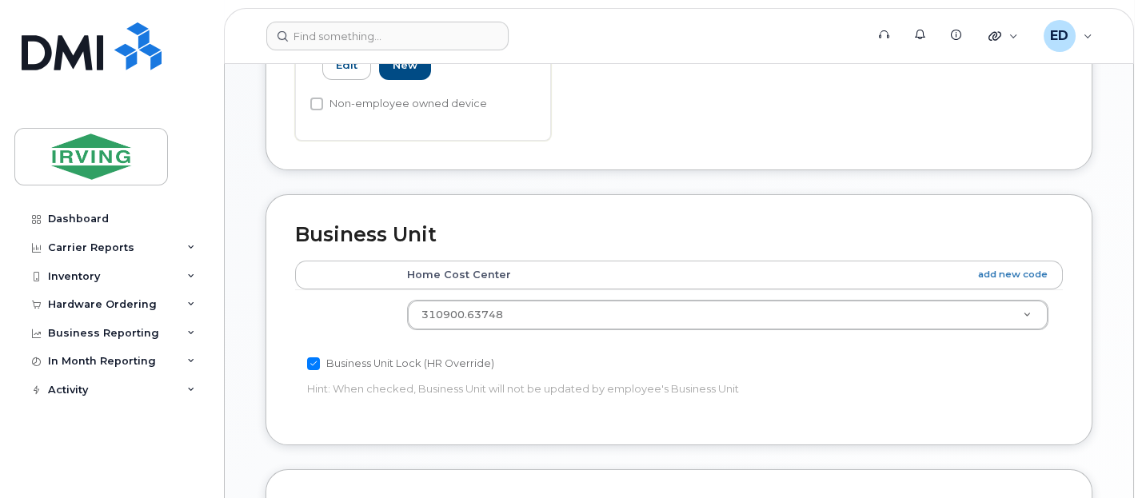
scroll to position [1111, 0]
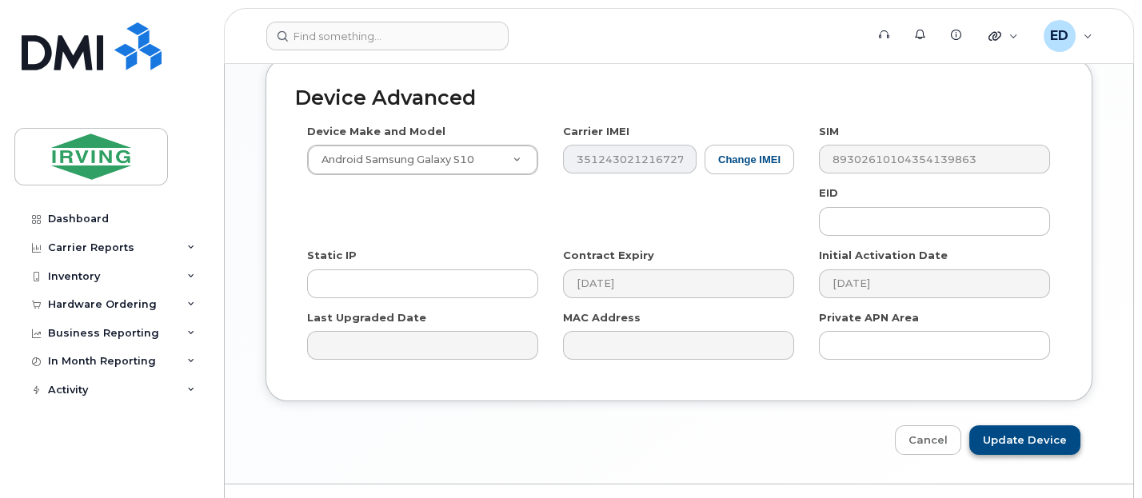
type input "Drone/Yield improvement Manager"
click at [1027, 425] on input "Update Device" at bounding box center [1024, 440] width 111 height 30
type input "Saving..."
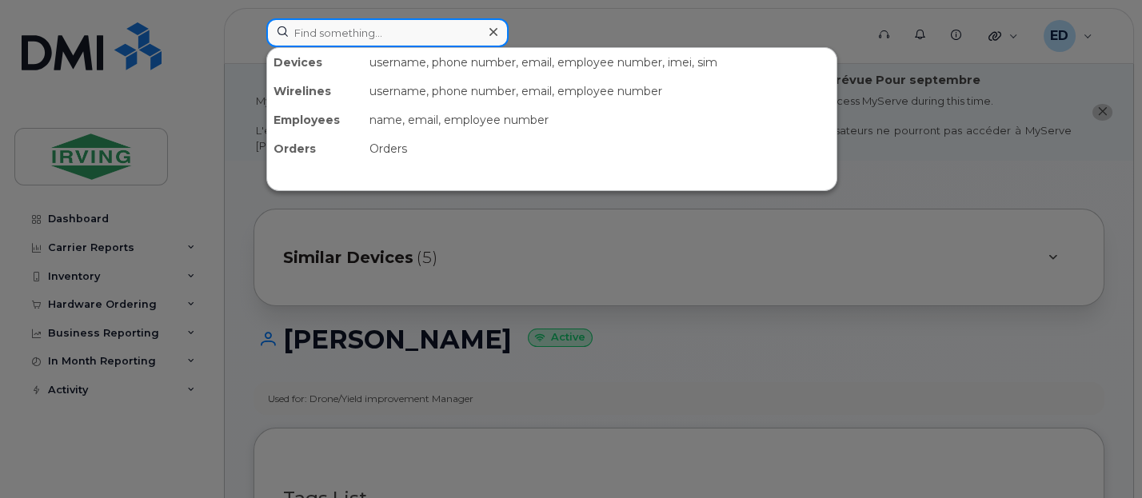
click at [452, 34] on input at bounding box center [387, 32] width 242 height 29
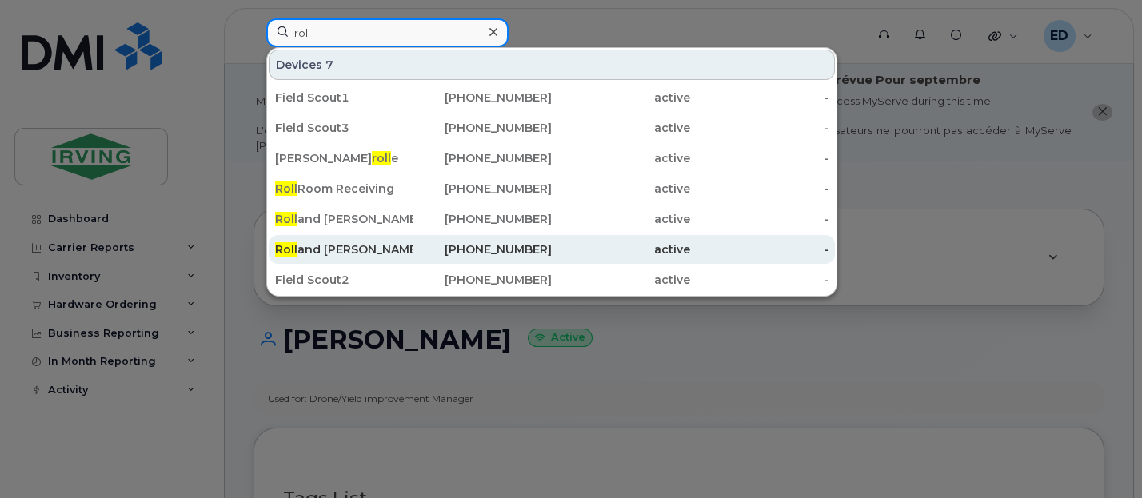
type input "roll"
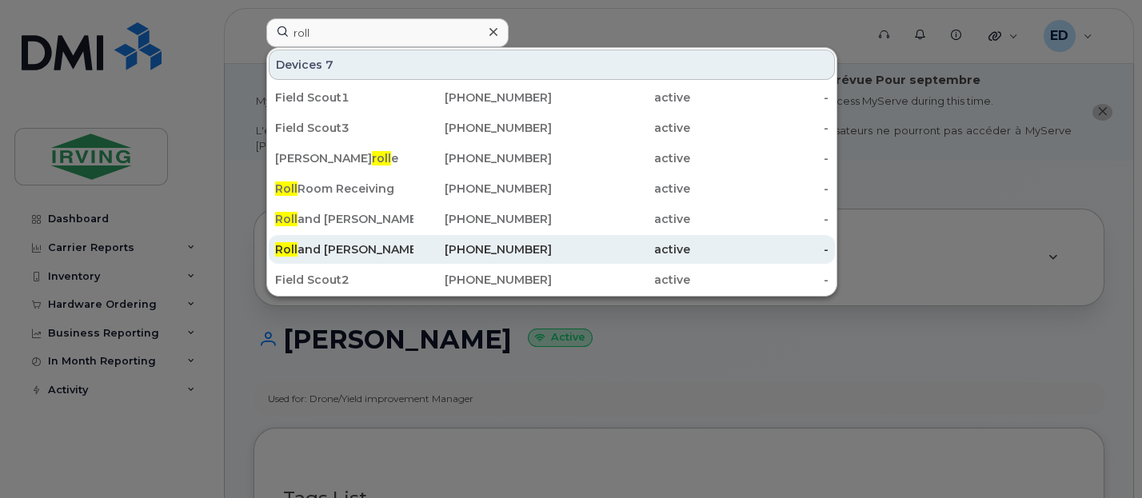
click at [497, 248] on div "506-432-0364" at bounding box center [482, 249] width 138 height 16
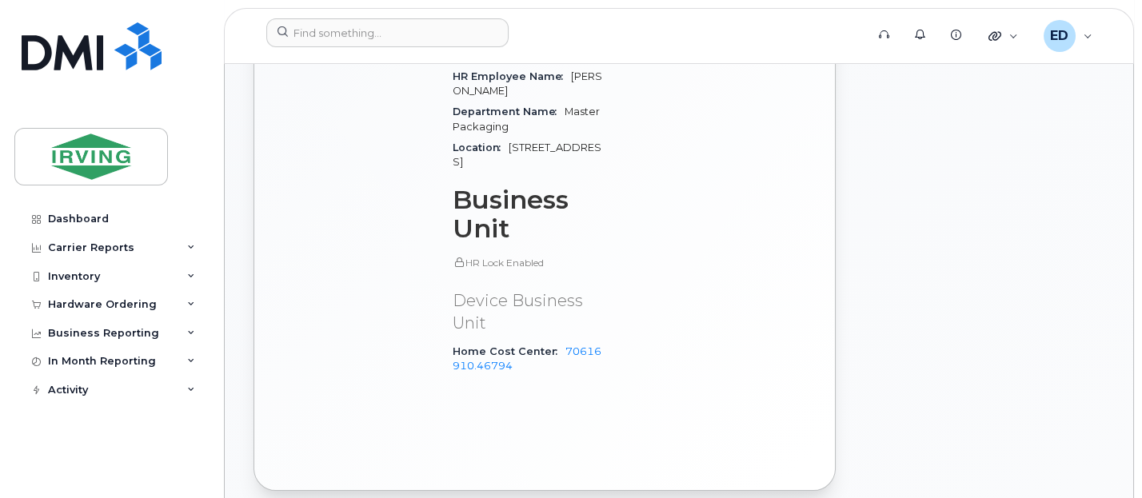
scroll to position [1199, 0]
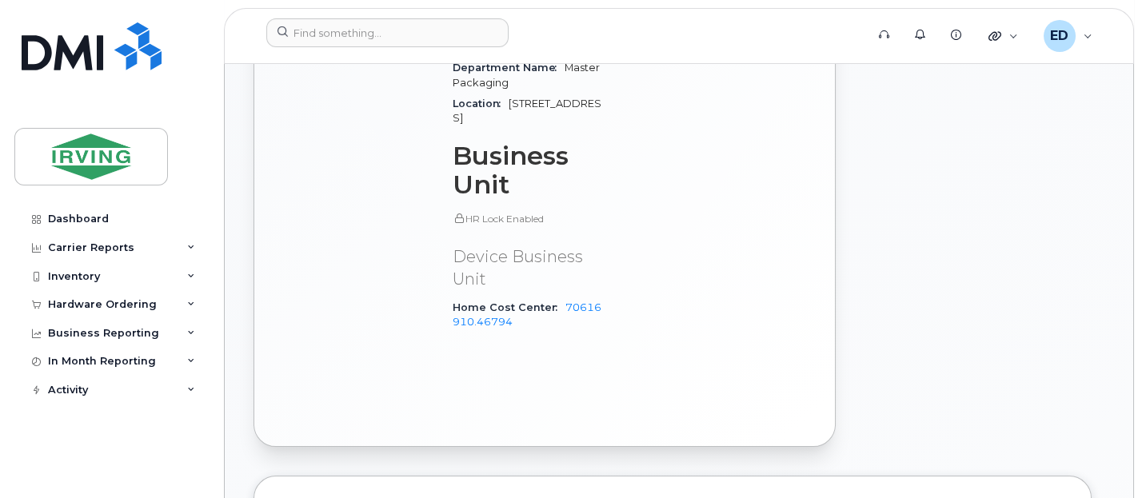
drag, startPoint x: 566, startPoint y: 257, endPoint x: 624, endPoint y: 313, distance: 80.3
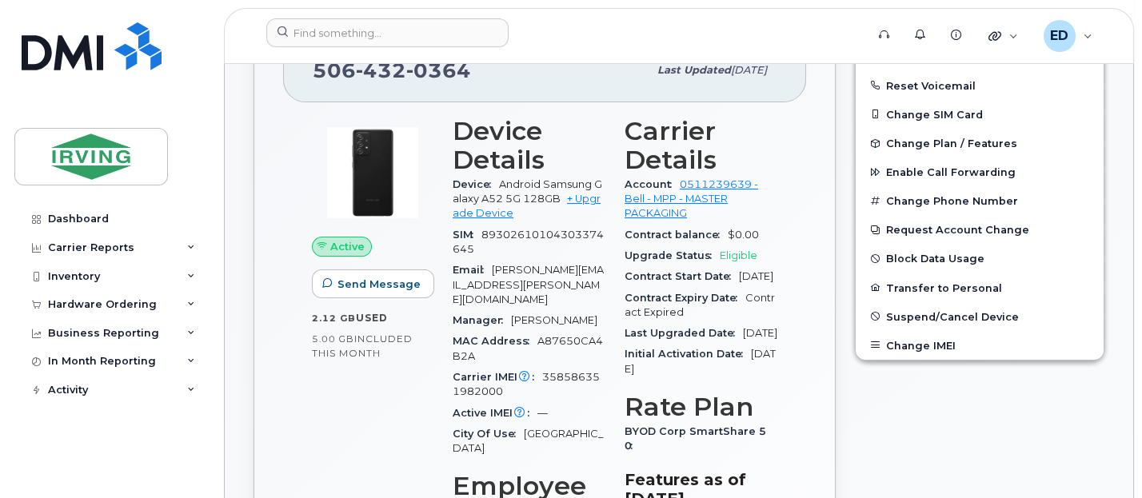
scroll to position [0, 0]
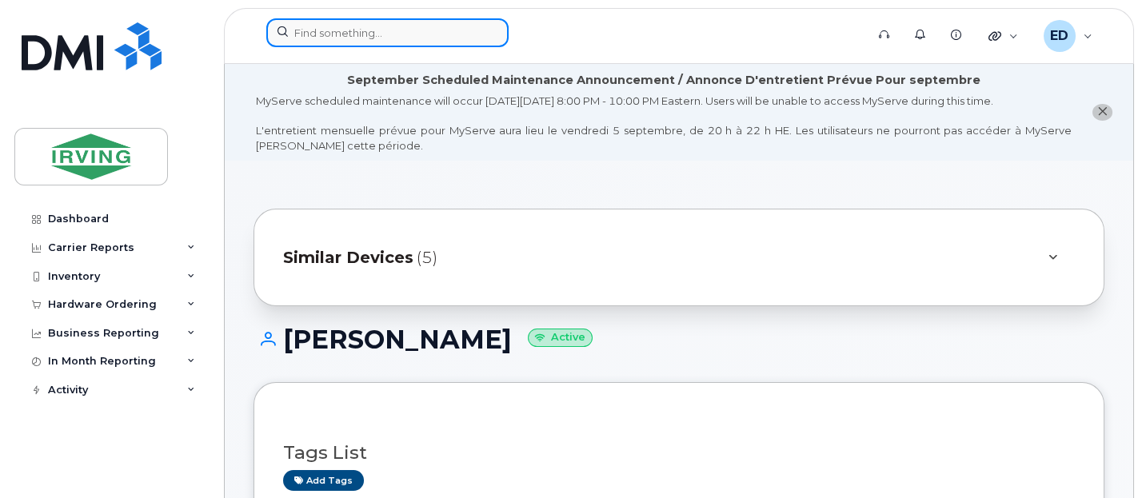
click at [381, 34] on input at bounding box center [387, 32] width 242 height 29
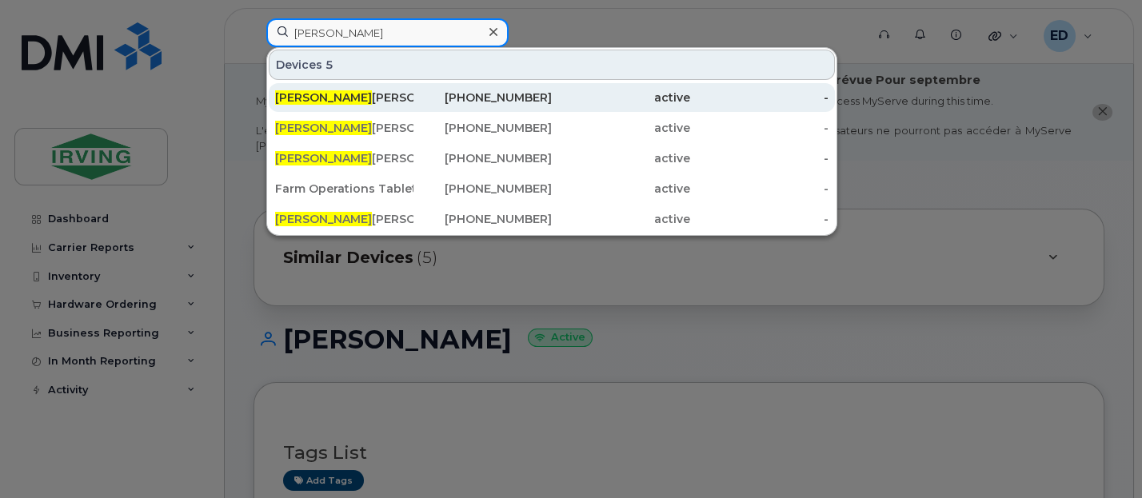
type input "[PERSON_NAME]"
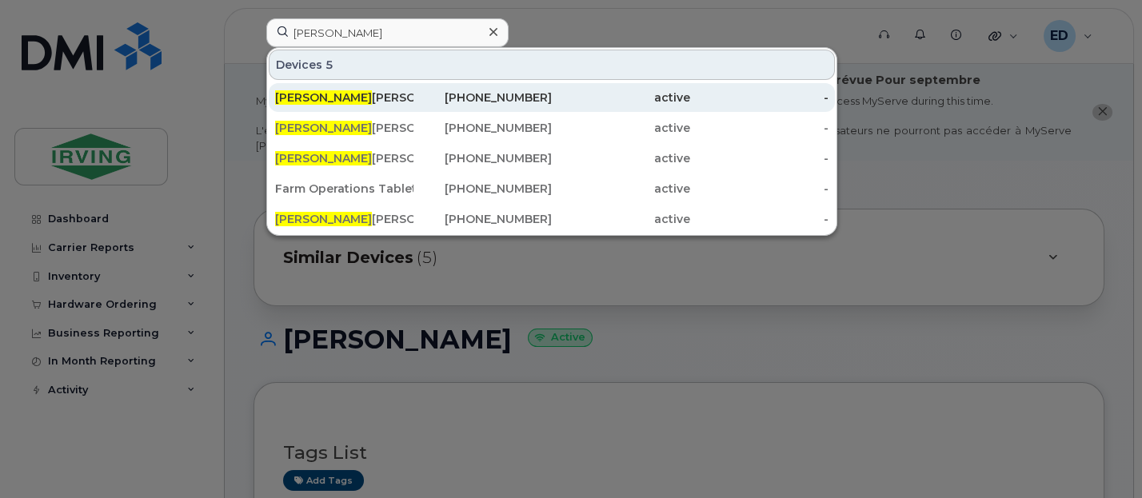
click at [335, 90] on div "Mike Auffrey" at bounding box center [344, 98] width 138 height 16
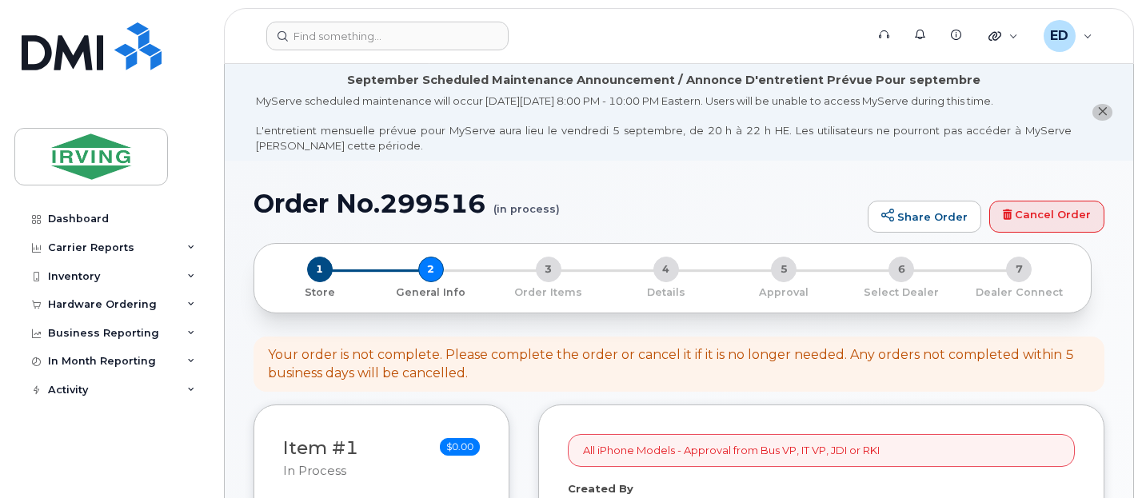
select select
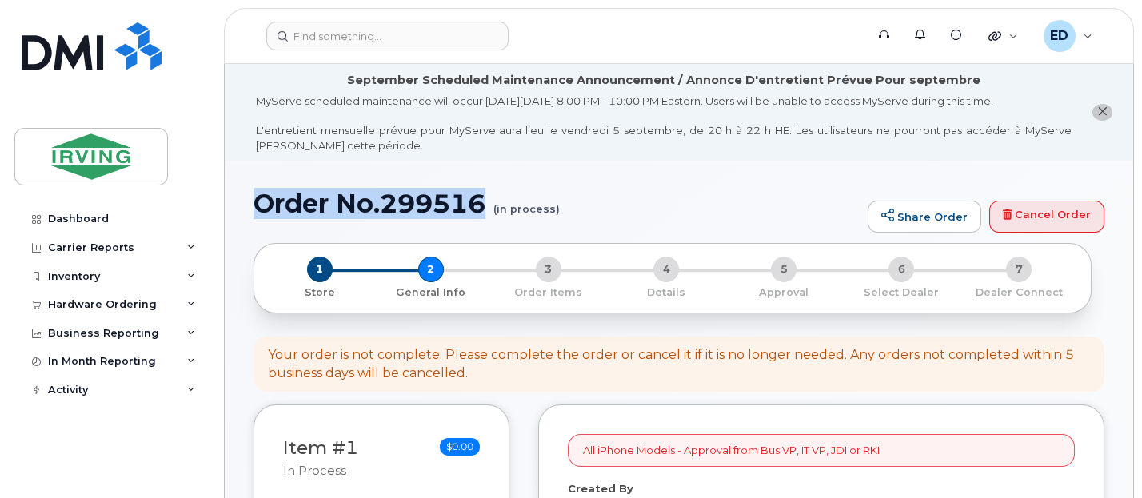
drag, startPoint x: 253, startPoint y: 196, endPoint x: 487, endPoint y: 185, distance: 233.7
drag, startPoint x: 487, startPoint y: 185, endPoint x: 476, endPoint y: 192, distance: 13.3
copy h1 "Order No.299516"
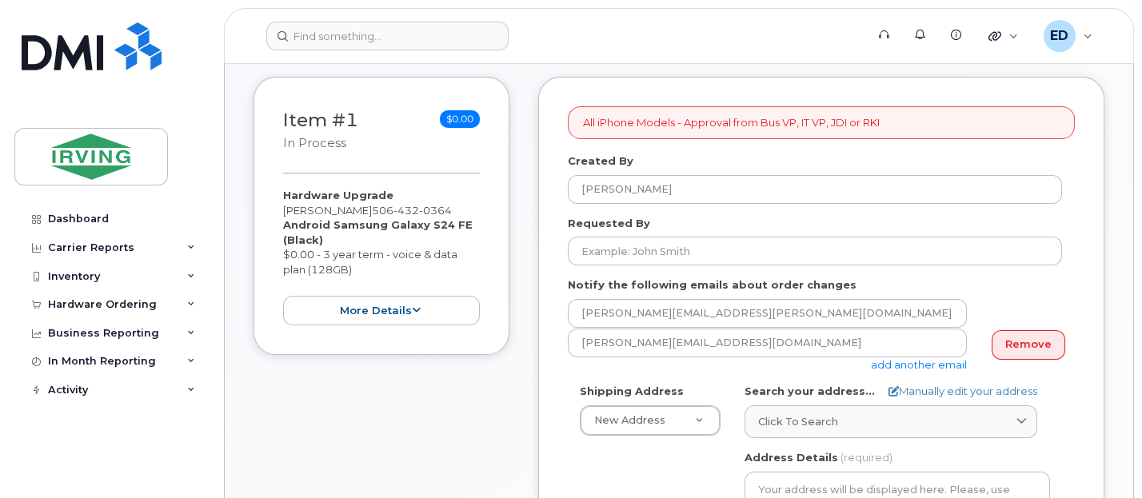
scroll to position [300, 0]
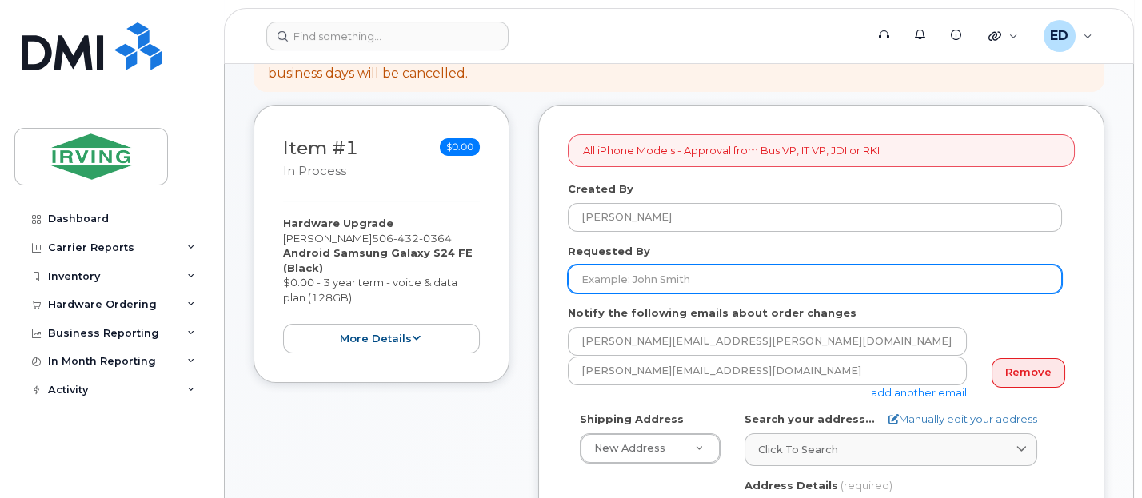
click at [775, 273] on input "Requested By" at bounding box center [815, 279] width 494 height 29
type input "[PERSON_NAME]"
type input "Deliver at Front Reception"
type input "[PERSON_NAME]"
type input "5063784397"
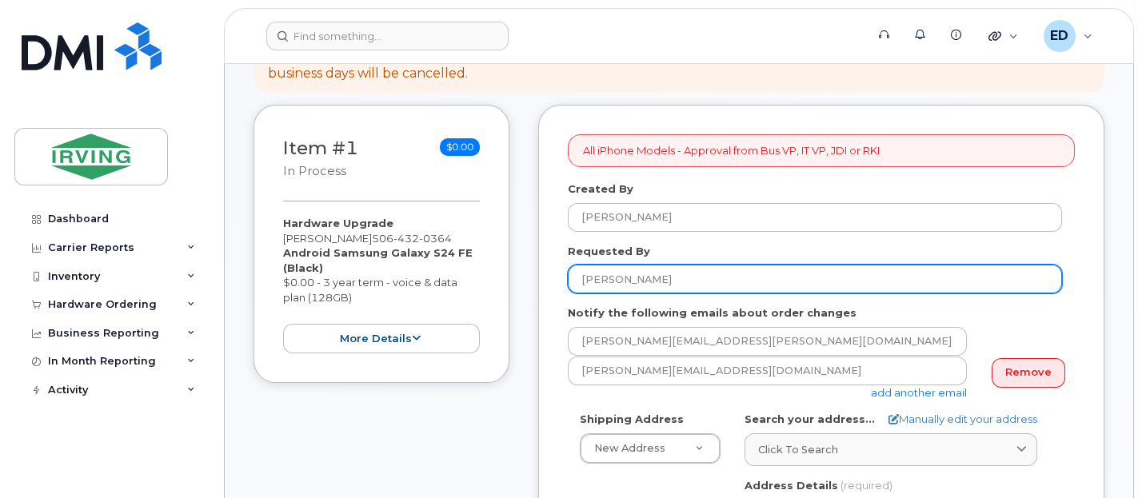
select select
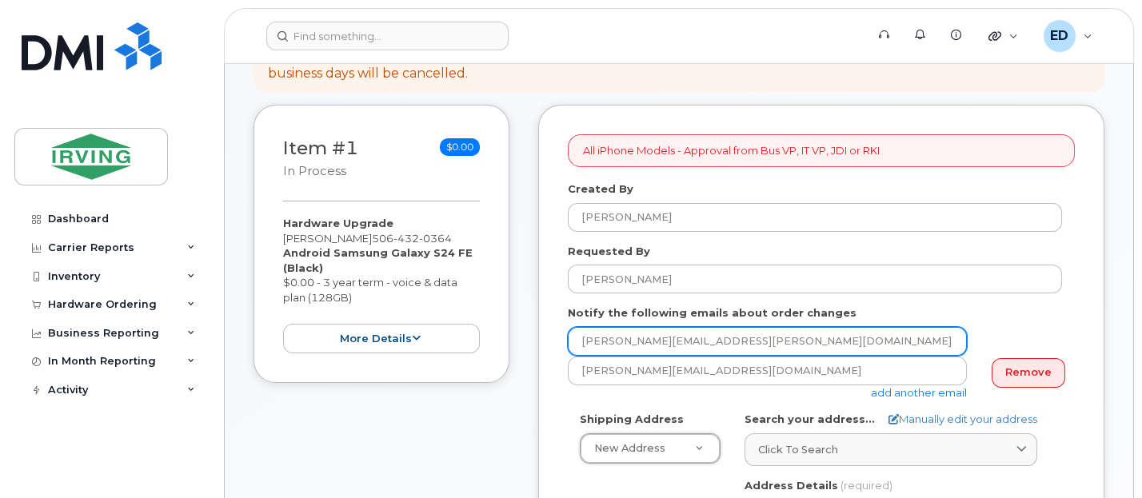
click at [729, 341] on input "[PERSON_NAME][EMAIL_ADDRESS][PERSON_NAME][DOMAIN_NAME]" at bounding box center [767, 341] width 399 height 29
drag, startPoint x: 812, startPoint y: 340, endPoint x: 536, endPoint y: 317, distance: 276.8
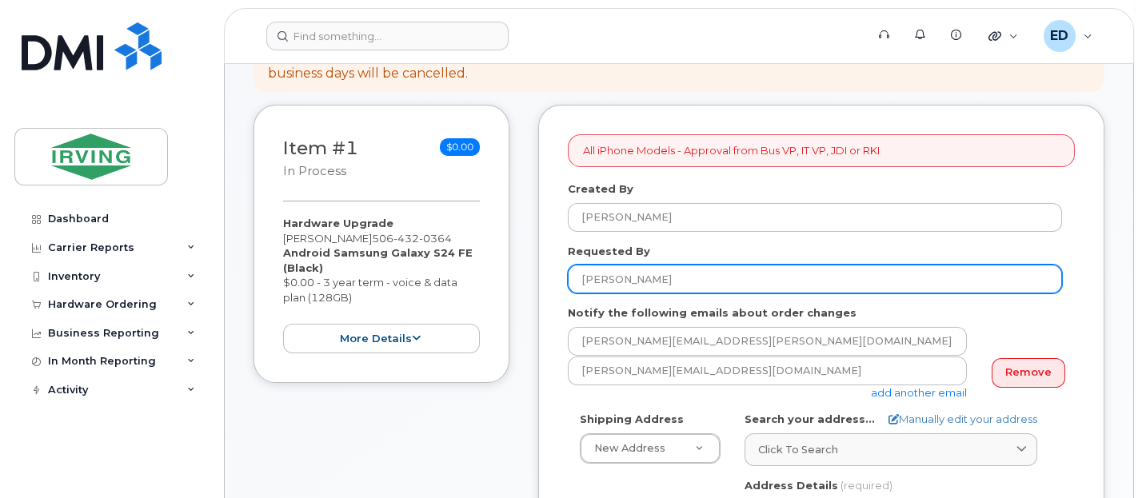
click at [738, 281] on input "[PERSON_NAME]" at bounding box center [815, 279] width 494 height 29
click at [736, 281] on input "[PERSON_NAME]" at bounding box center [815, 279] width 494 height 29
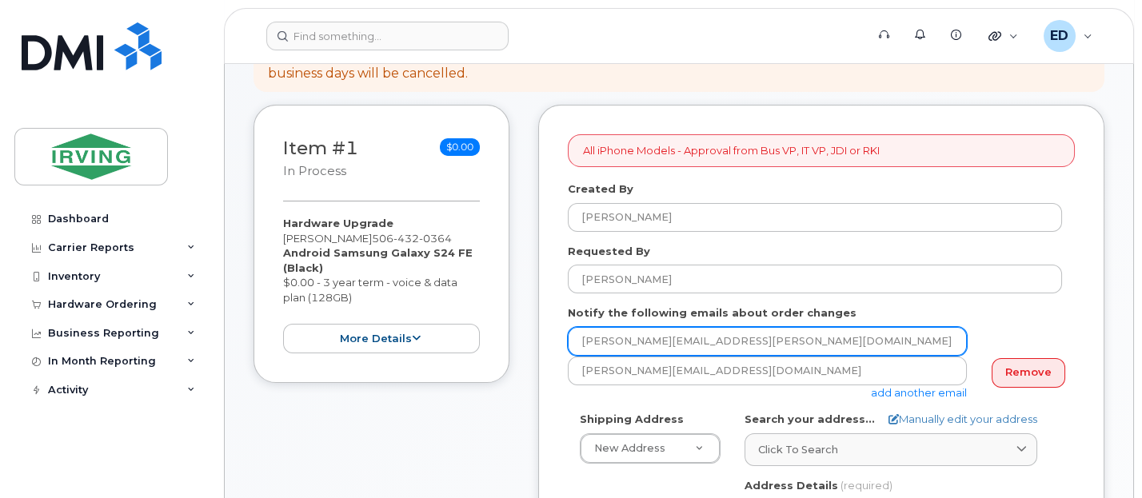
click at [680, 345] on input "[PERSON_NAME][EMAIL_ADDRESS][PERSON_NAME][DOMAIN_NAME]" at bounding box center [767, 341] width 399 height 29
drag, startPoint x: 822, startPoint y: 337, endPoint x: 429, endPoint y: 281, distance: 397.4
type input "LeBlanc.Renelle@masterpackaging.com"
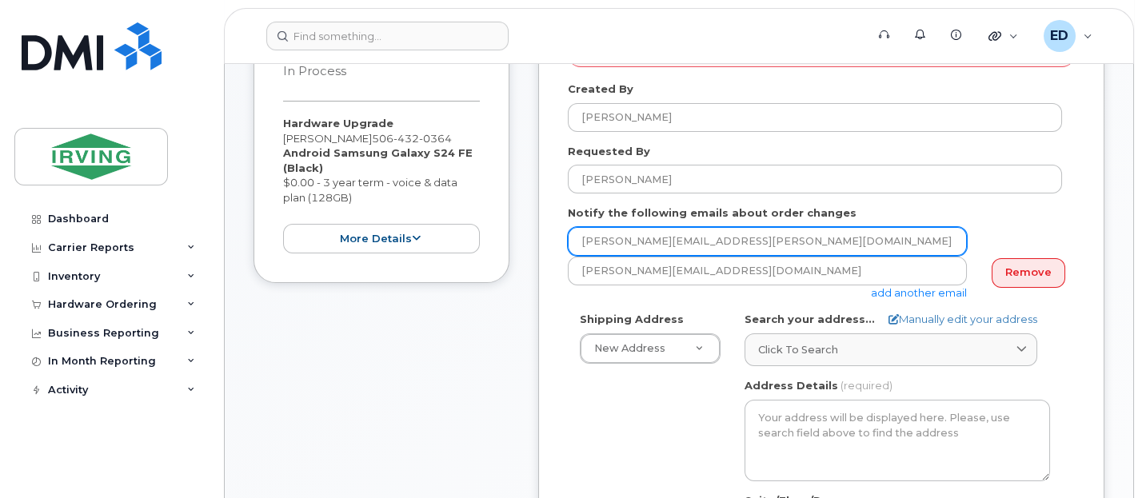
scroll to position [500, 0]
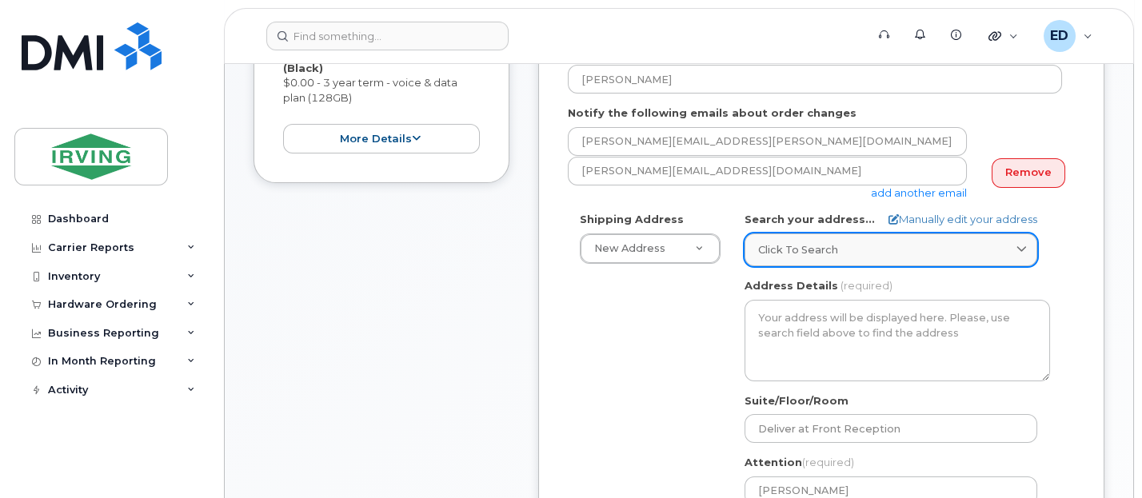
click at [837, 242] on div "Click to search" at bounding box center [890, 249] width 265 height 15
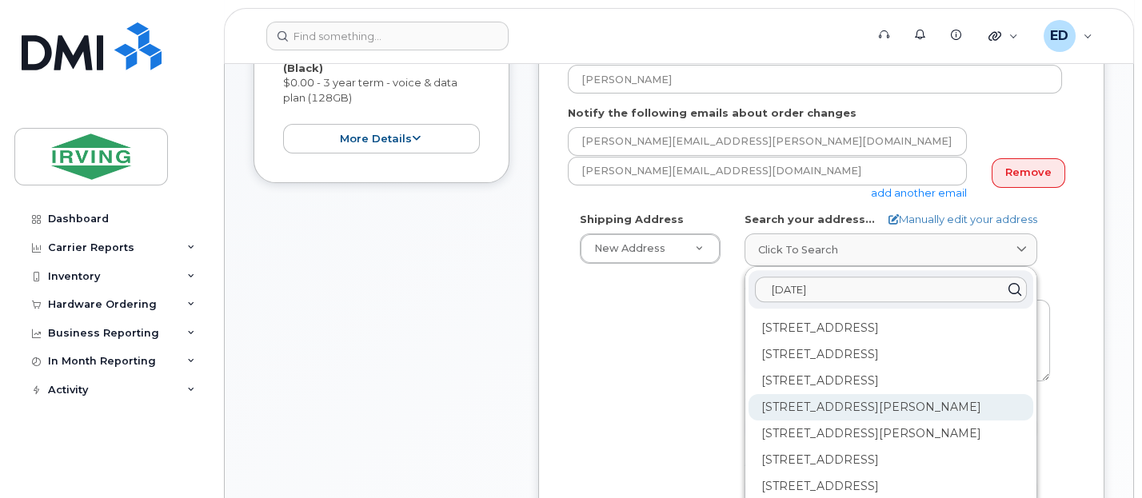
type input "333 AD"
click at [891, 405] on div "333 Adélard-Savoie Blvd Dieppe NB E1A 7G9" at bounding box center [890, 407] width 285 height 26
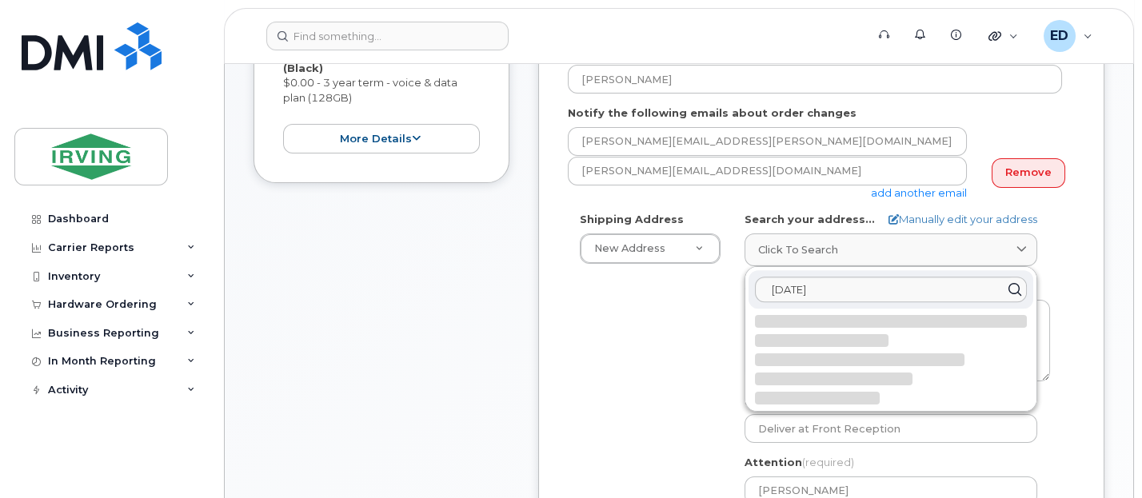
select select
type textarea "333 Adélard-Savoie Blvd DIEPPE NB E1A 7G9 CANADA"
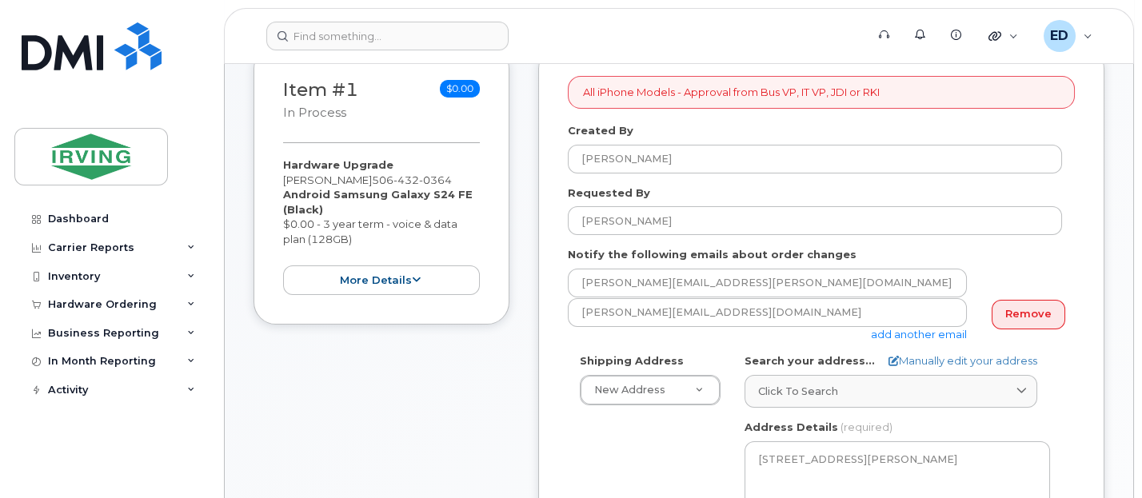
scroll to position [400, 0]
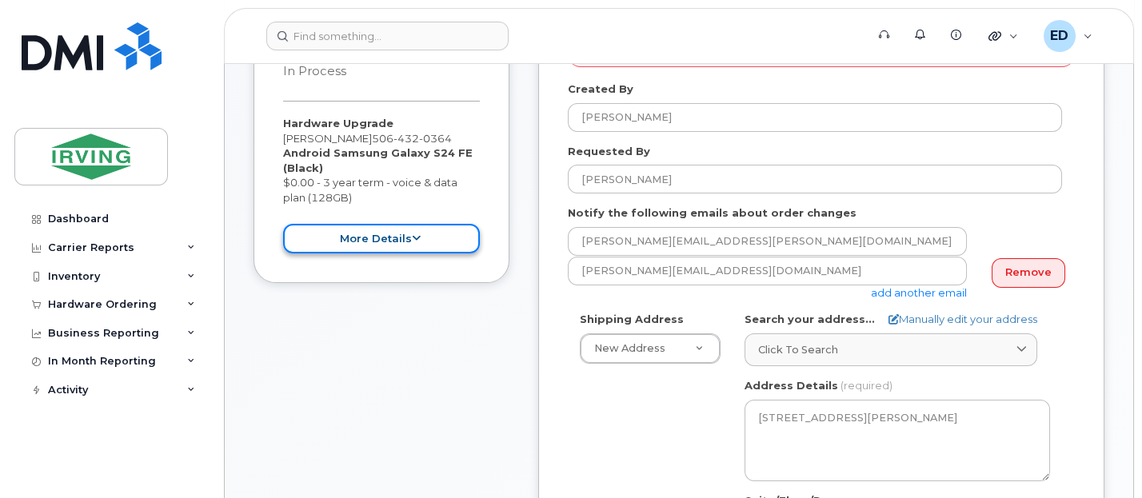
click at [396, 229] on button "more details" at bounding box center [381, 239] width 197 height 30
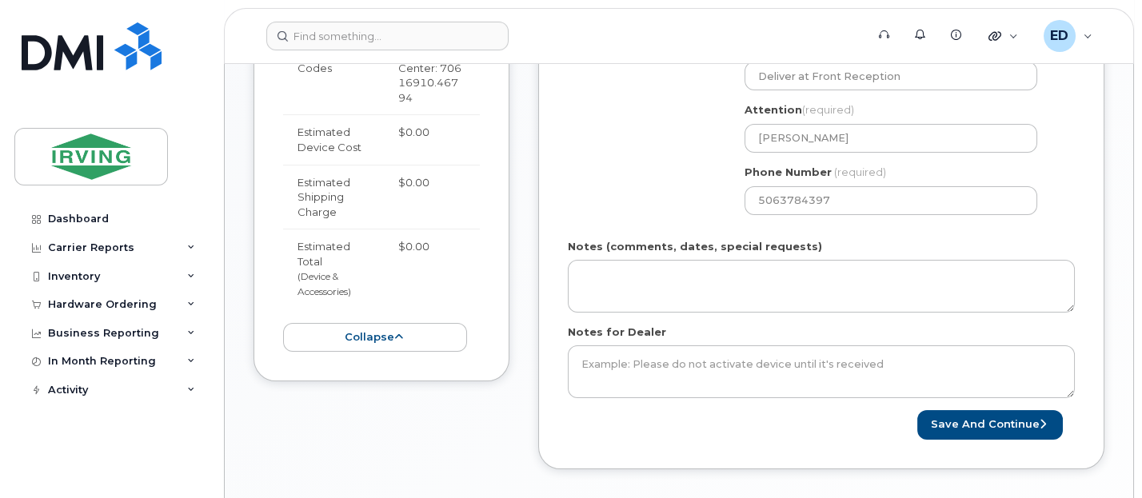
scroll to position [900, 0]
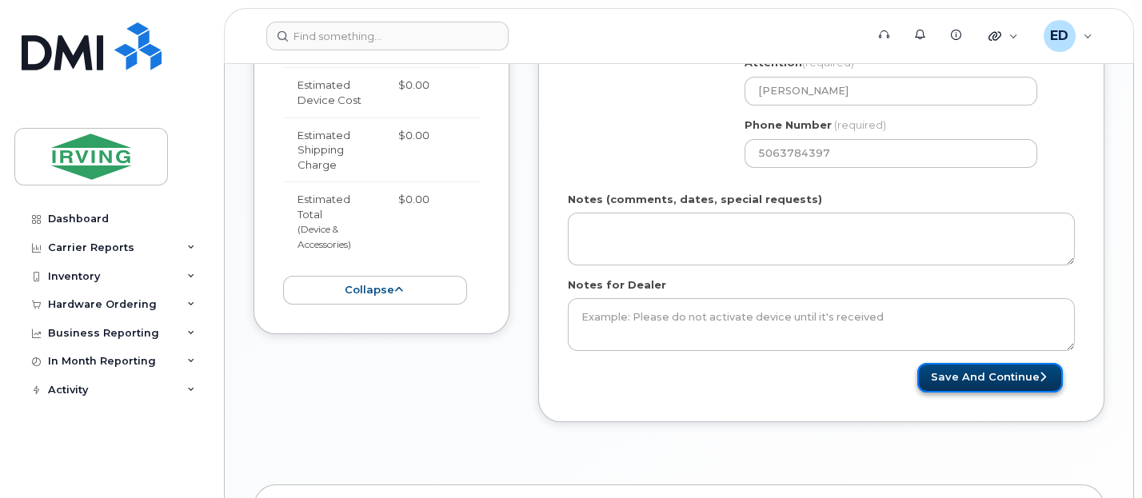
click at [986, 373] on button "Save and Continue" at bounding box center [990, 378] width 146 height 30
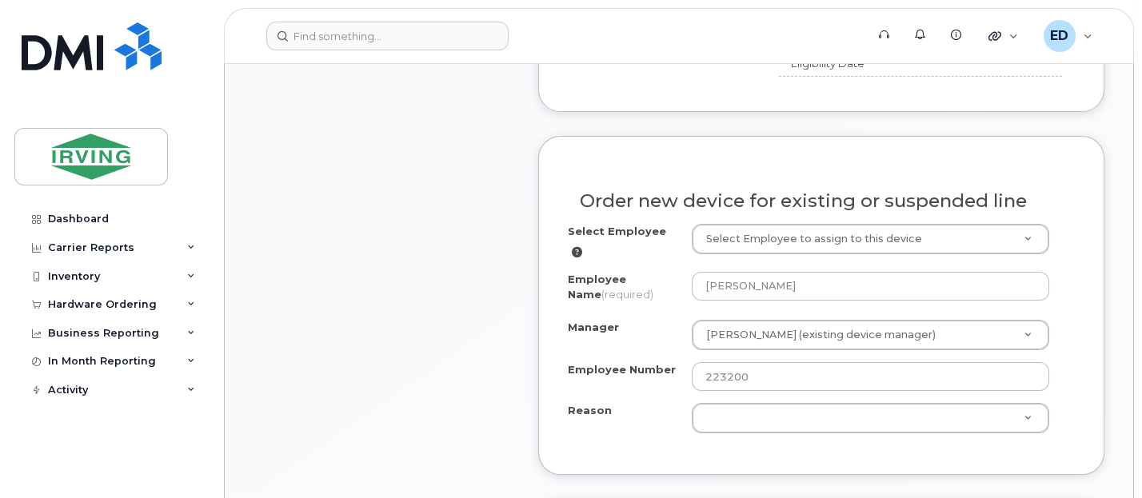
scroll to position [900, 0]
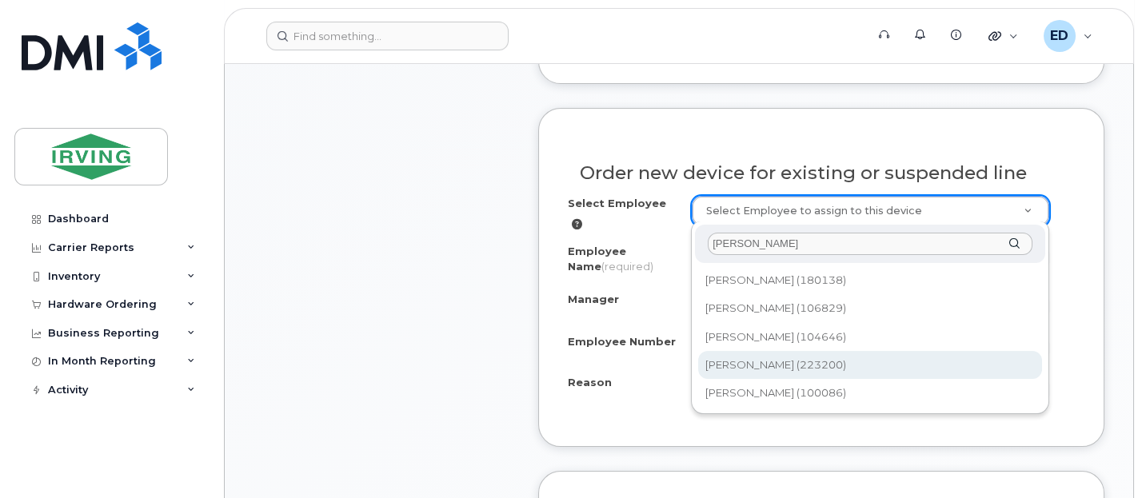
type input "[PERSON_NAME]"
type input "1762059"
type input "31190180.60141"
select select "1475065"
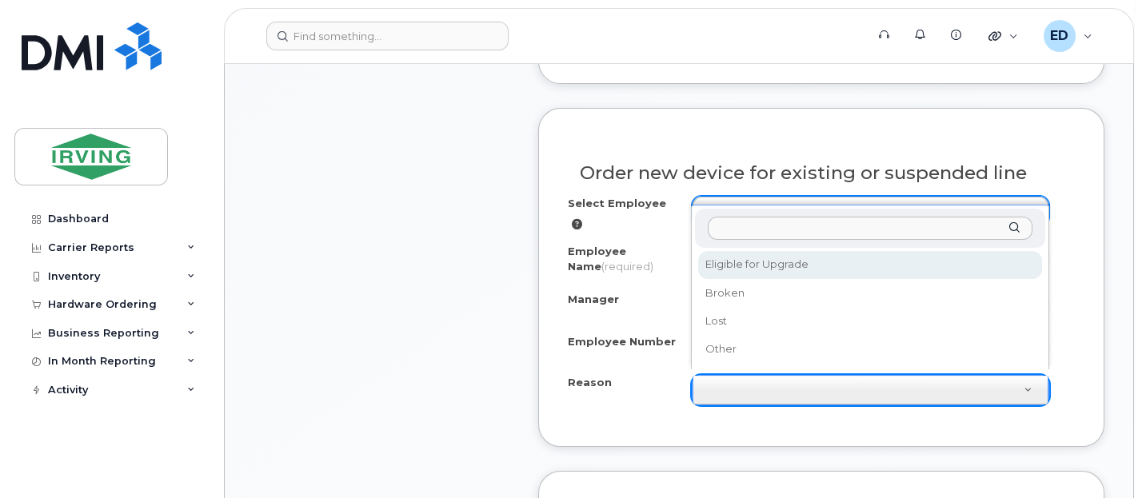
select select "eligible_for_upgrade"
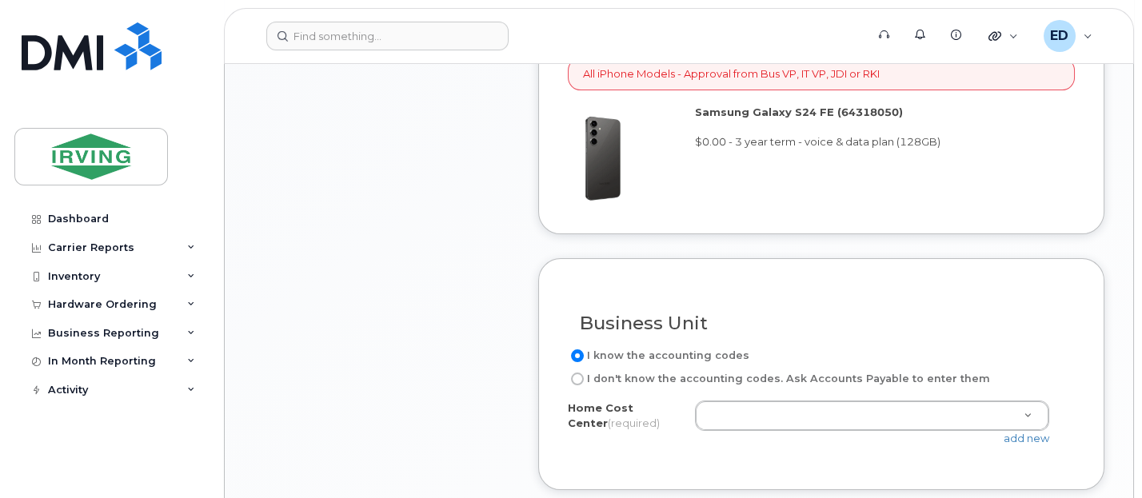
scroll to position [1499, 0]
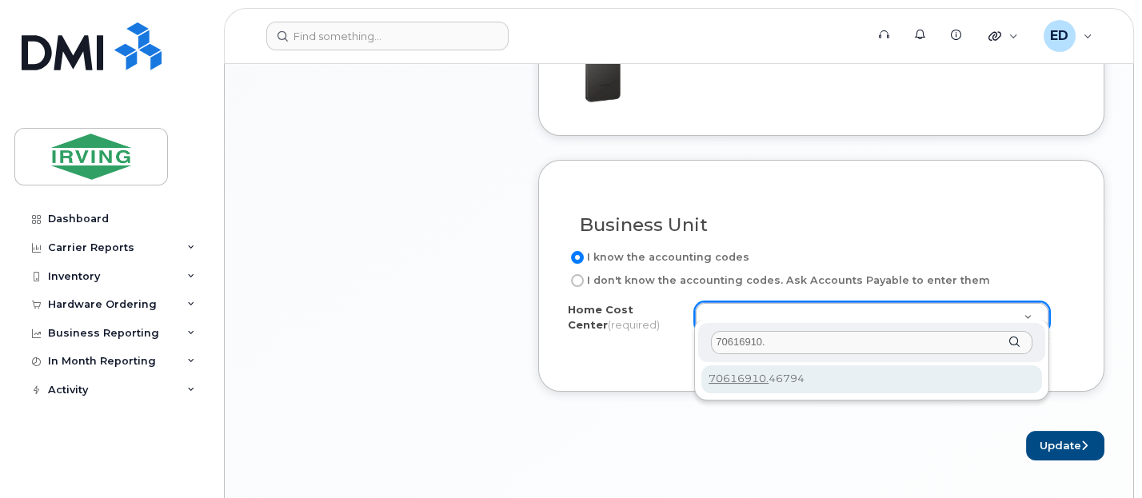
type input "70616910."
type input "70616910.46794"
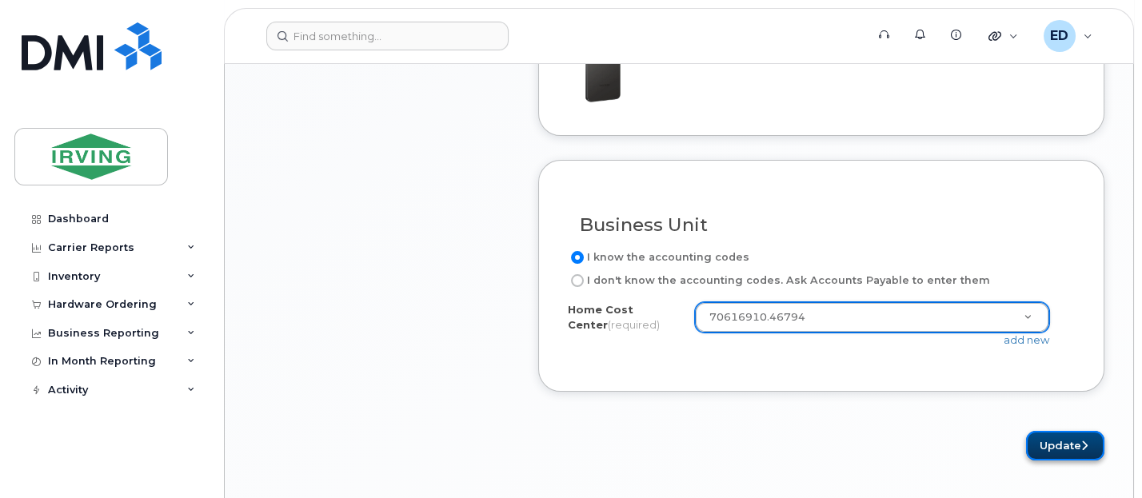
click at [1067, 433] on button "Update" at bounding box center [1065, 446] width 78 height 30
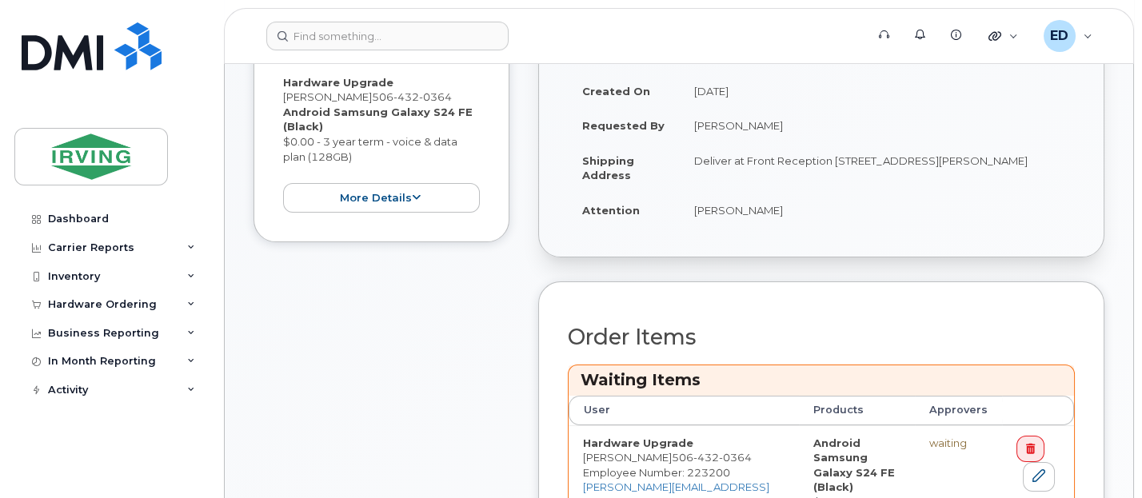
scroll to position [300, 0]
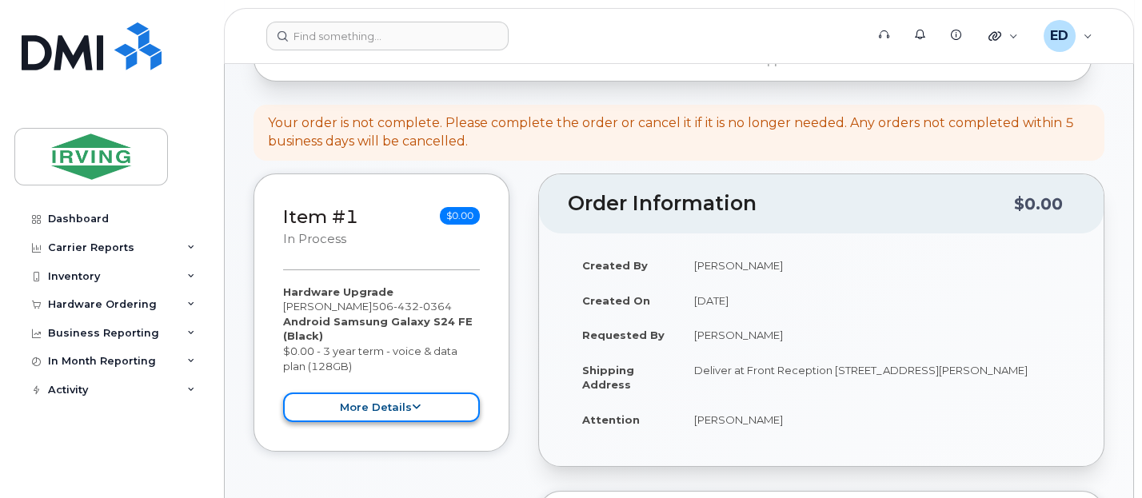
click at [323, 410] on button "more details" at bounding box center [381, 408] width 197 height 30
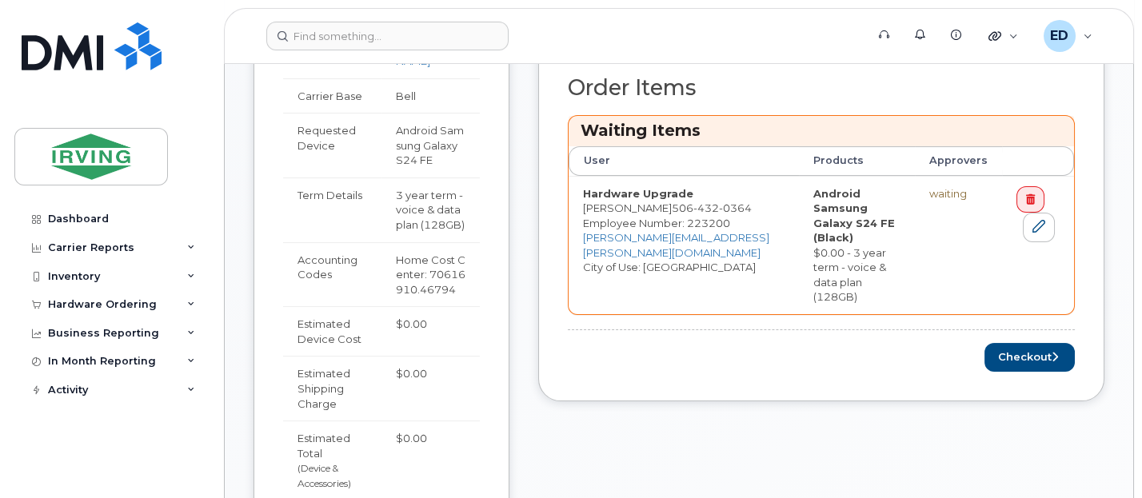
scroll to position [800, 0]
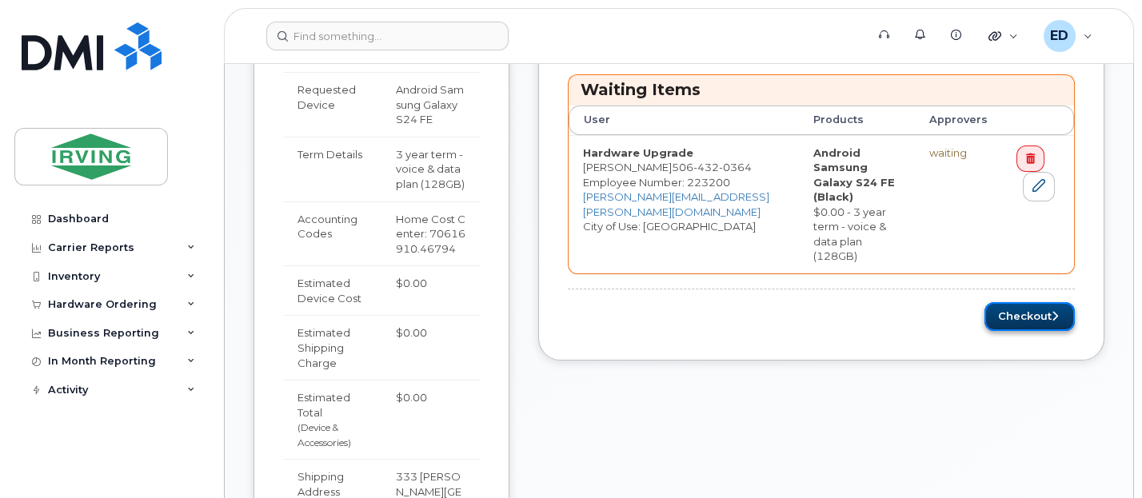
click at [1036, 302] on button "Checkout" at bounding box center [1029, 317] width 90 height 30
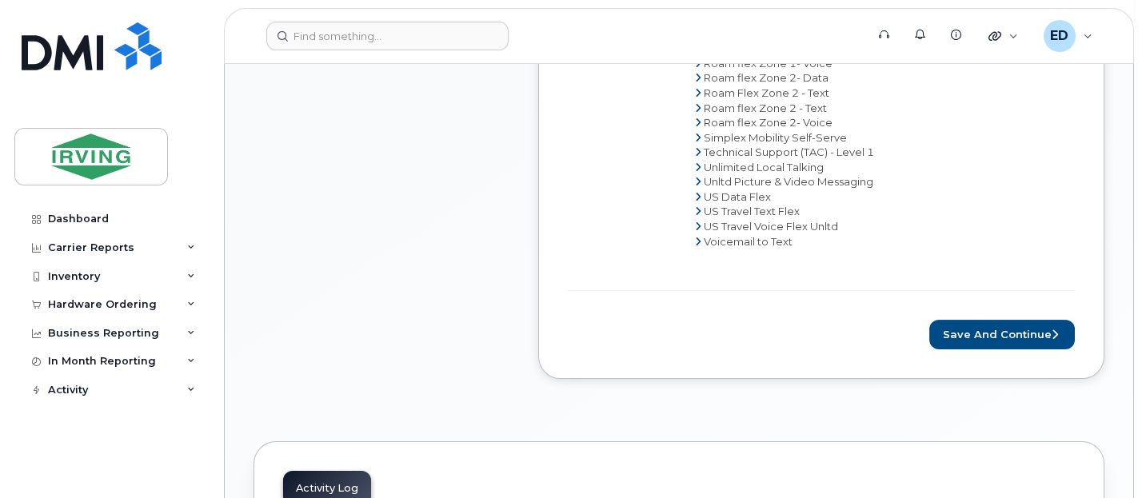
scroll to position [1199, 0]
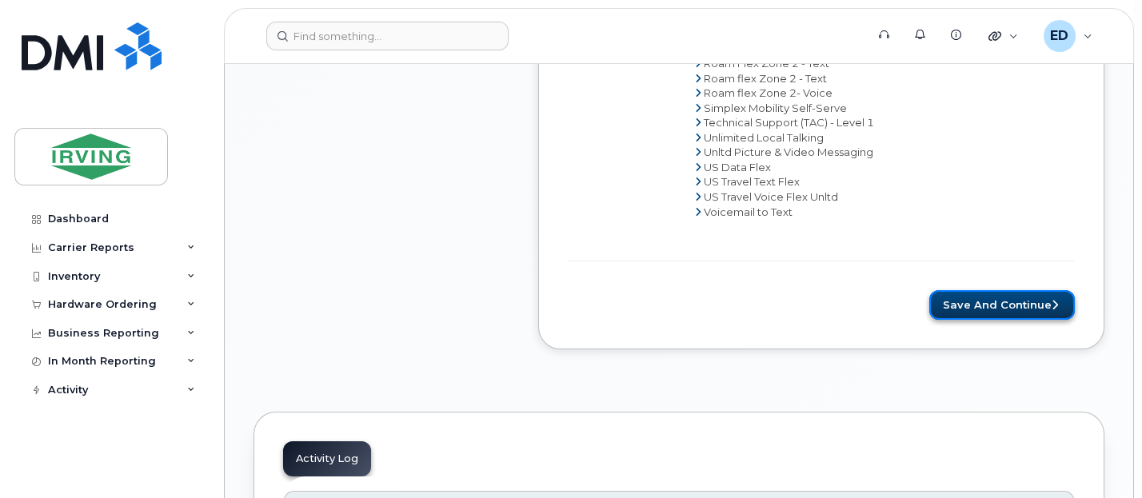
click at [957, 290] on button "Save and Continue" at bounding box center [1002, 305] width 146 height 30
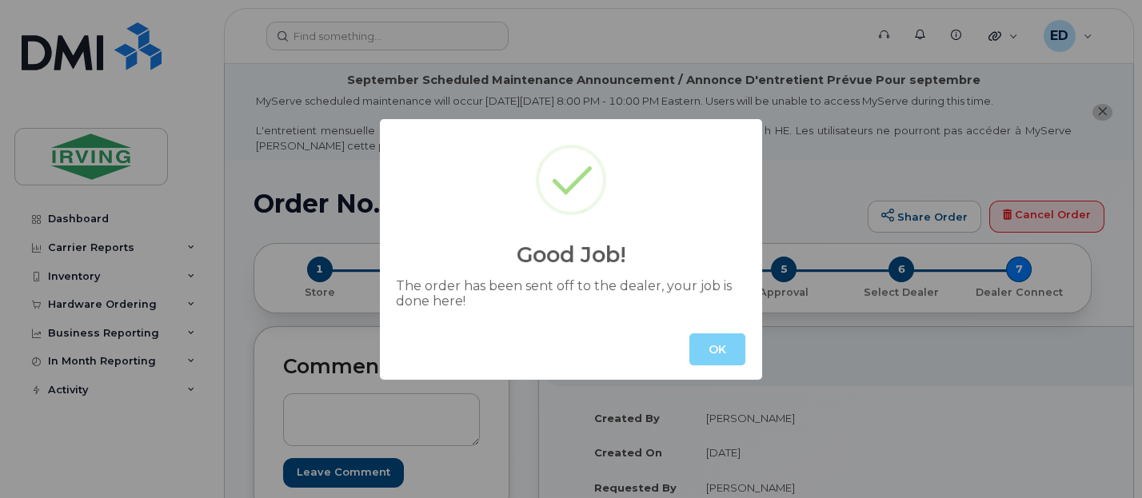
click at [721, 345] on button "OK" at bounding box center [717, 349] width 56 height 32
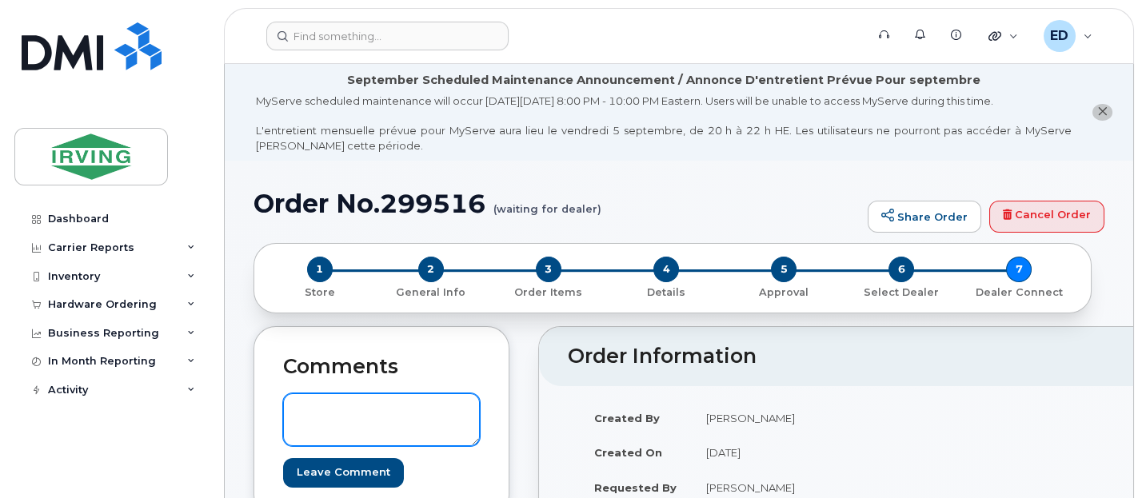
click at [380, 414] on textarea at bounding box center [381, 419] width 197 height 53
type textarea "p"
paste textarea "31107380"
type textarea "PO # 31107380"
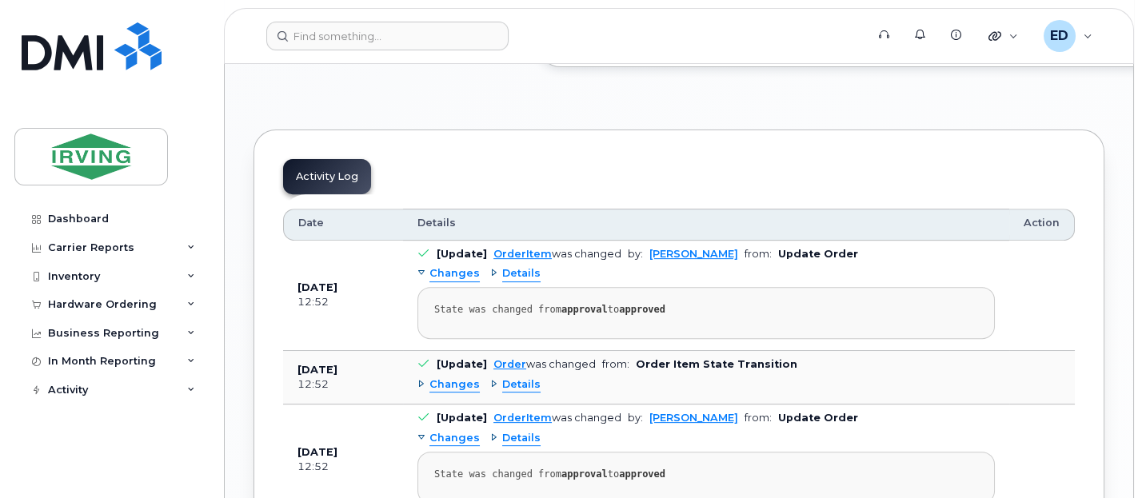
scroll to position [1799, 0]
click at [1065, 30] on link "Complete Order" at bounding box center [1135, 15] width 222 height 30
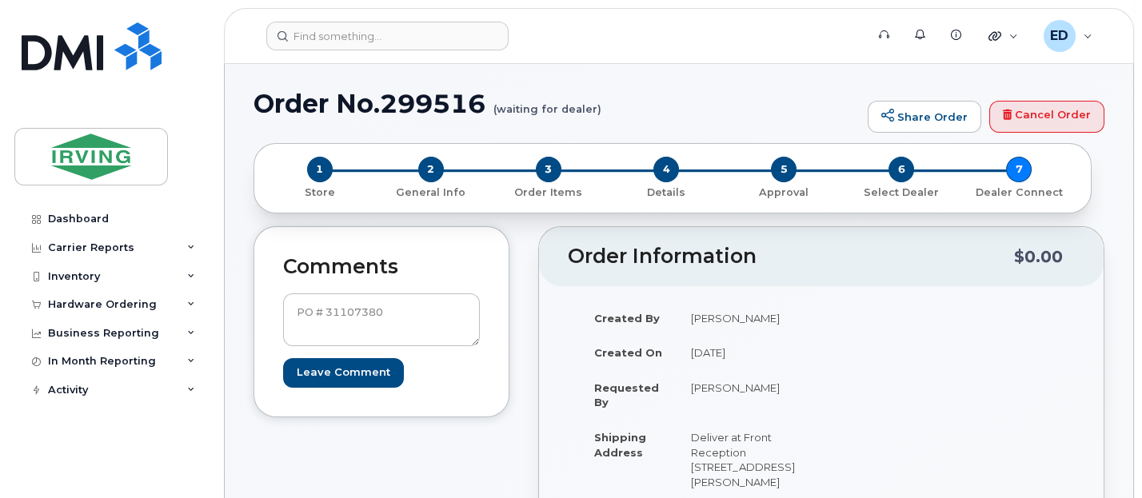
scroll to position [0, 0]
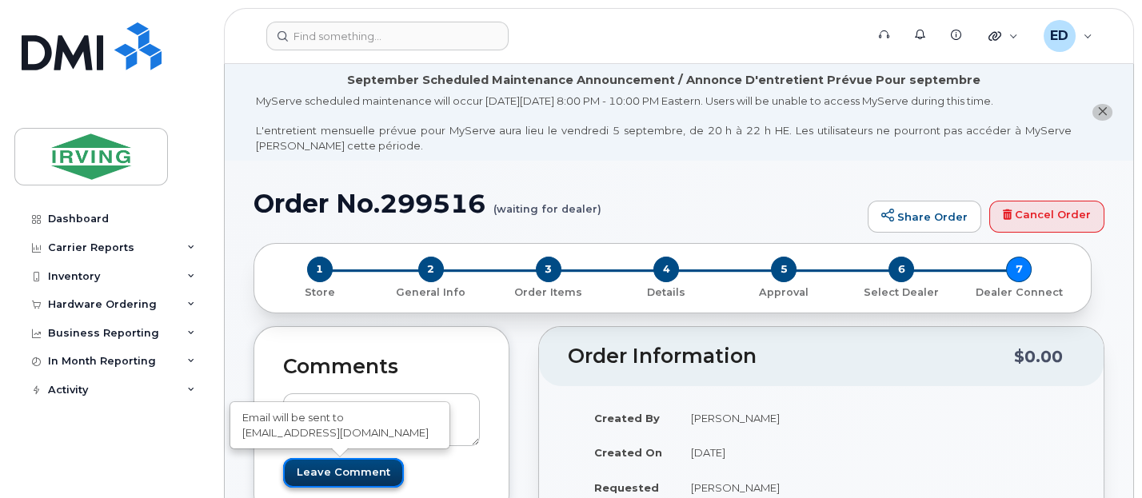
click at [358, 473] on input "Leave Comment" at bounding box center [343, 473] width 121 height 30
type input "Create Event"
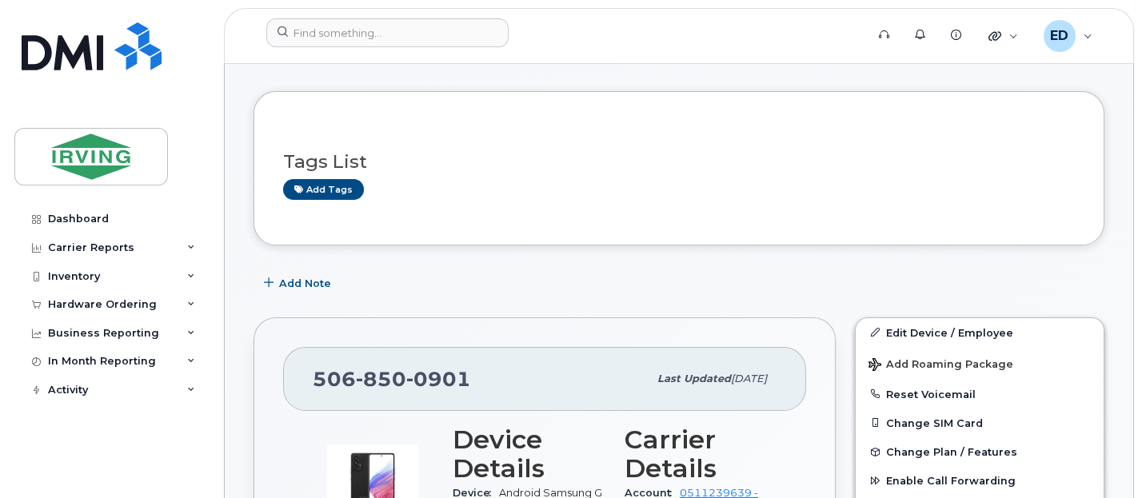
scroll to position [400, 0]
